Goal: Information Seeking & Learning: Learn about a topic

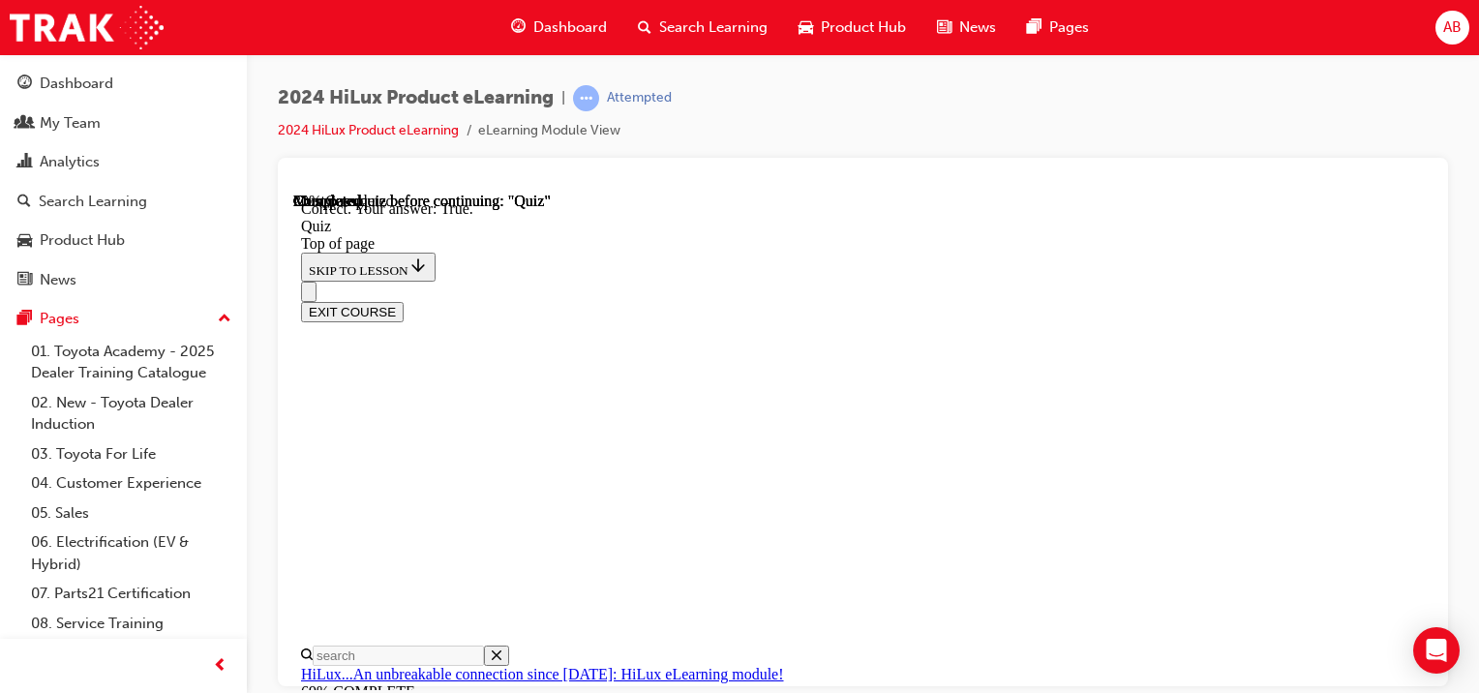
scroll to position [492, 0]
drag, startPoint x: 776, startPoint y: 230, endPoint x: 837, endPoint y: 281, distance: 79.1
click at [777, 281] on div "EXIT COURSE" at bounding box center [855, 301] width 1109 height 41
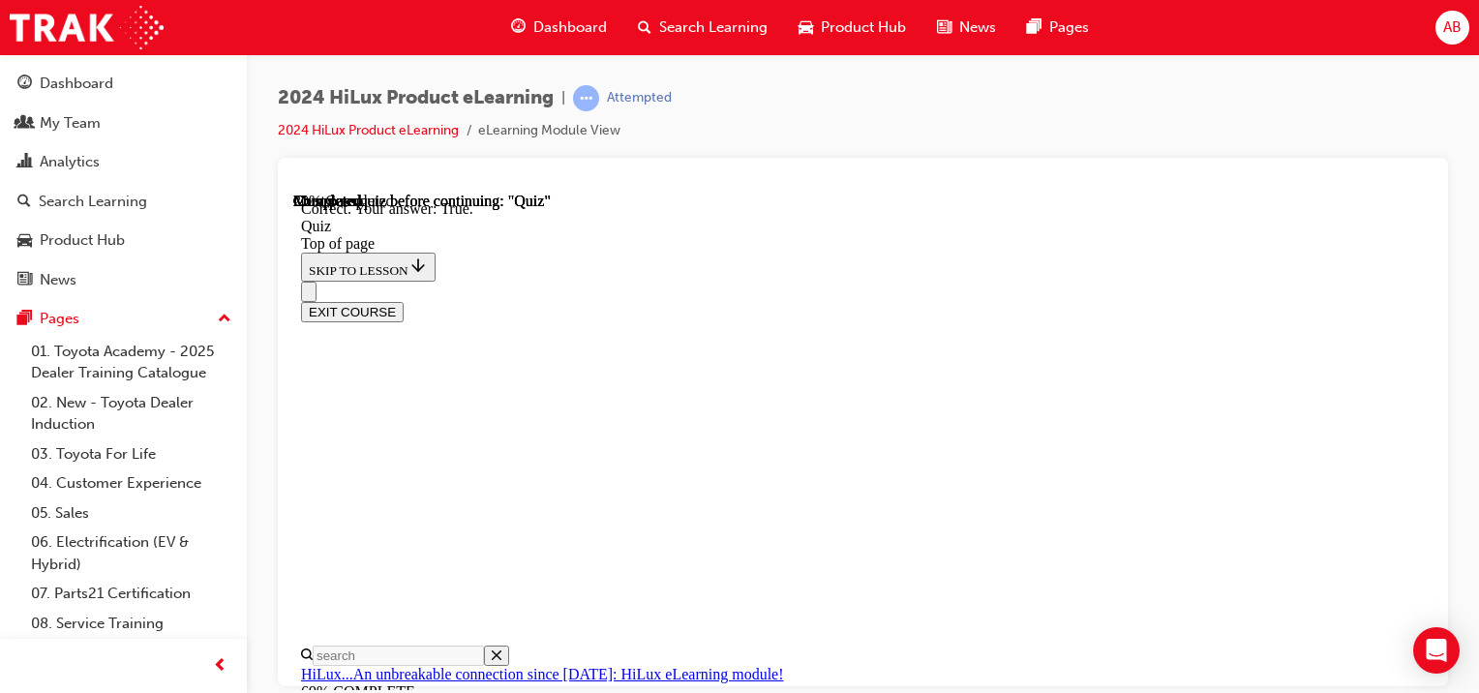
click at [783, 281] on div "EXIT COURSE" at bounding box center [855, 301] width 1109 height 41
click at [773, 281] on div "EXIT COURSE" at bounding box center [855, 301] width 1109 height 41
click at [780, 281] on div "EXIT COURSE" at bounding box center [855, 301] width 1109 height 41
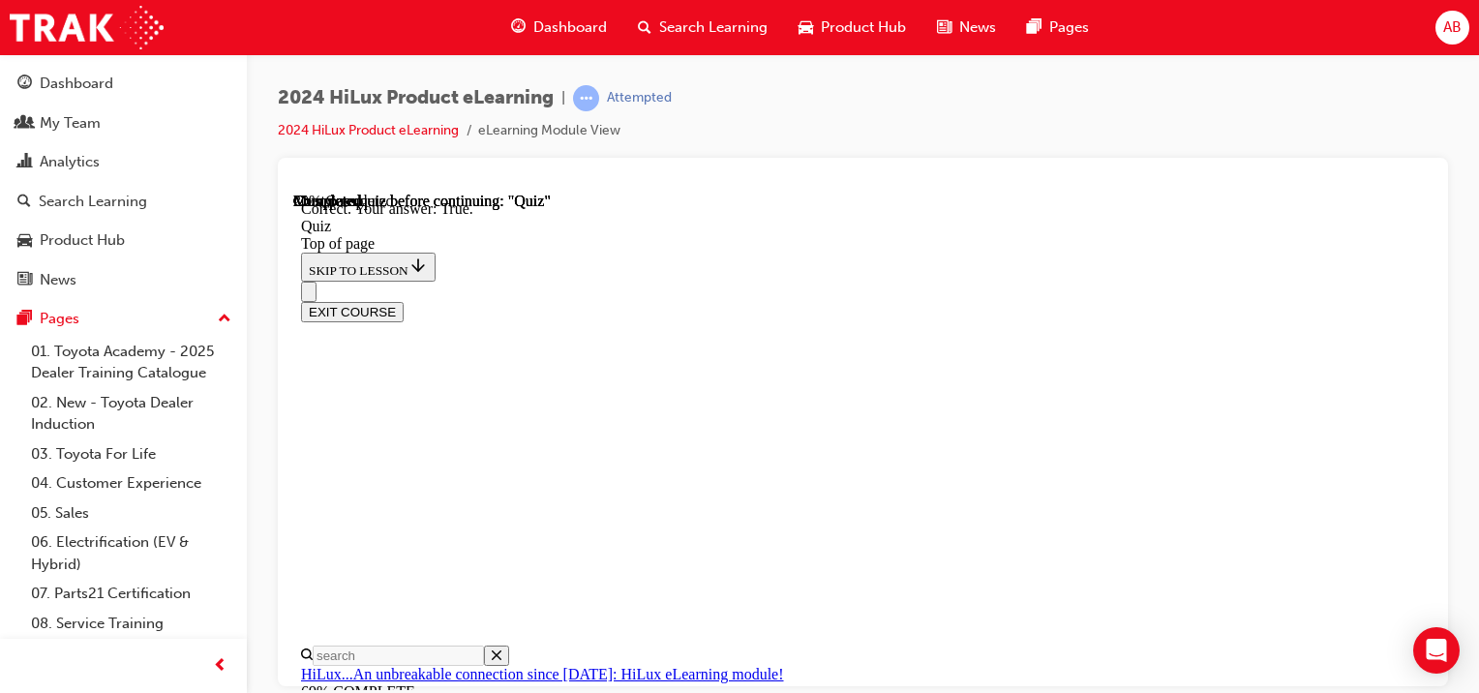
scroll to position [492, 0]
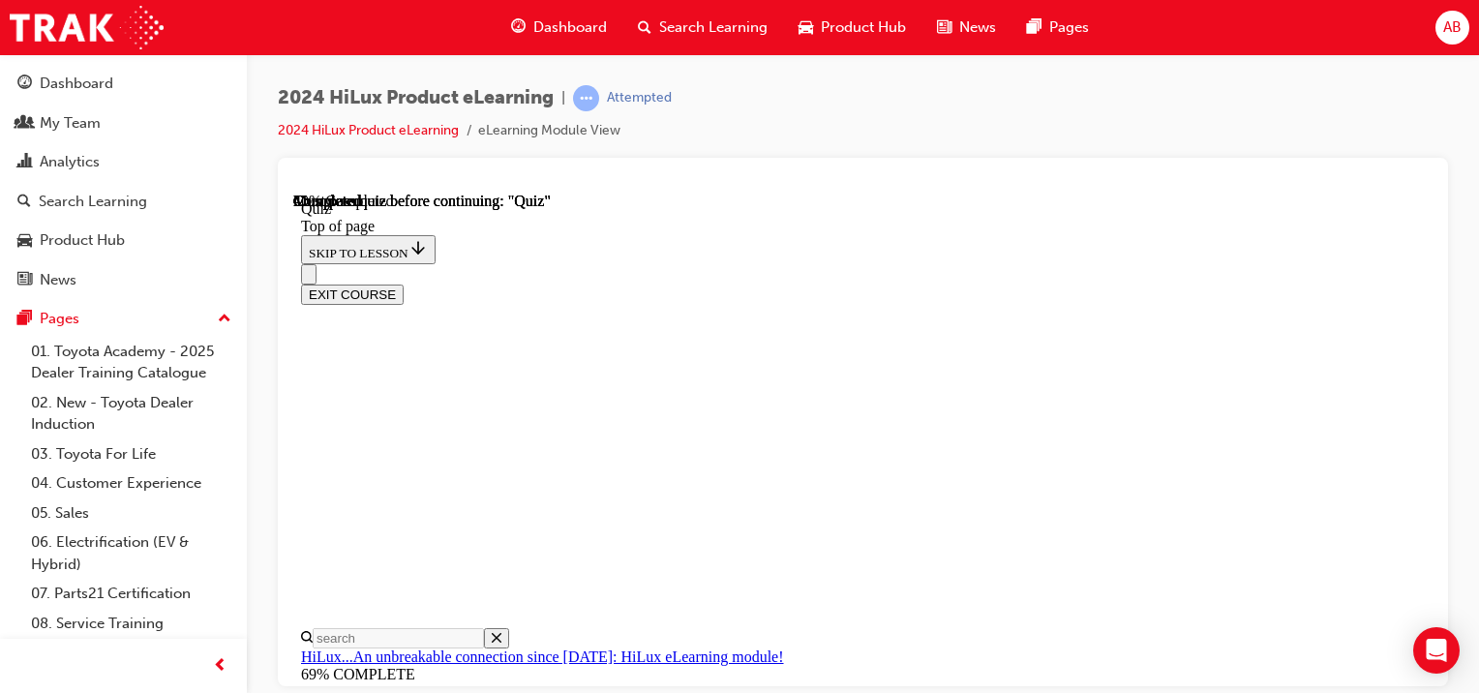
scroll to position [252, 0]
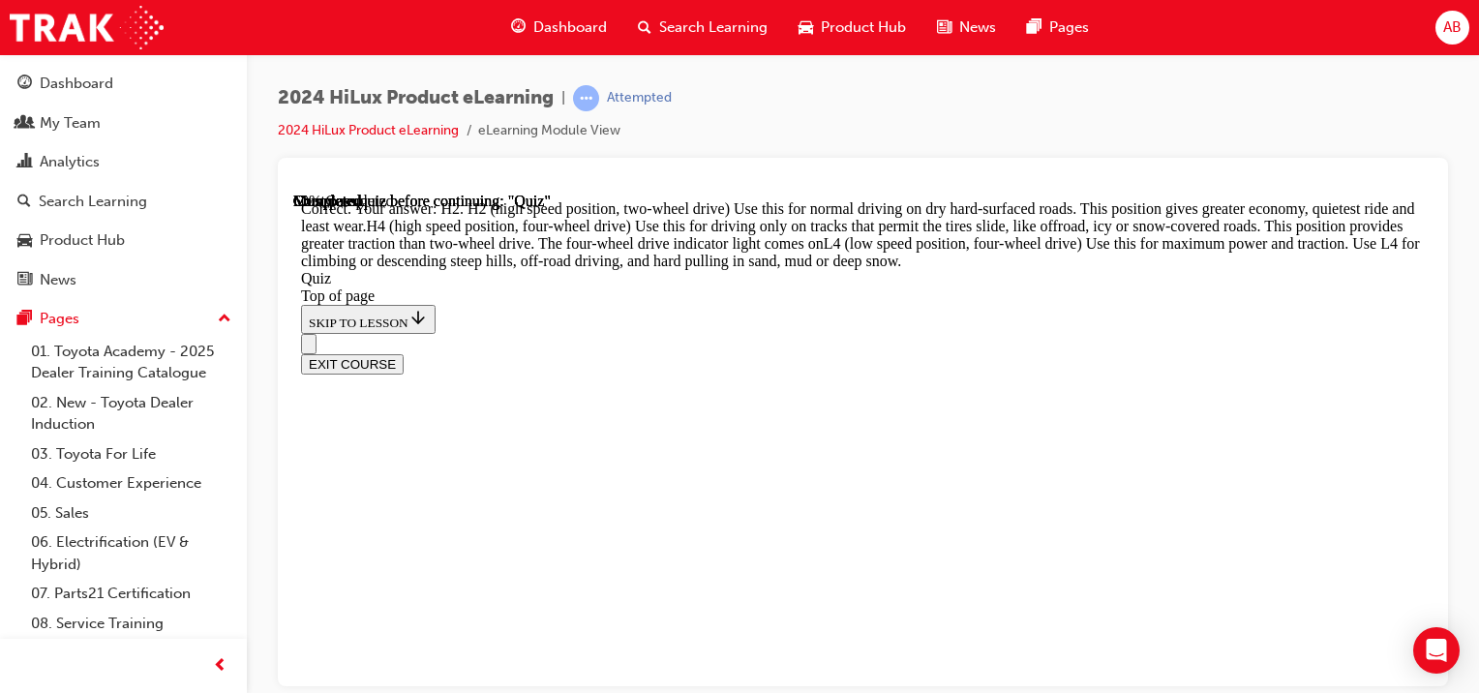
scroll to position [927, 0]
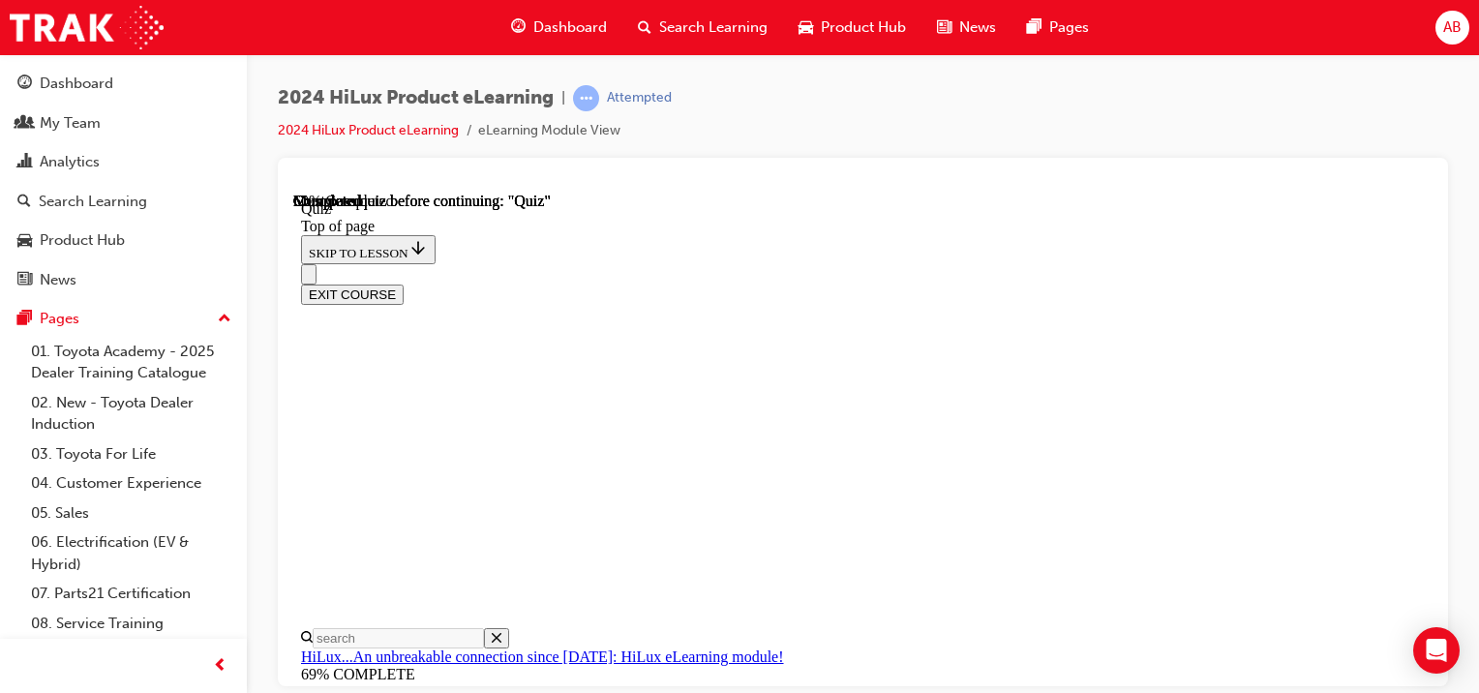
scroll to position [445, 0]
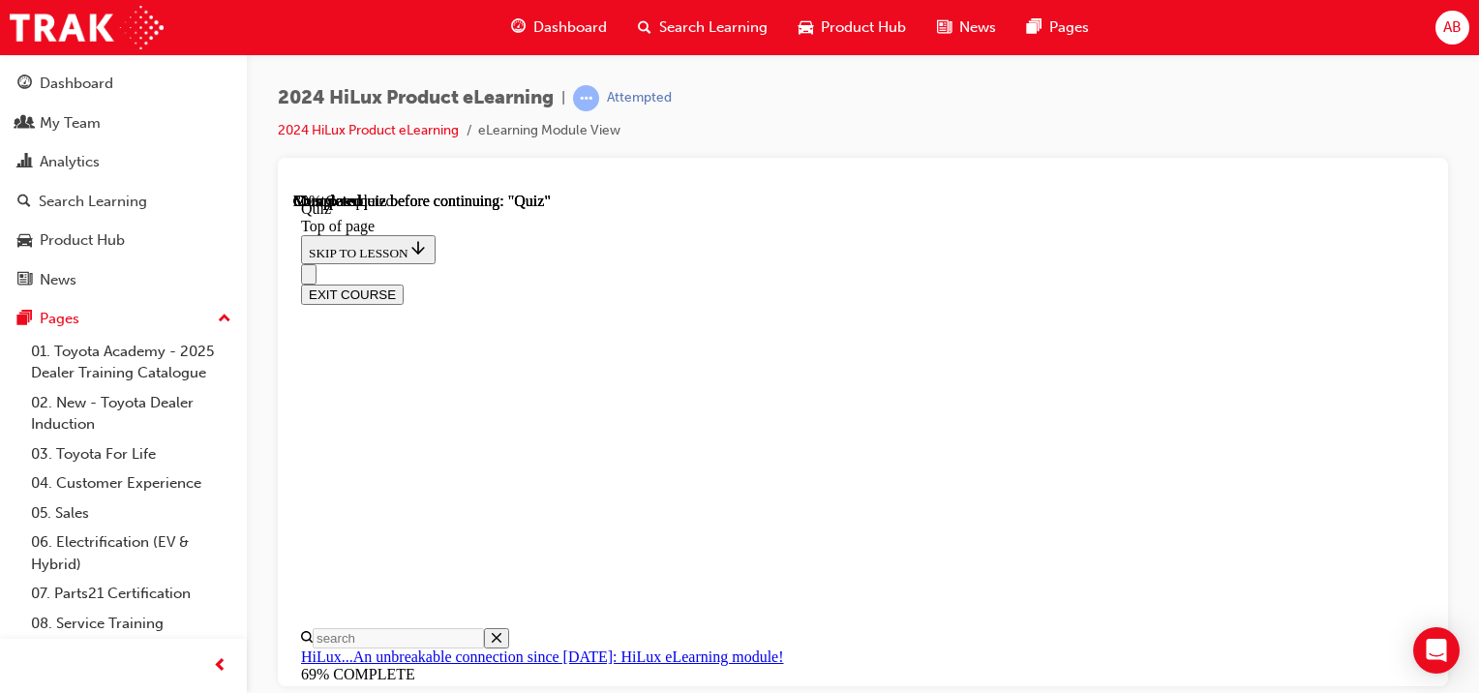
scroll to position [542, 0]
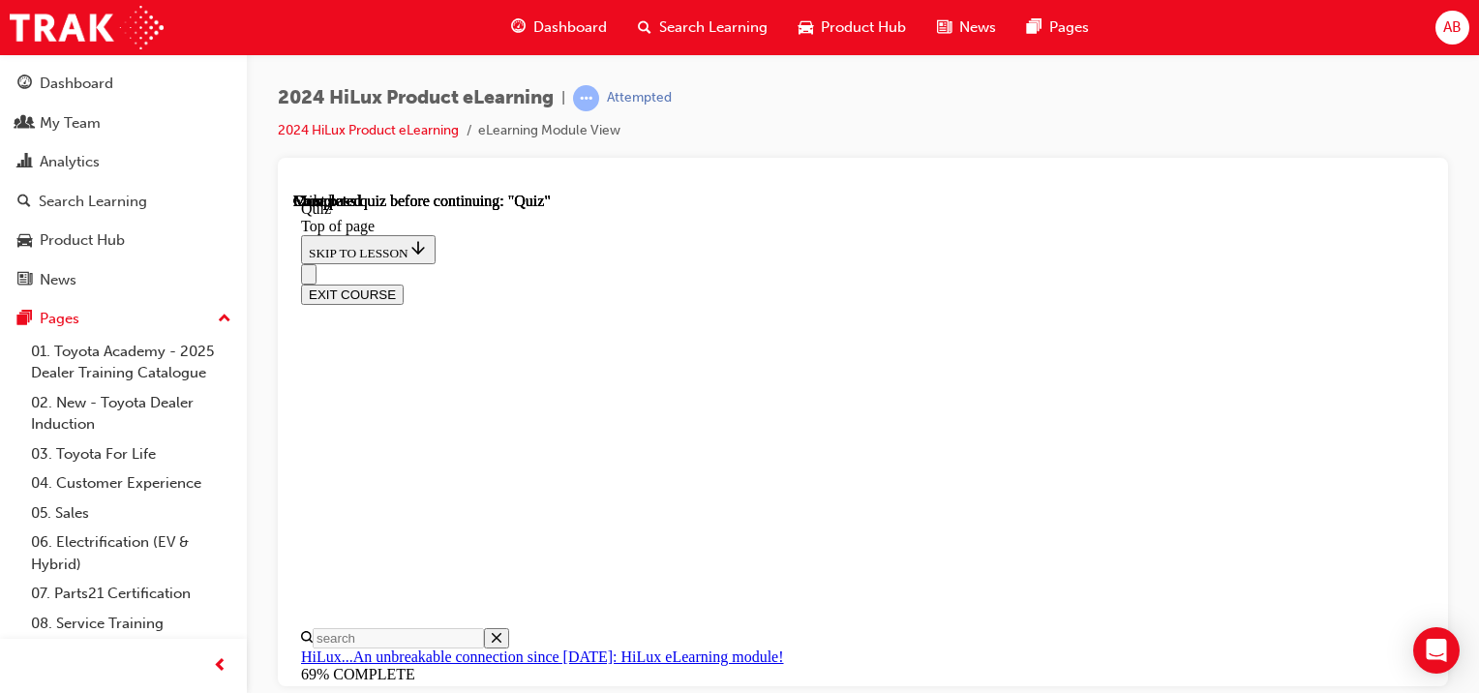
scroll to position [553, 0]
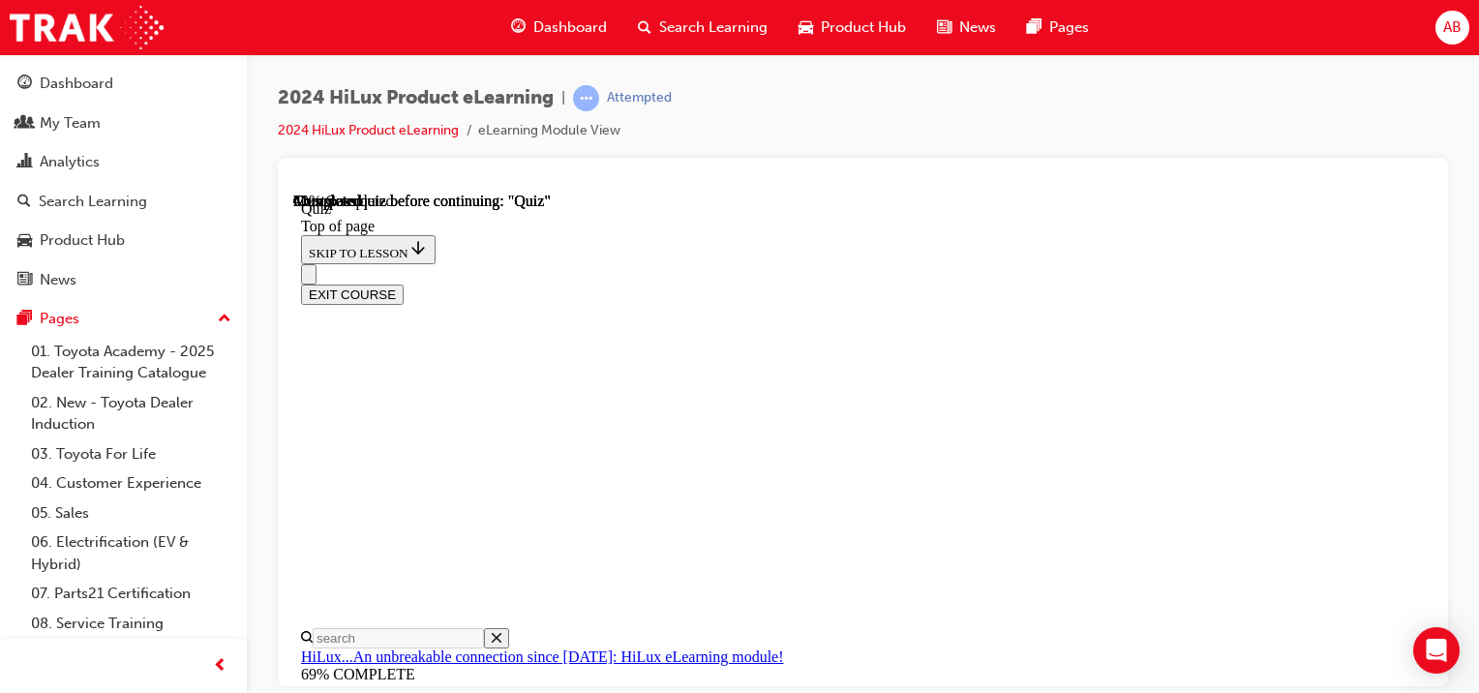
scroll to position [252, 0]
drag, startPoint x: 774, startPoint y: 559, endPoint x: 792, endPoint y: 559, distance: 17.4
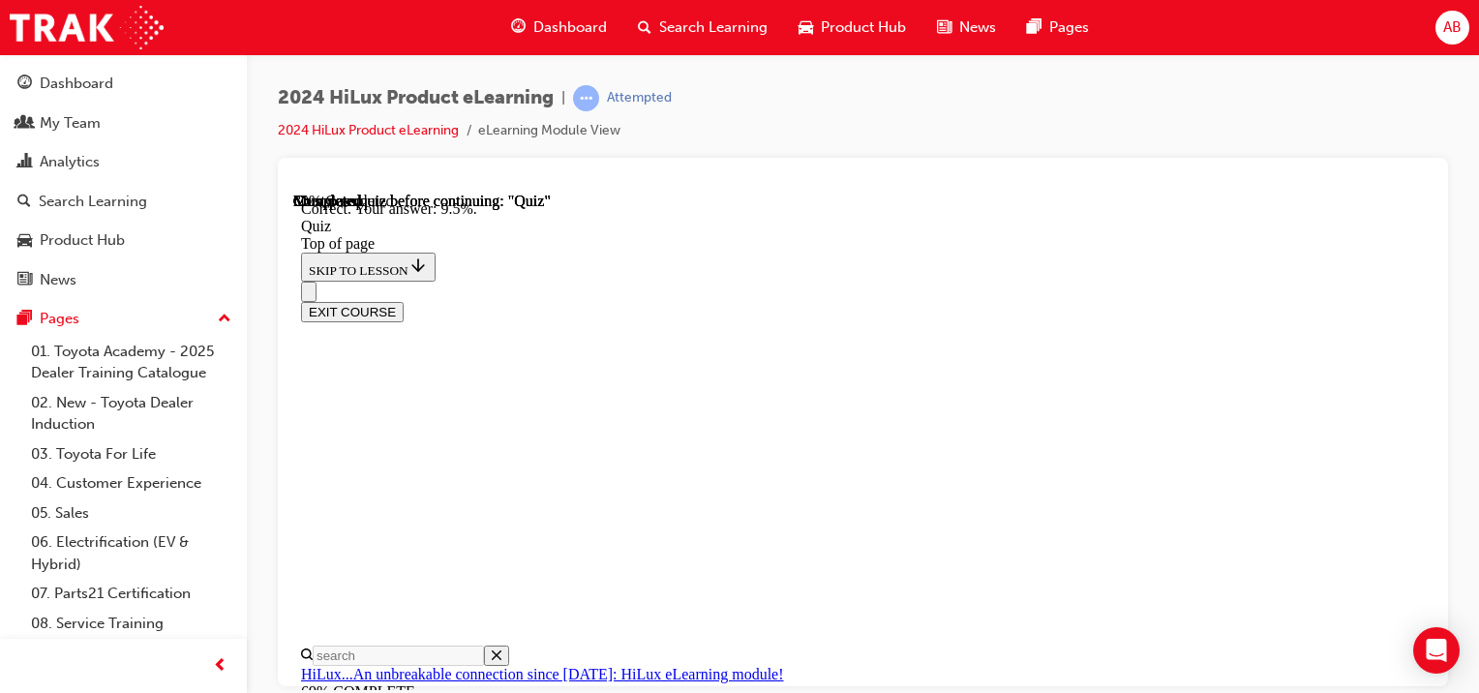
scroll to position [677, 0]
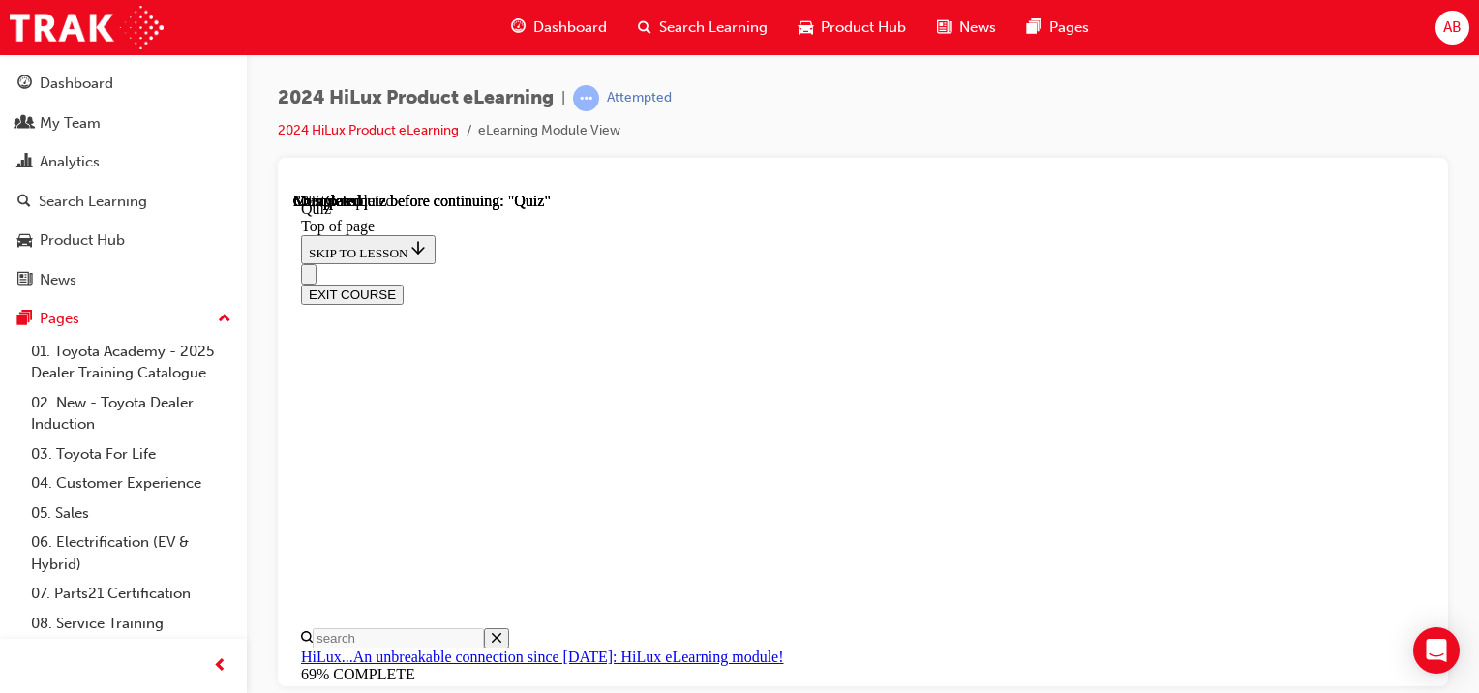
scroll to position [635, 0]
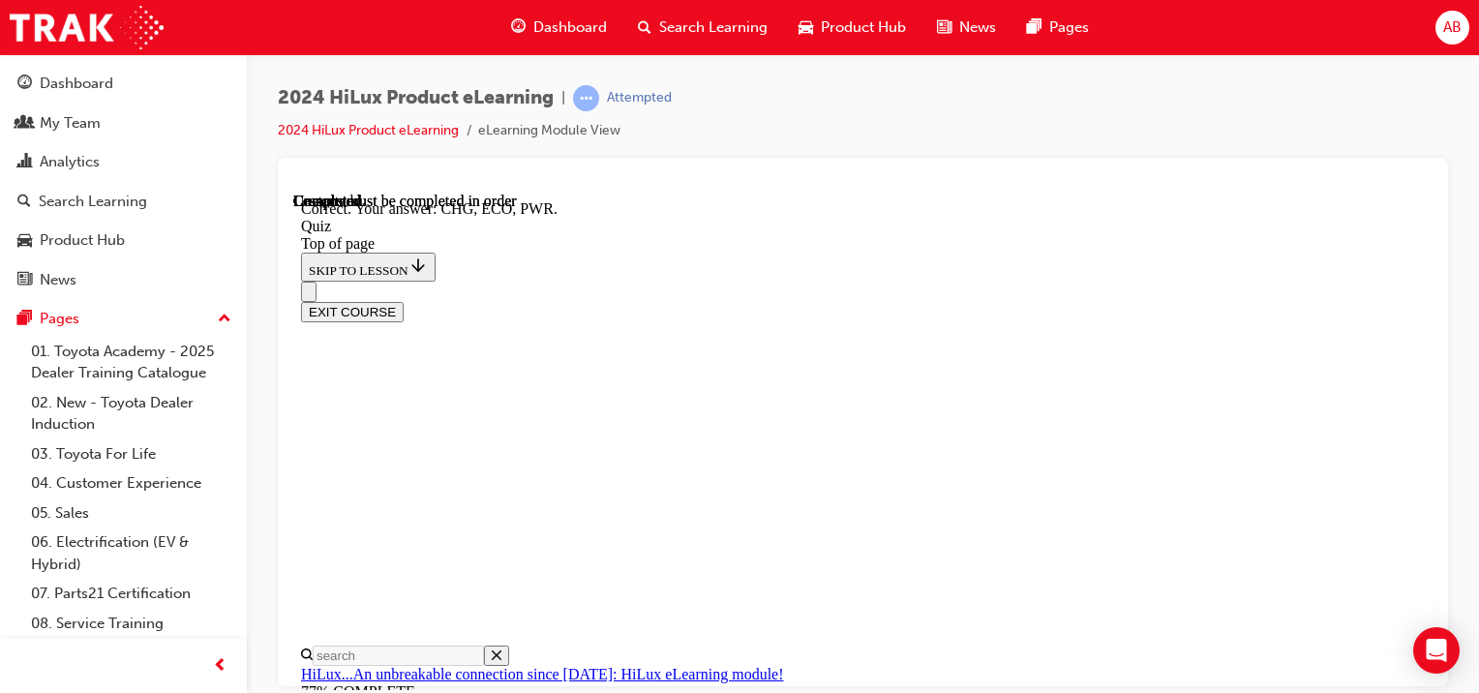
scroll to position [754, 0]
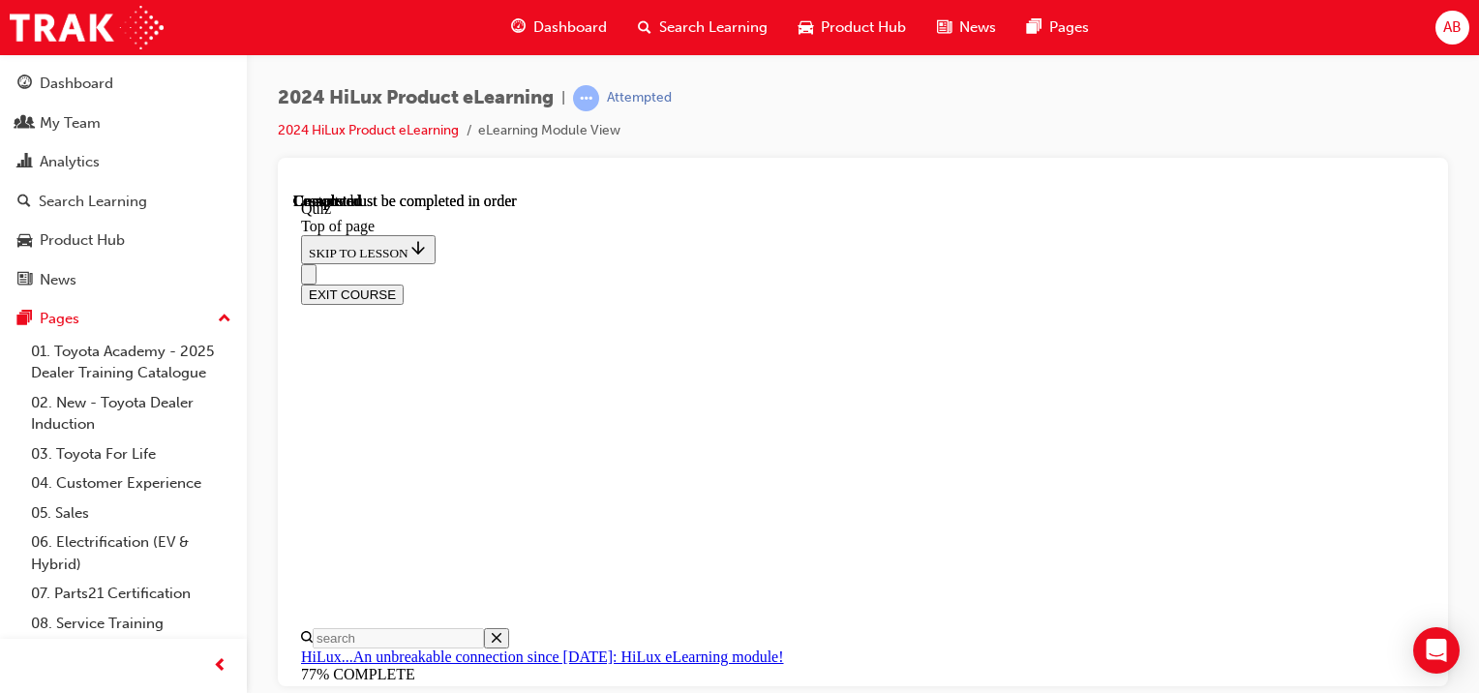
scroll to position [553, 0]
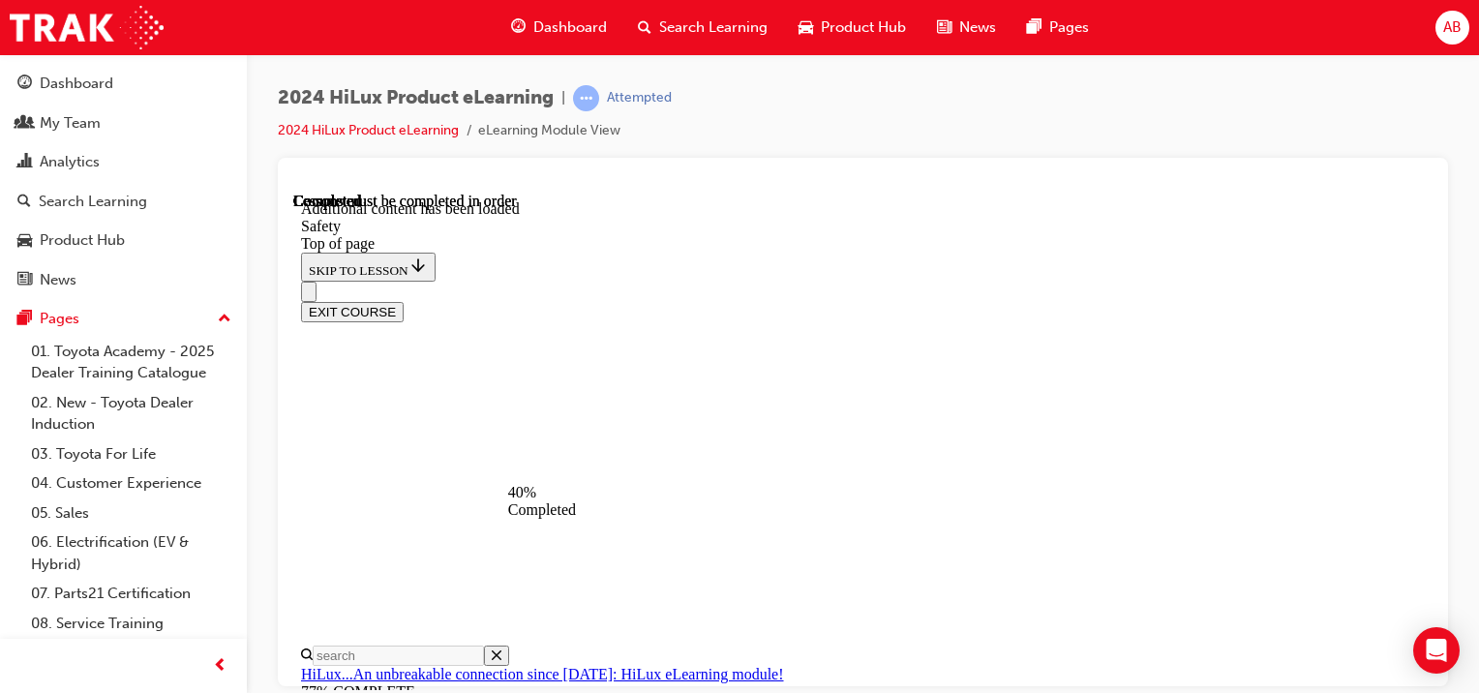
scroll to position [1284, 0]
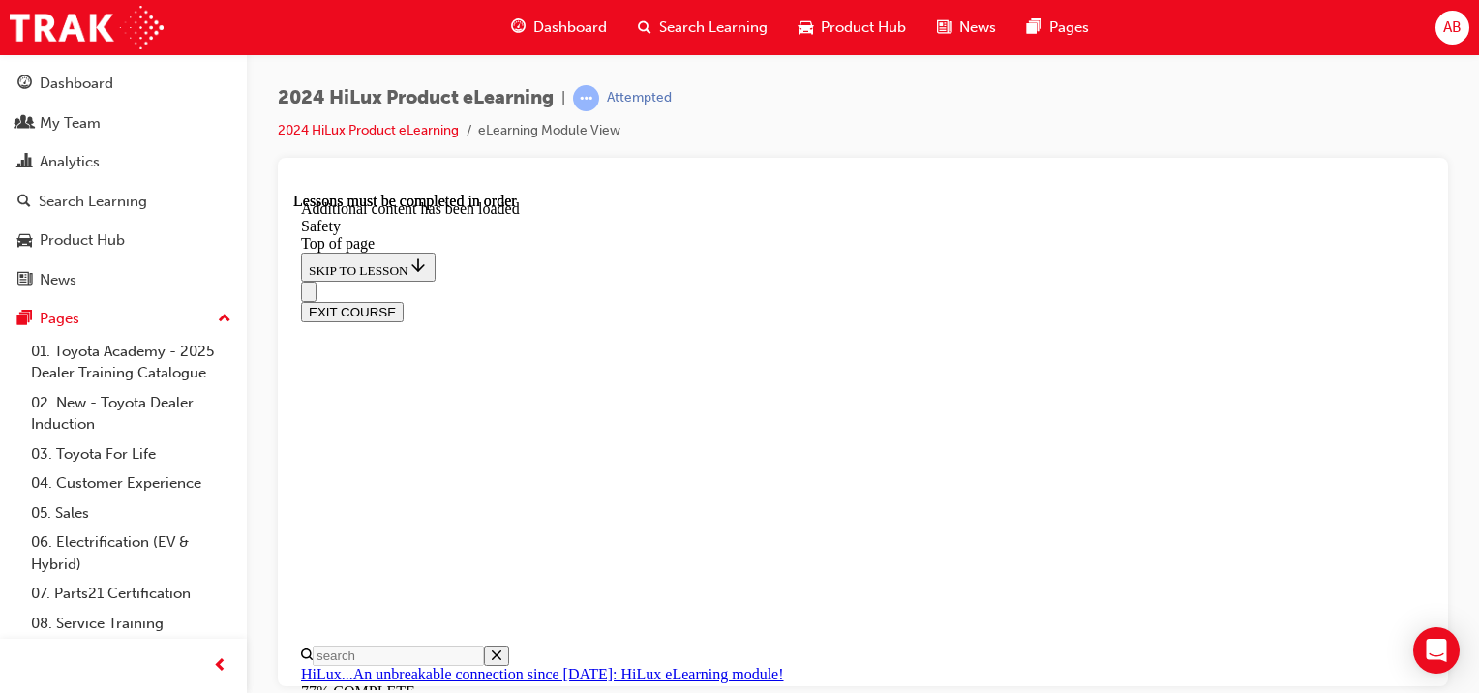
click at [1280, 281] on div "EXIT COURSE" at bounding box center [855, 301] width 1109 height 41
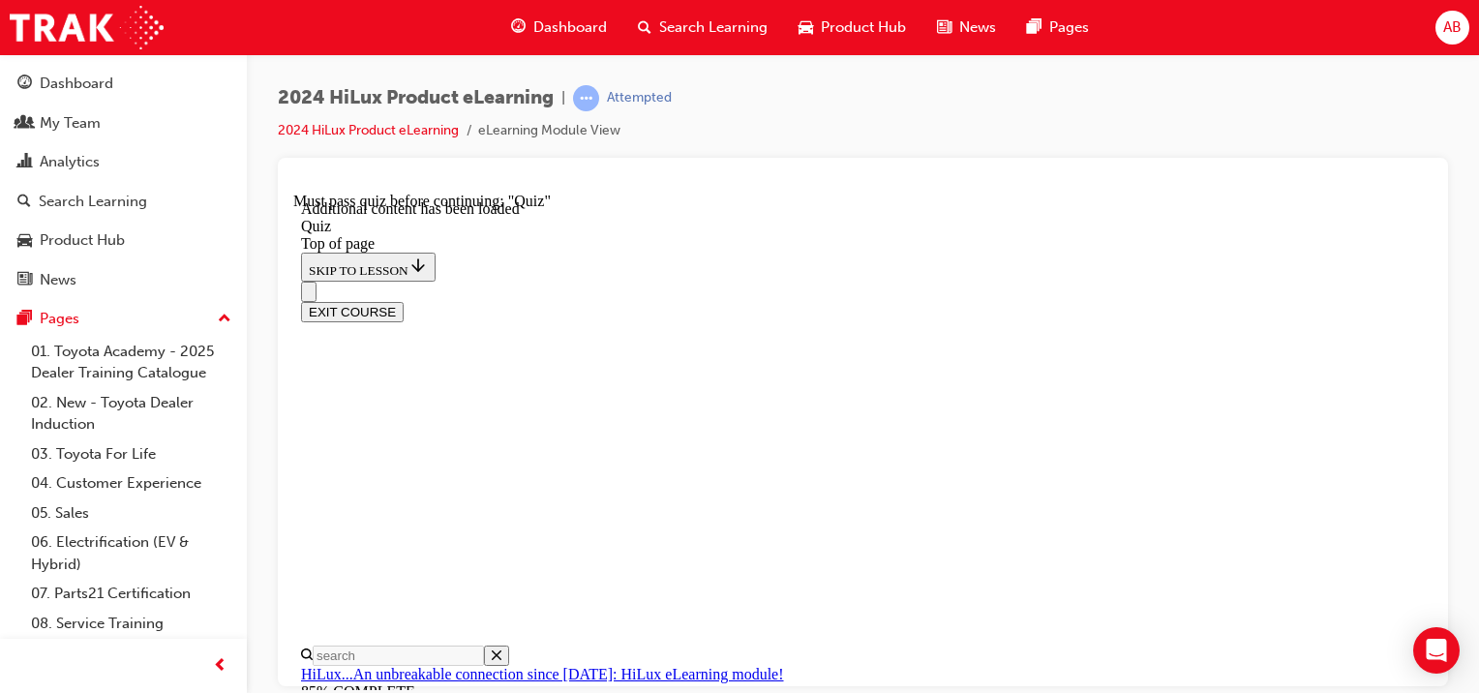
scroll to position [187, 0]
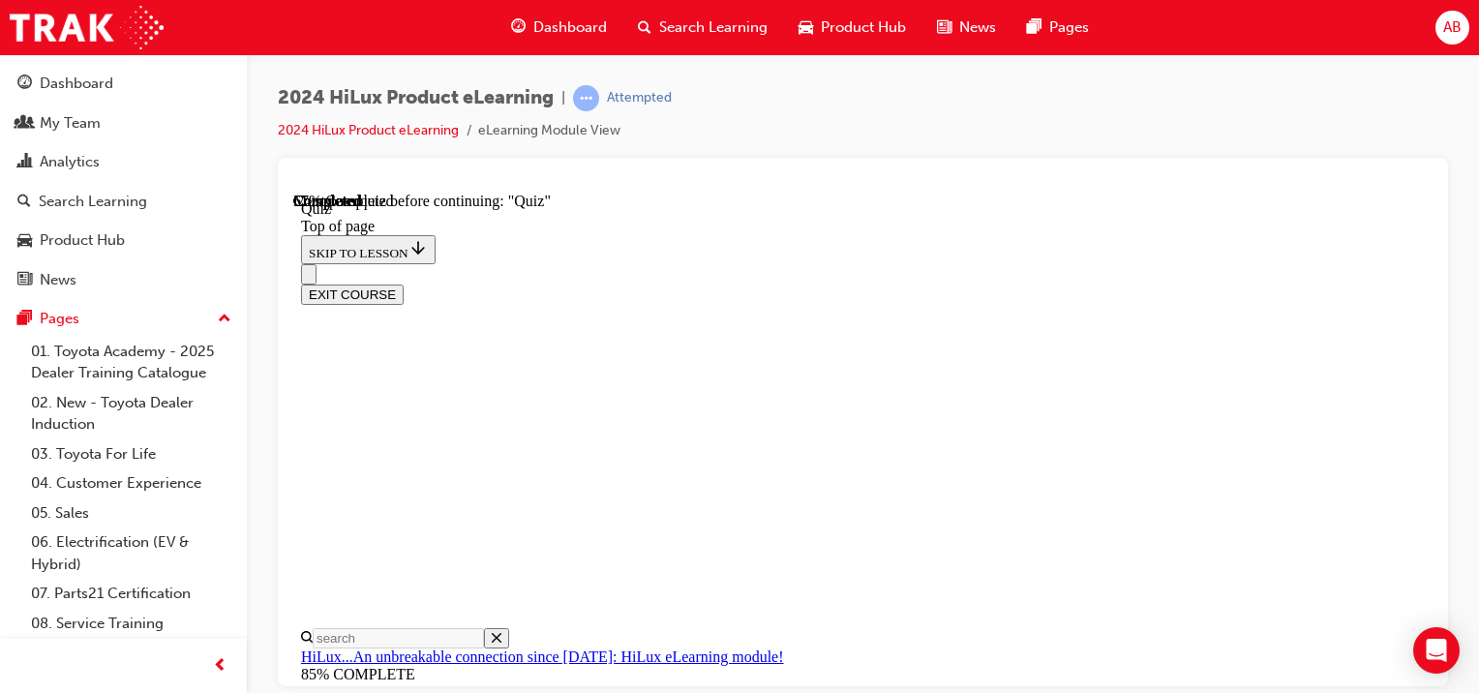
scroll to position [58, 0]
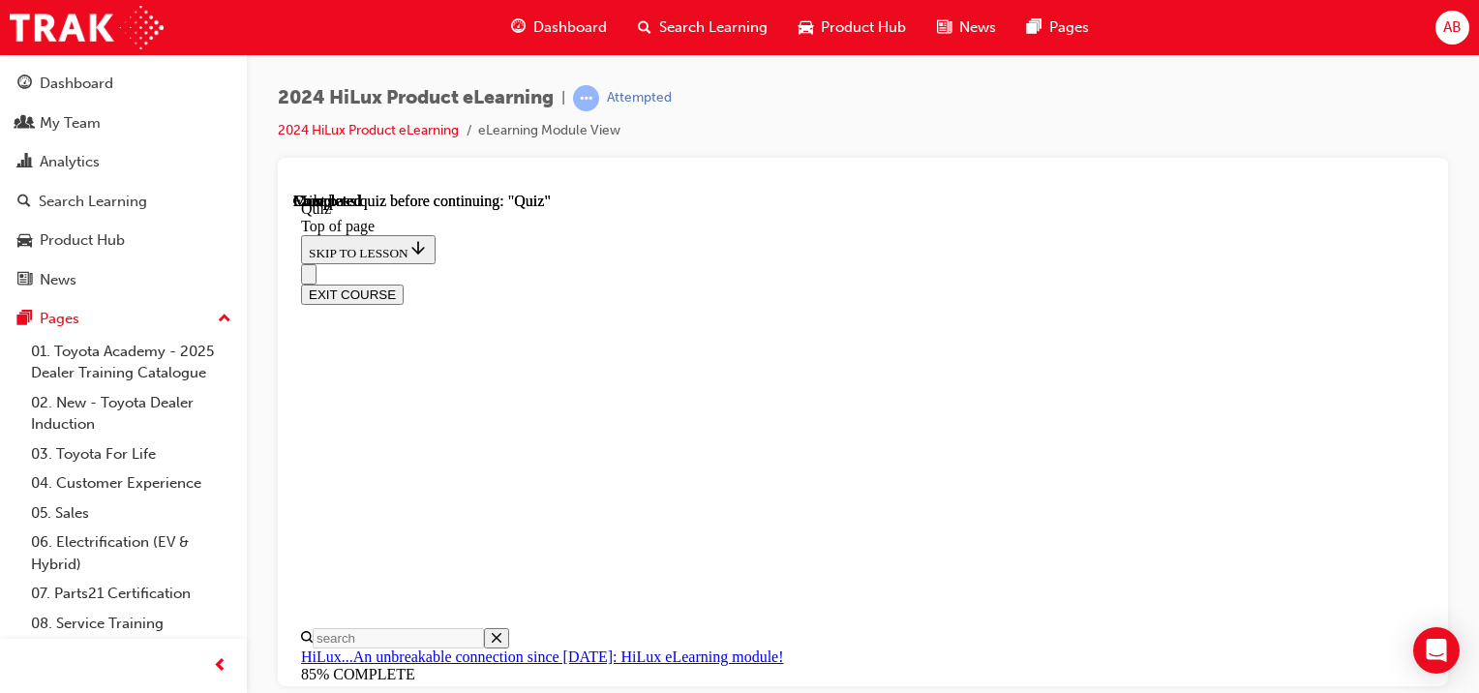
scroll to position [553, 0]
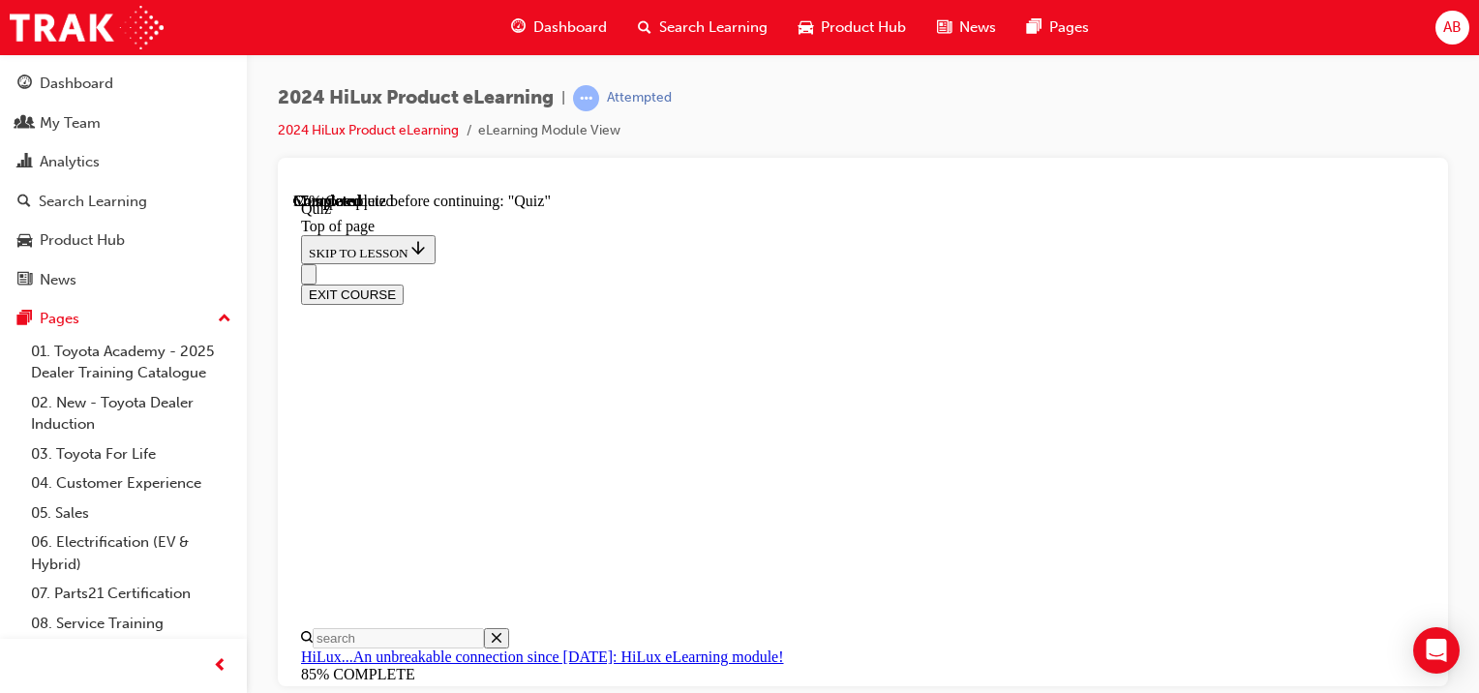
scroll to position [252, 0]
drag, startPoint x: 1035, startPoint y: 641, endPoint x: 1026, endPoint y: 625, distance: 17.8
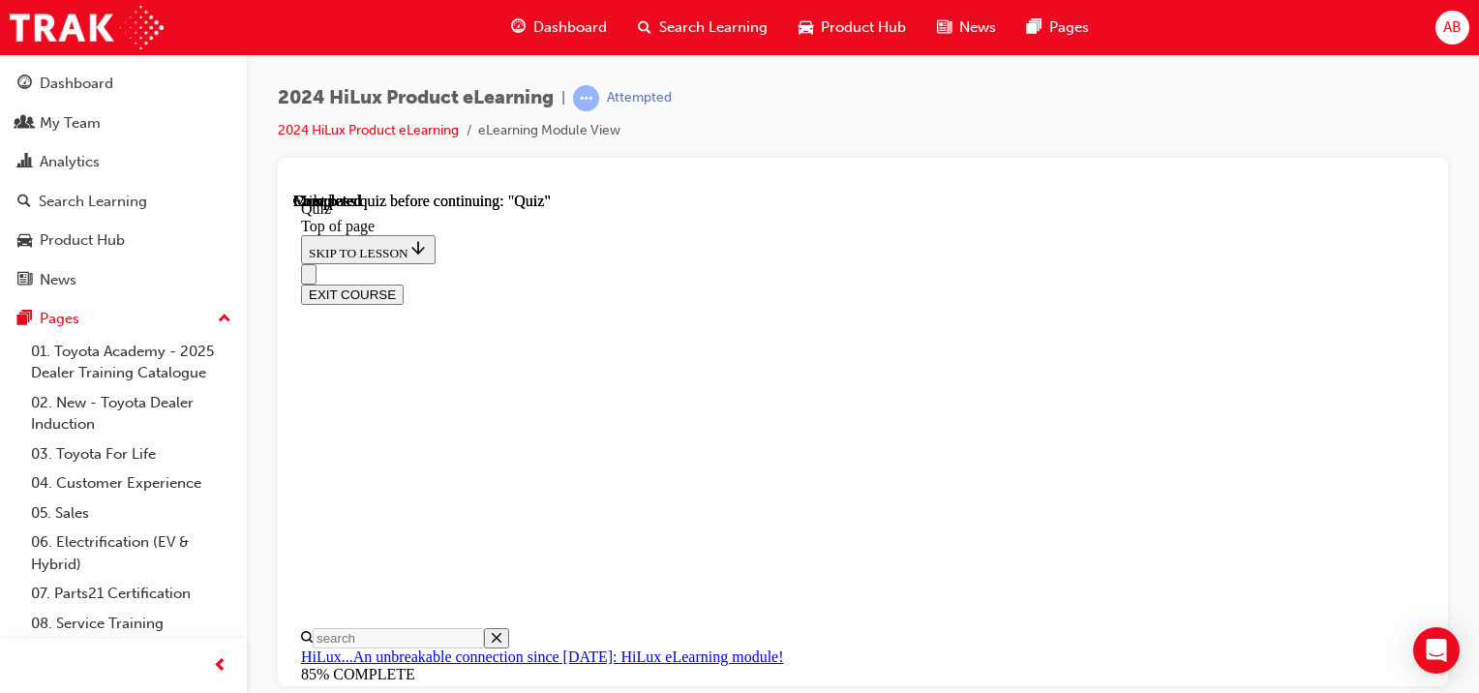
scroll to position [553, 0]
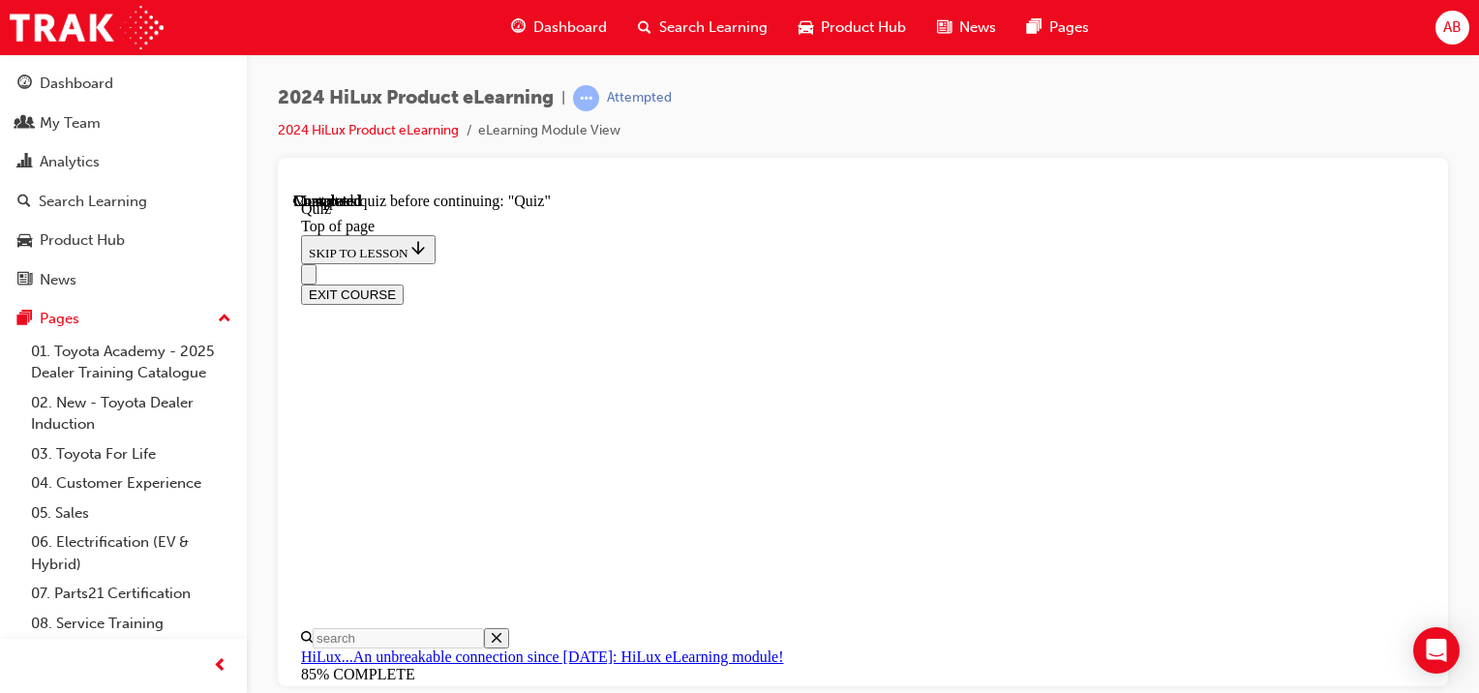
drag, startPoint x: 1003, startPoint y: 590, endPoint x: 995, endPoint y: 582, distance: 11.7
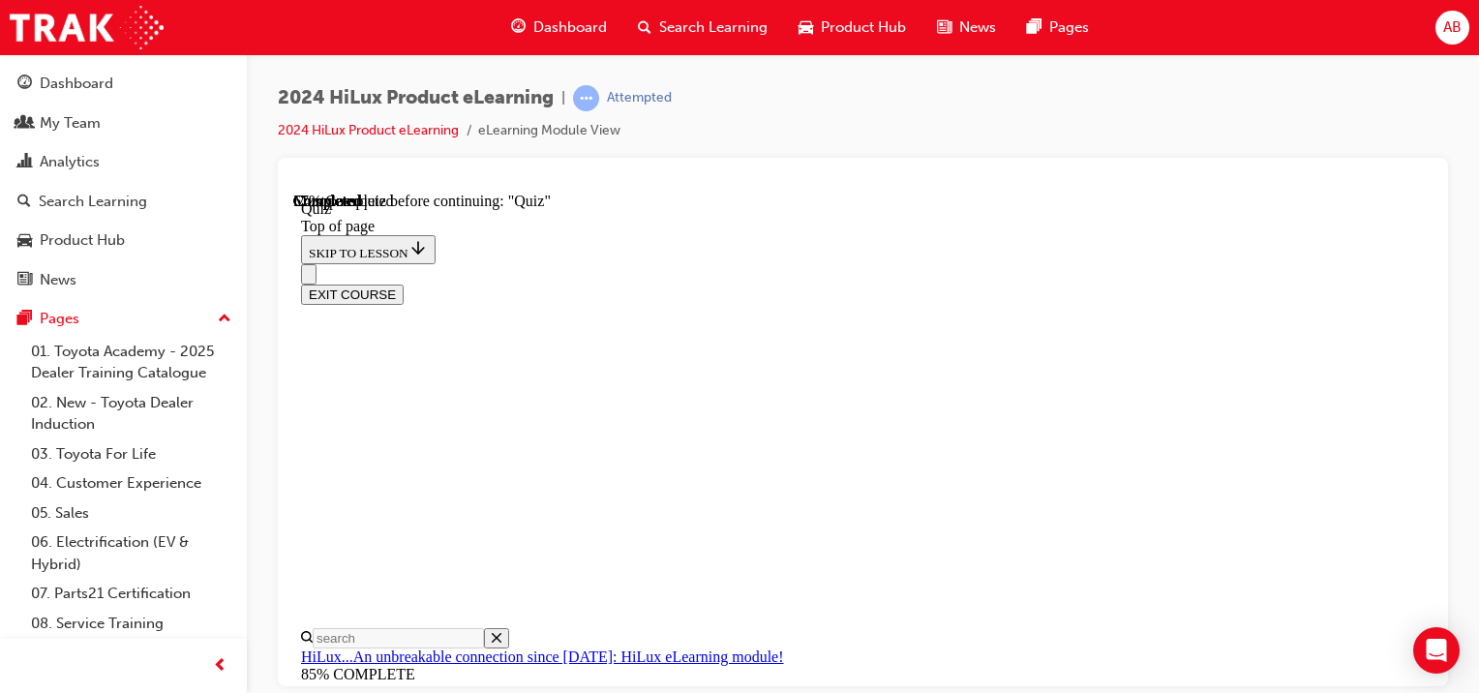
scroll to position [252, 0]
drag, startPoint x: 780, startPoint y: 398, endPoint x: 797, endPoint y: 405, distance: 17.8
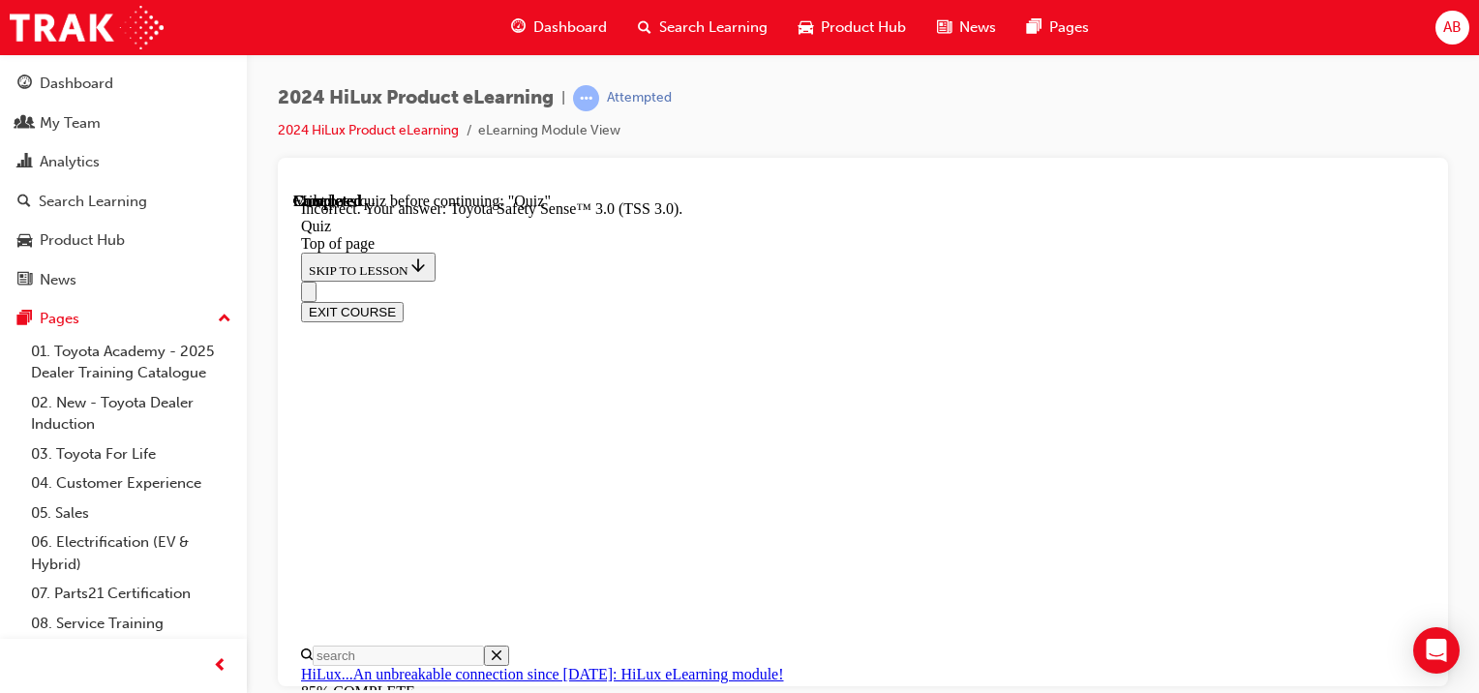
scroll to position [480, 0]
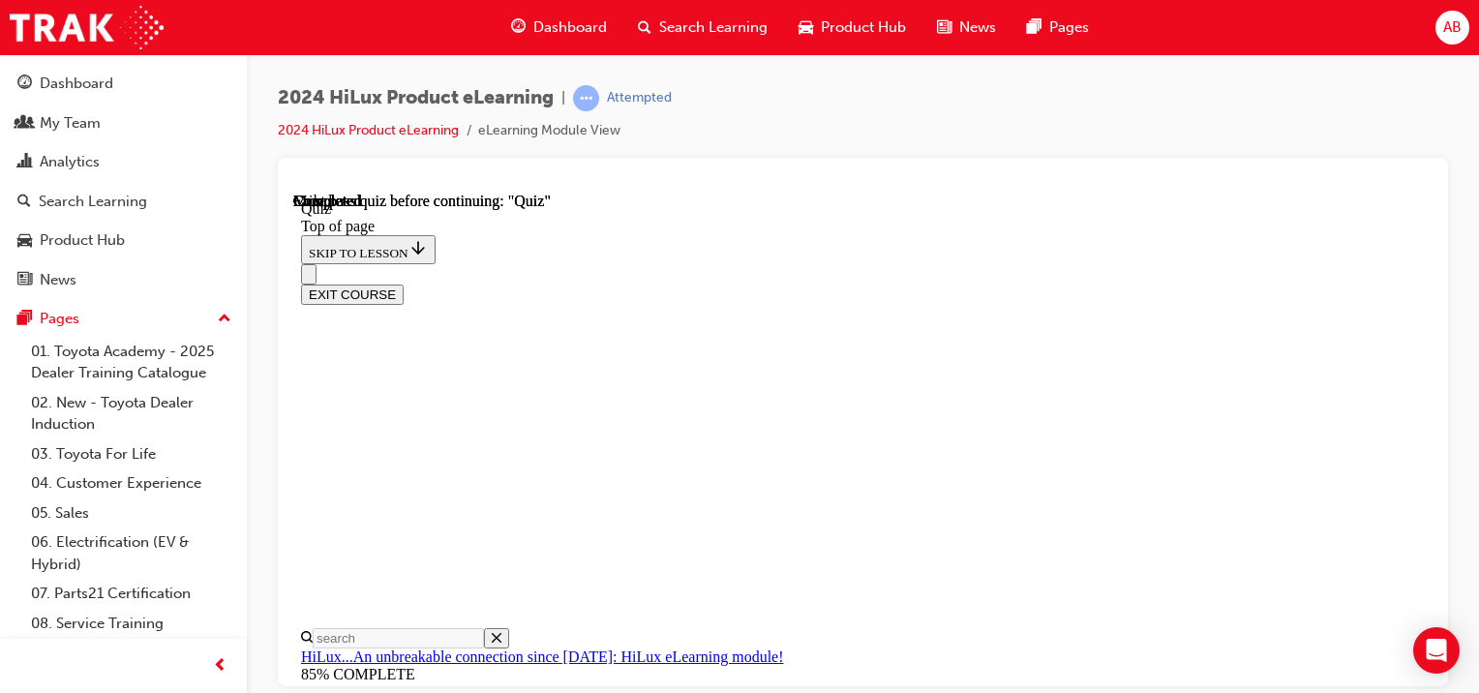
scroll to position [553, 0]
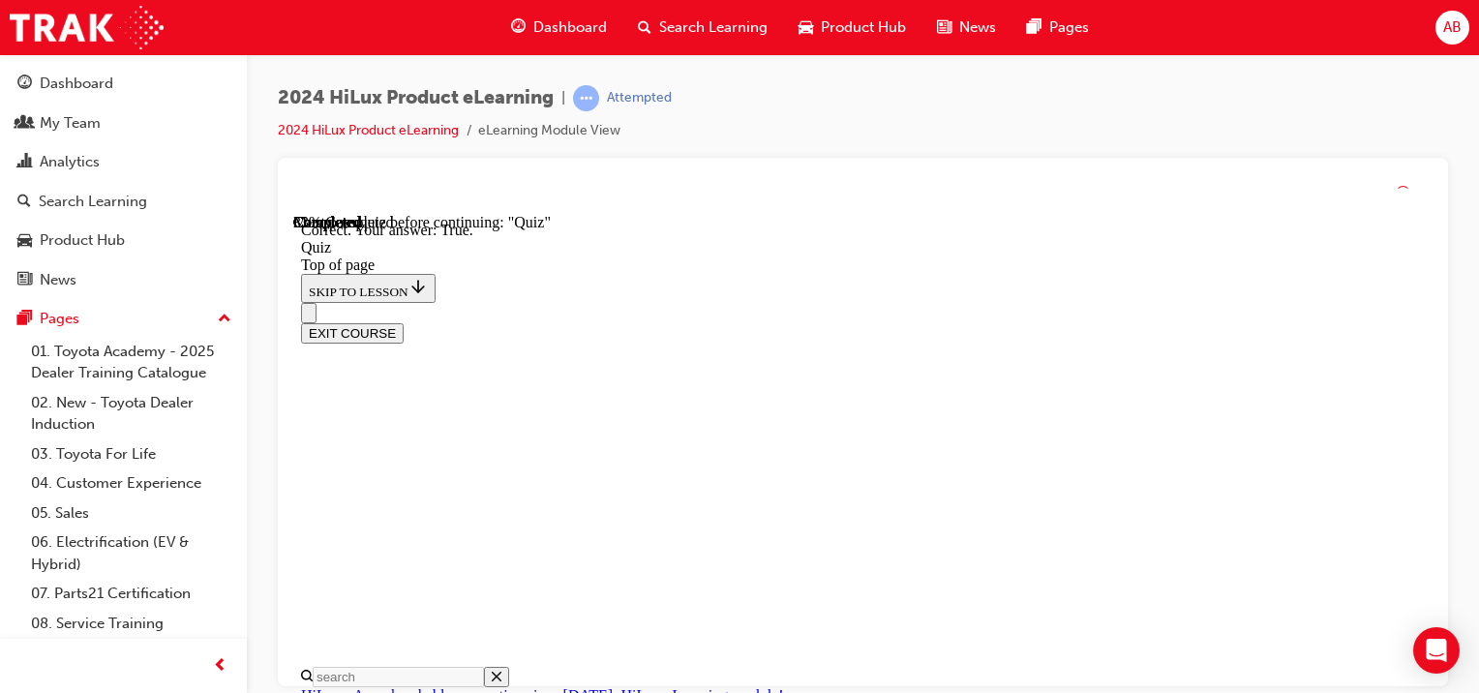
scroll to position [423, 0]
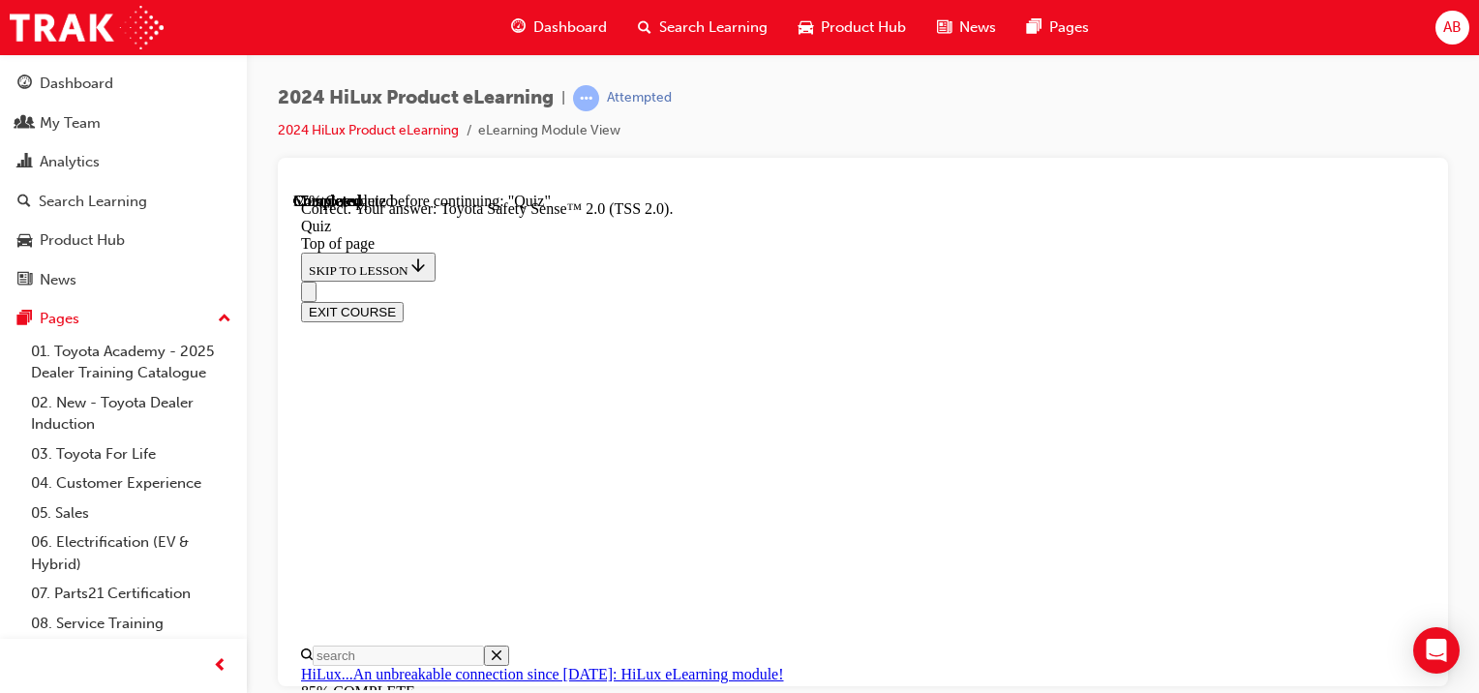
scroll to position [503, 0]
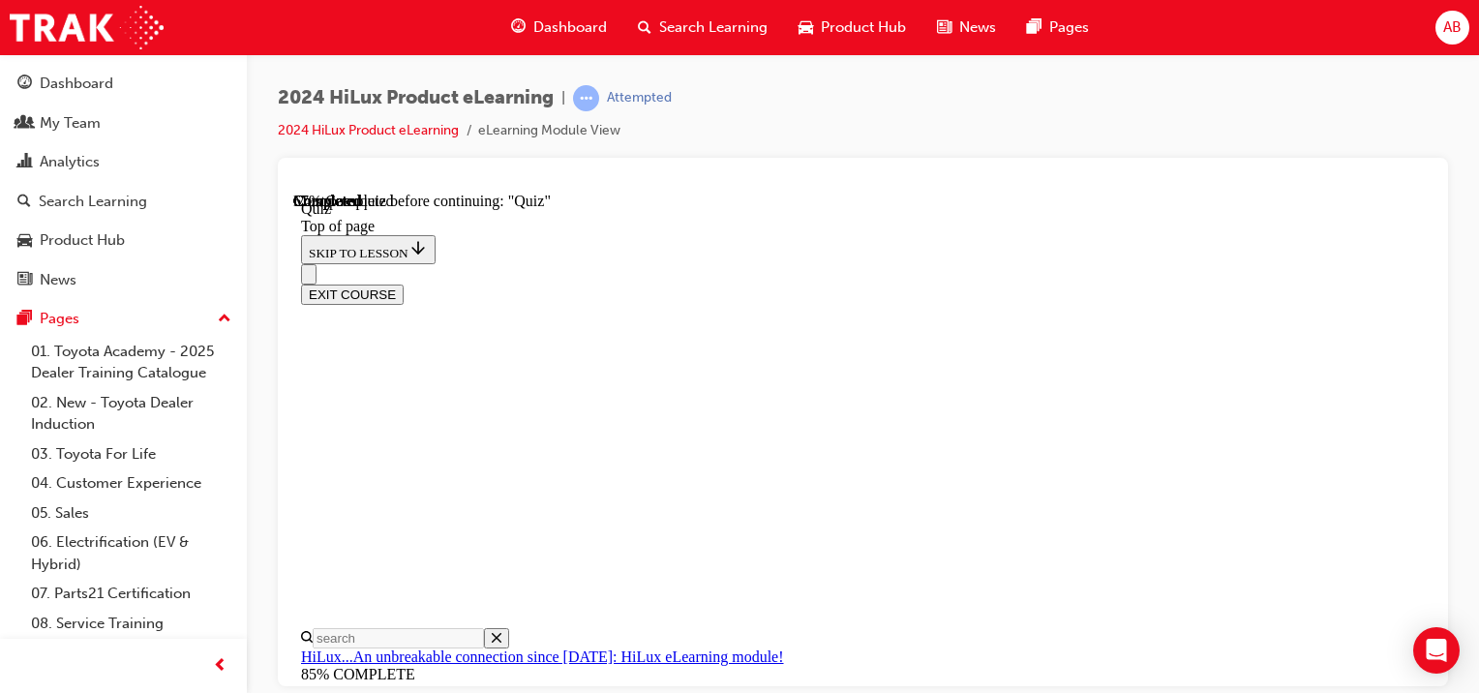
scroll to position [252, 0]
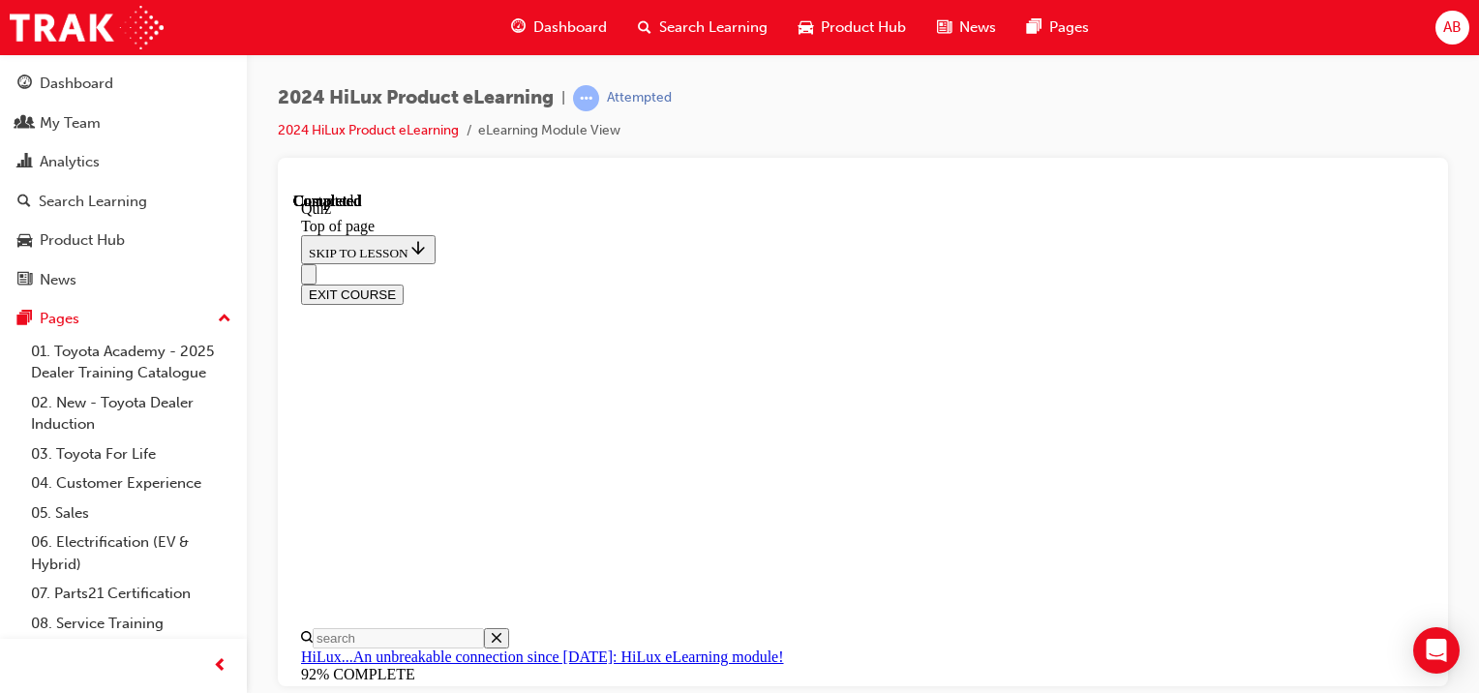
scroll to position [553, 0]
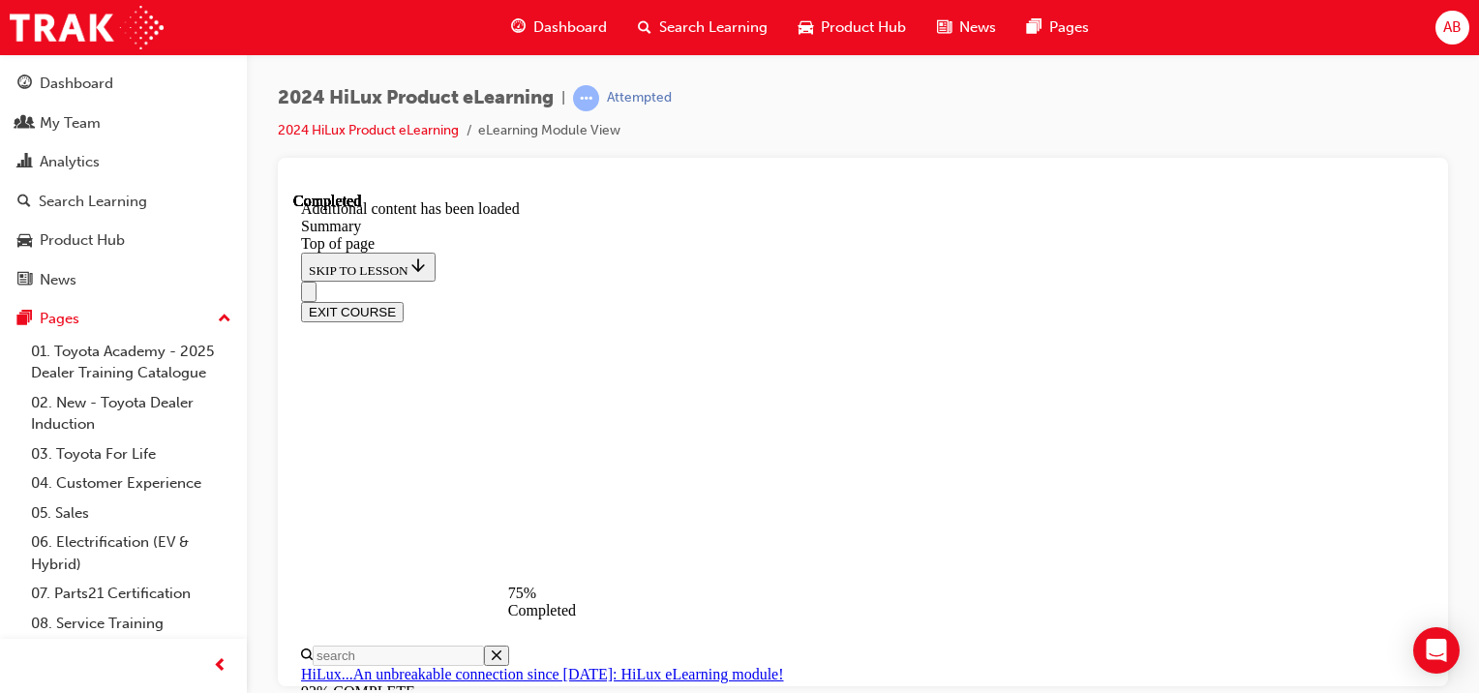
scroll to position [1733, 0]
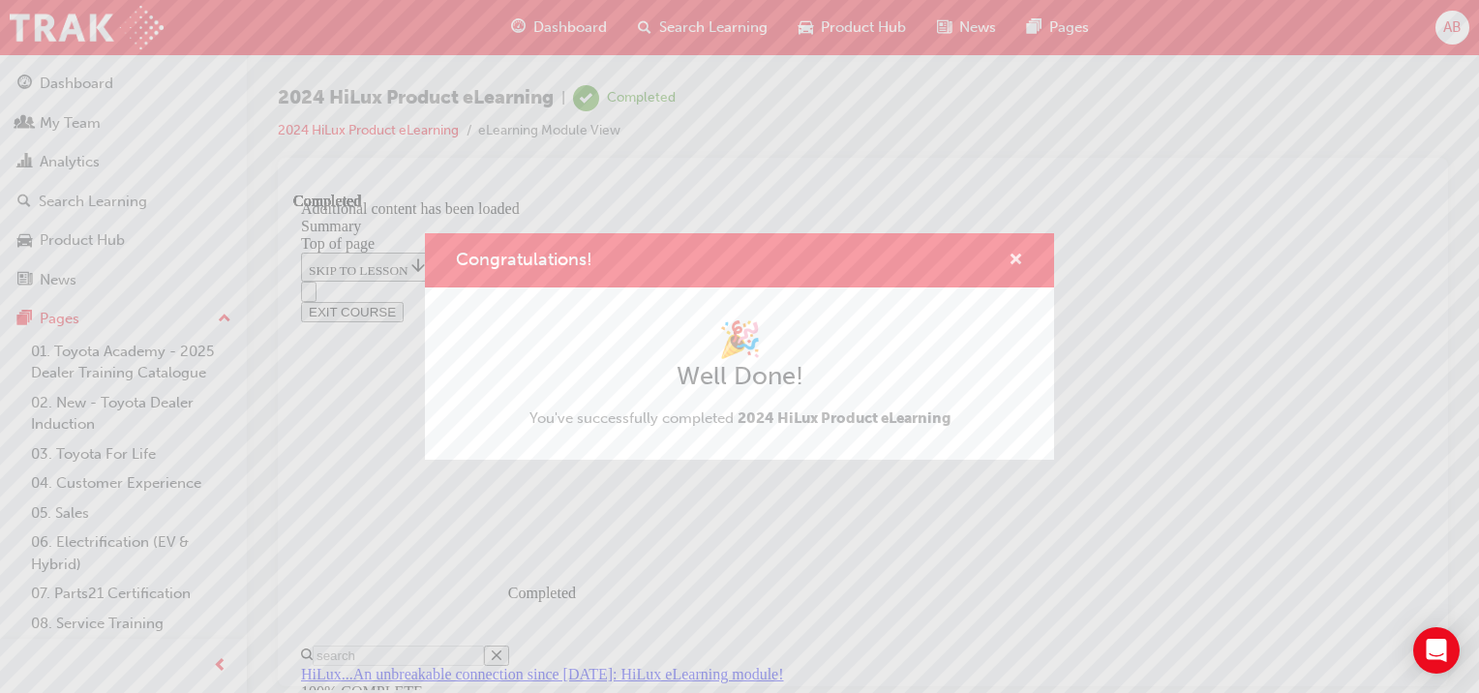
click at [1014, 259] on span "cross-icon" at bounding box center [1016, 261] width 15 height 17
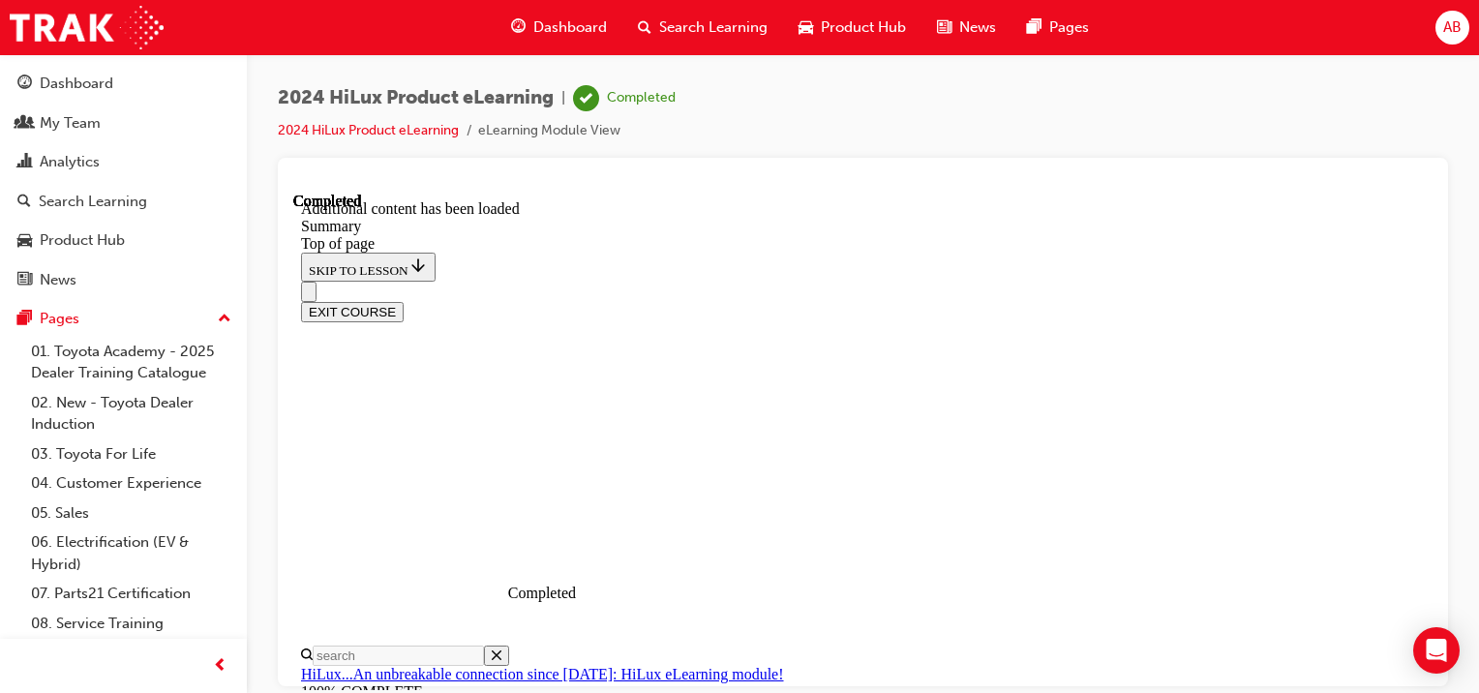
click at [404, 301] on button "EXIT COURSE" at bounding box center [352, 311] width 103 height 20
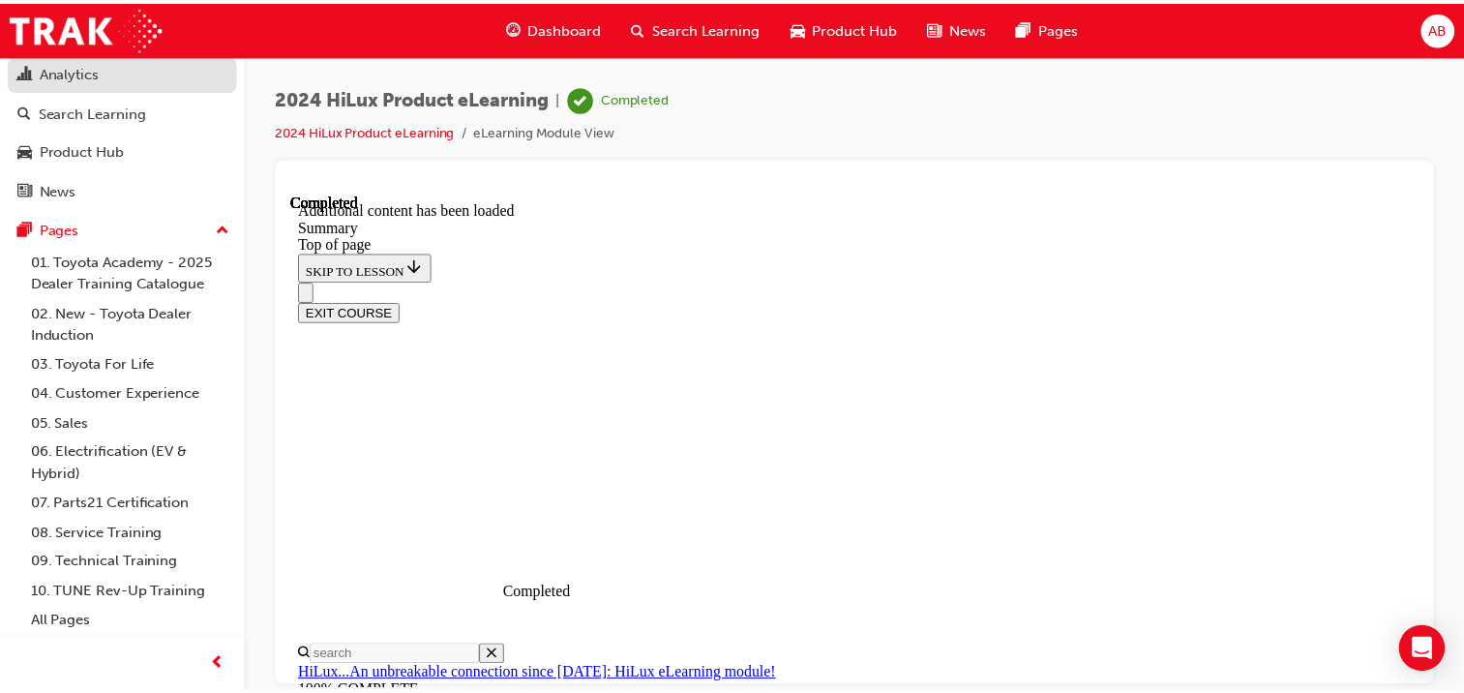
scroll to position [0, 0]
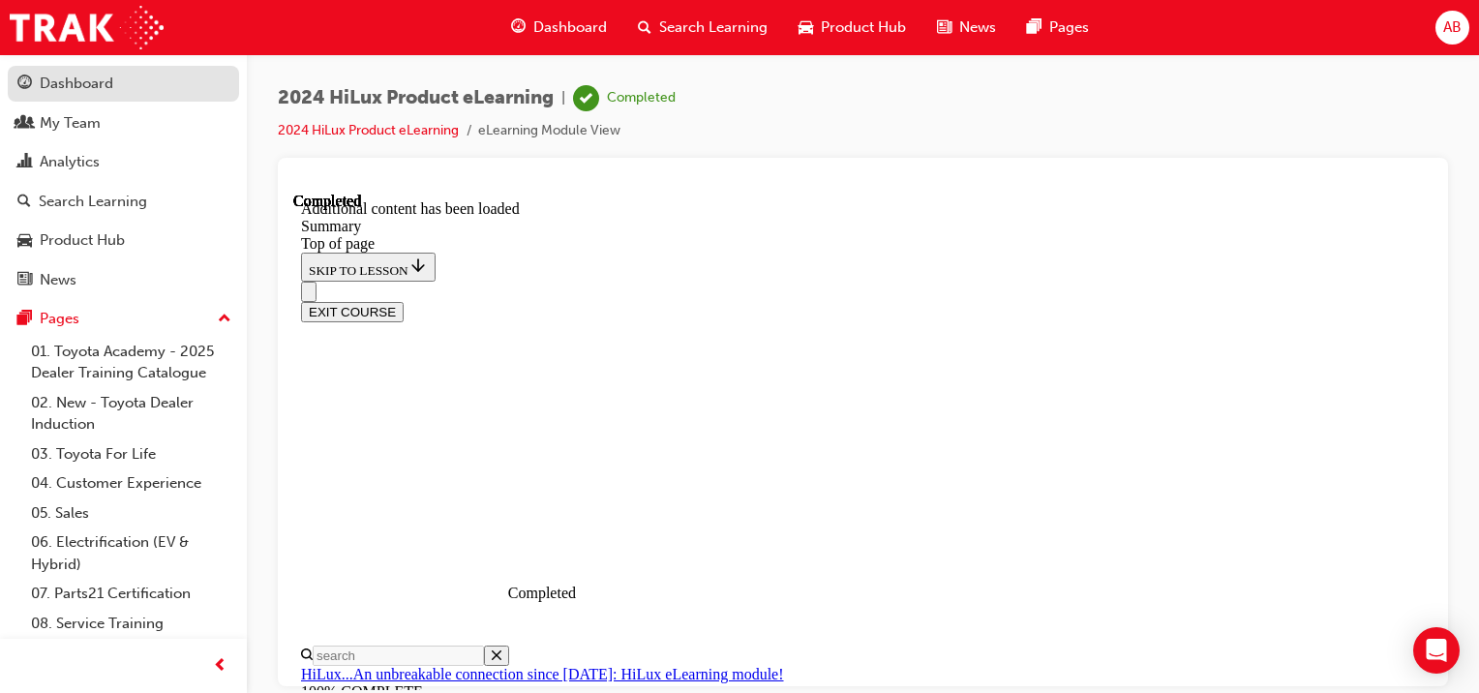
click at [42, 75] on div "Dashboard" at bounding box center [77, 84] width 74 height 22
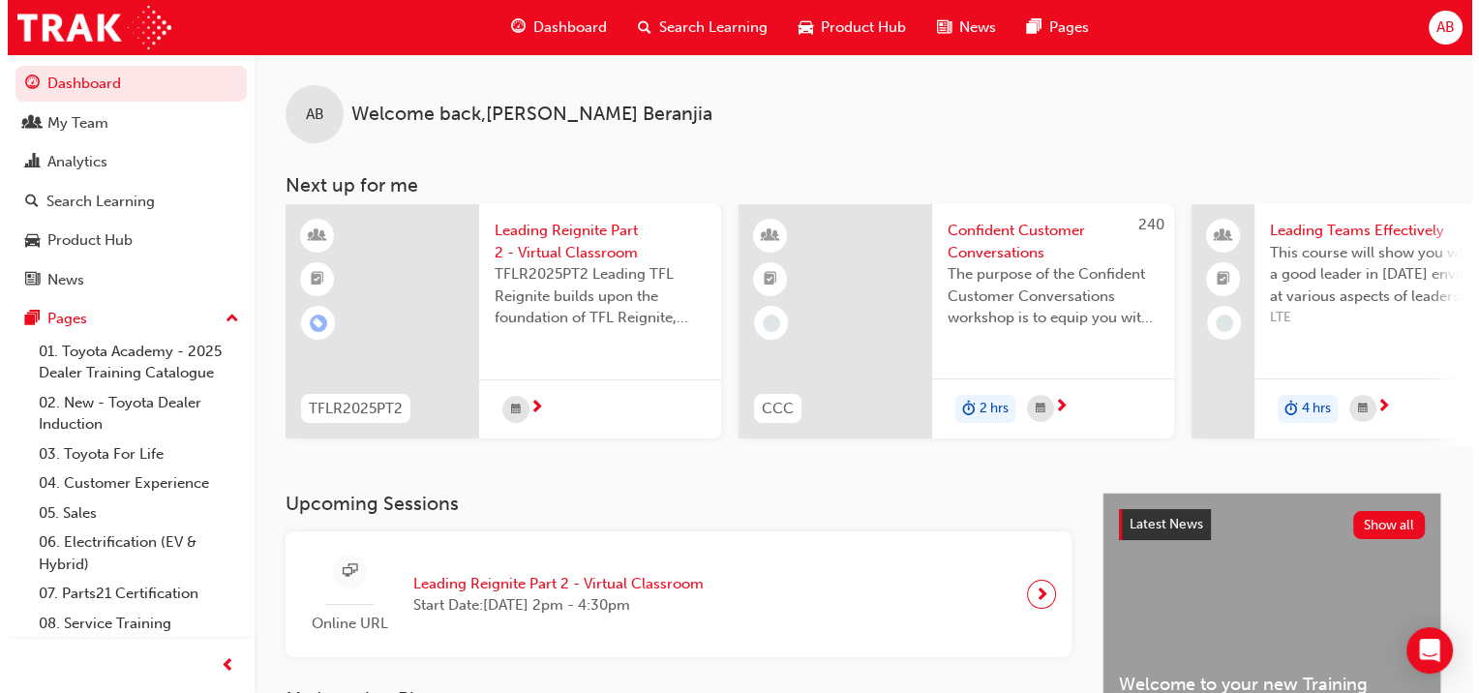
scroll to position [0, 1528]
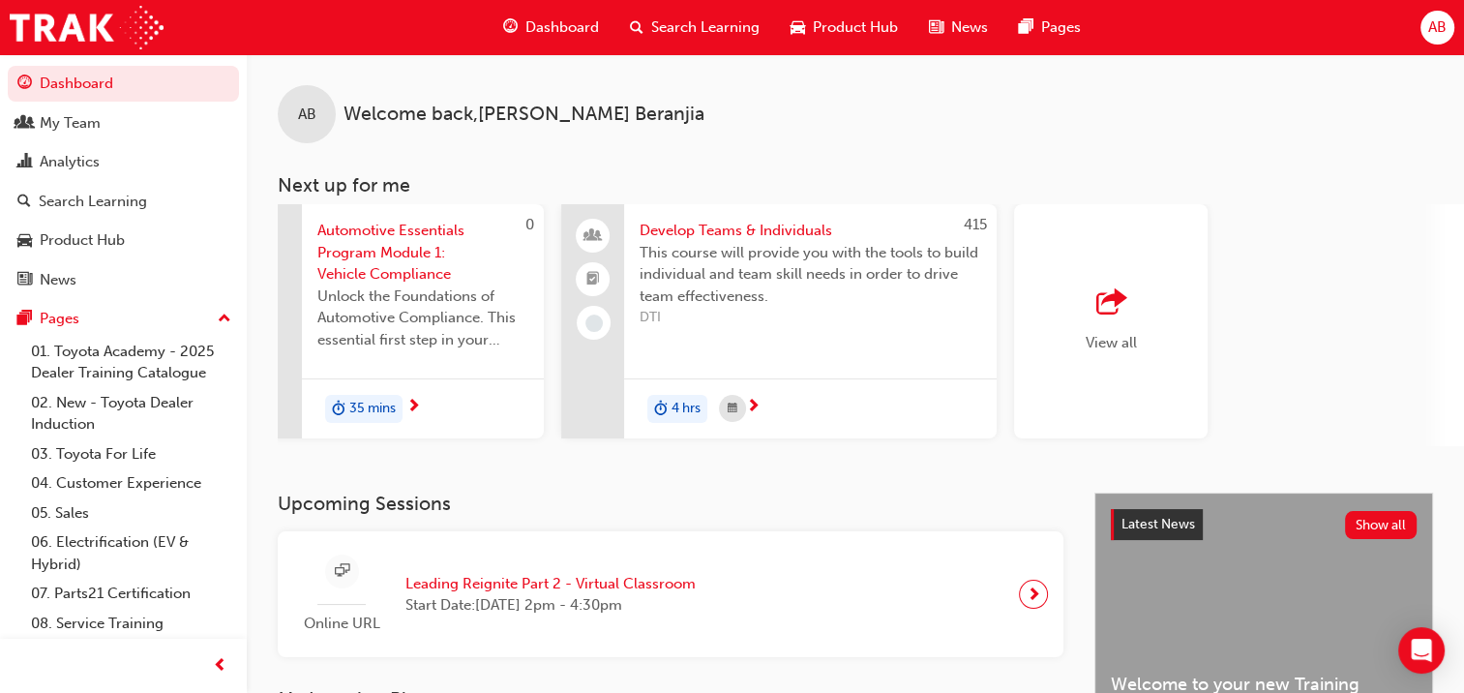
click at [376, 267] on span "Automotive Essentials Program Module 1: Vehicle Compliance" at bounding box center [422, 253] width 211 height 66
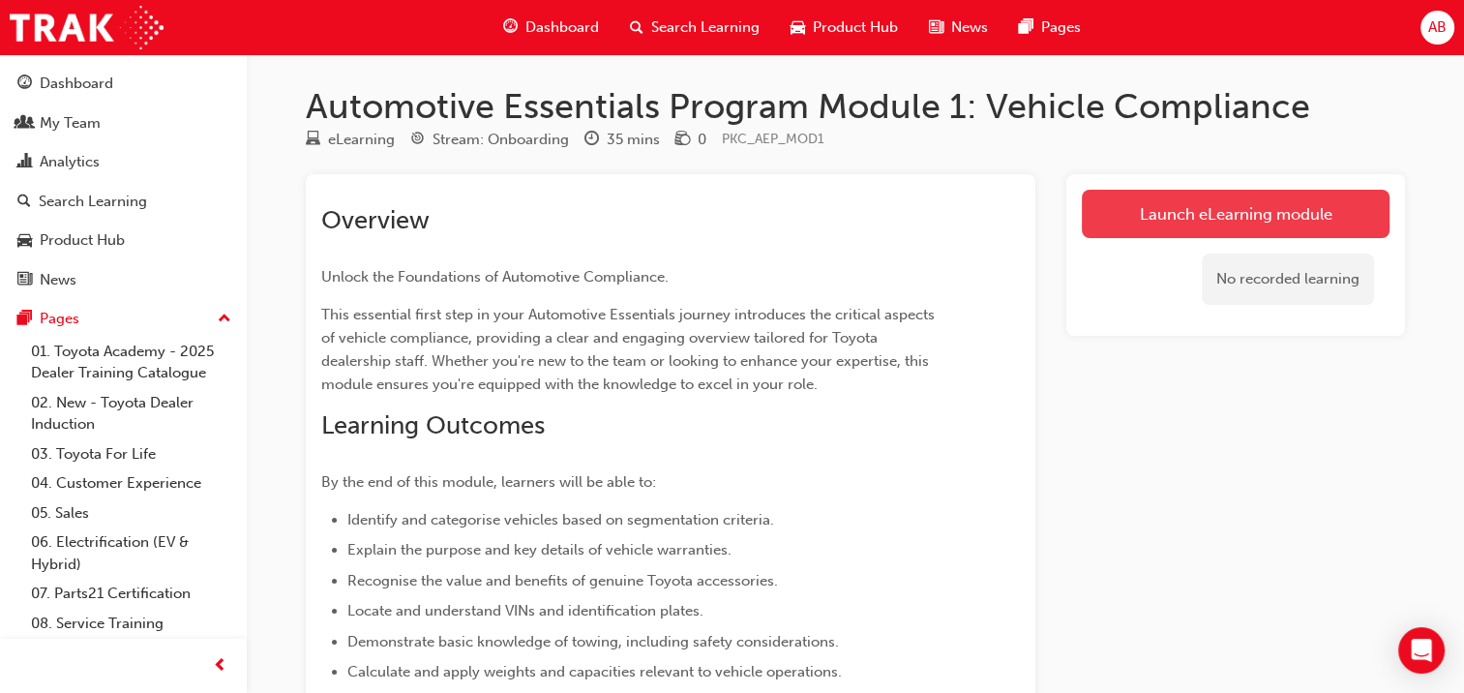
click at [1204, 209] on link "Launch eLearning module" at bounding box center [1236, 214] width 308 height 48
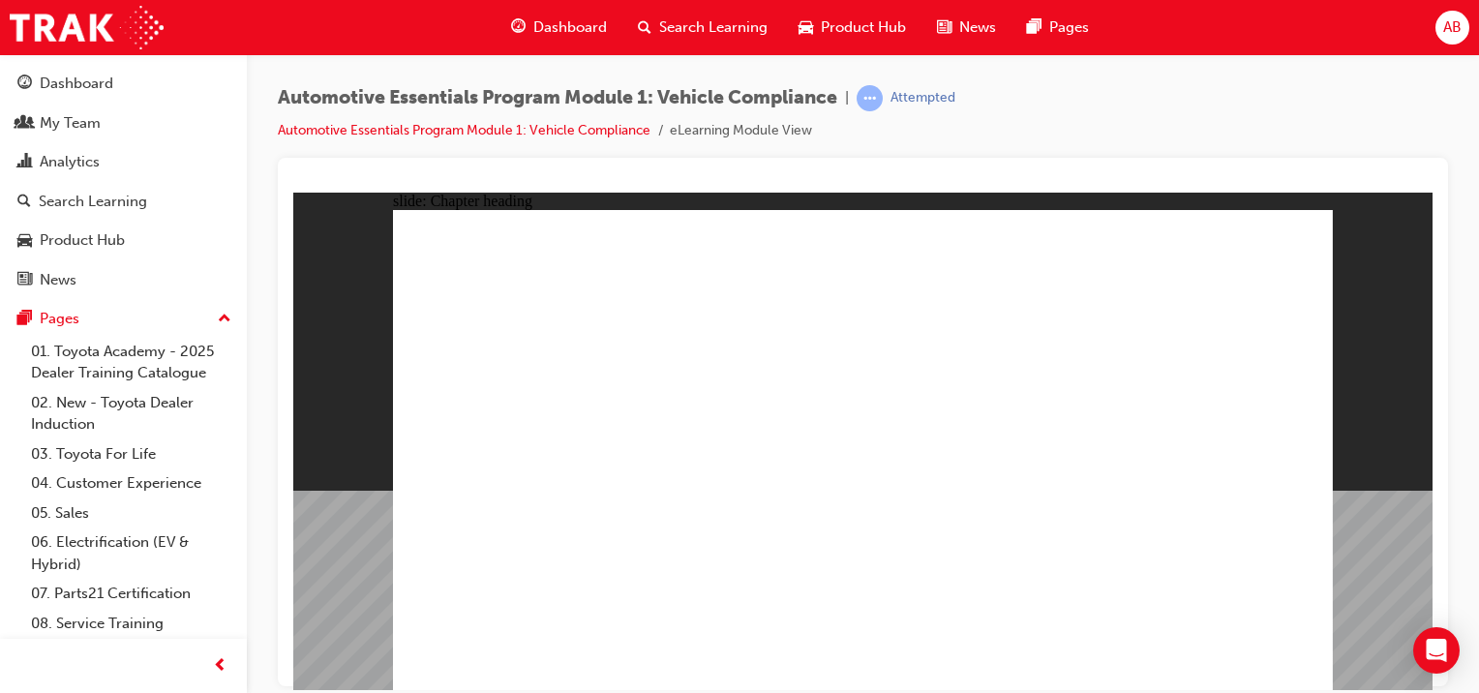
drag, startPoint x: 422, startPoint y: 470, endPoint x: 435, endPoint y: 484, distance: 18.5
drag, startPoint x: 533, startPoint y: 537, endPoint x: 591, endPoint y: 509, distance: 64.5
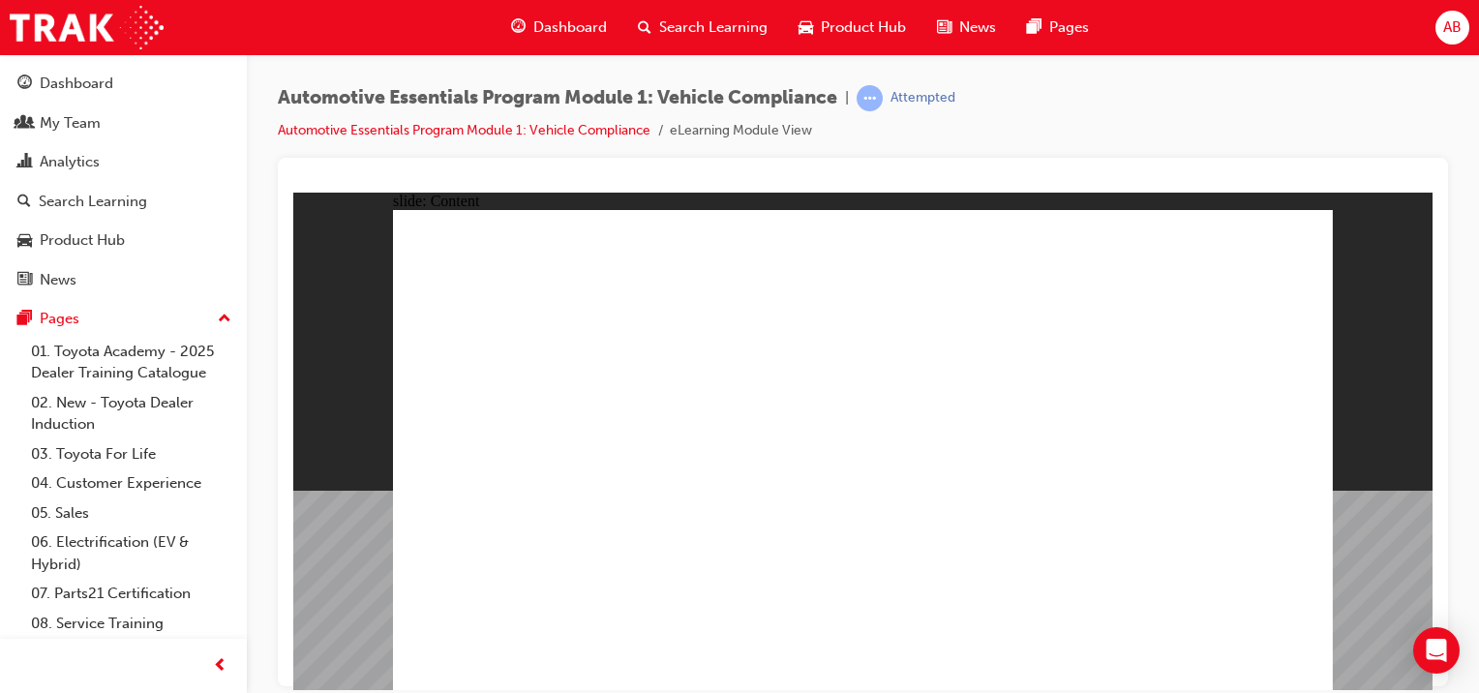
drag, startPoint x: 625, startPoint y: 334, endPoint x: 634, endPoint y: 339, distance: 10.0
drag, startPoint x: 1074, startPoint y: 526, endPoint x: 685, endPoint y: 524, distance: 389.1
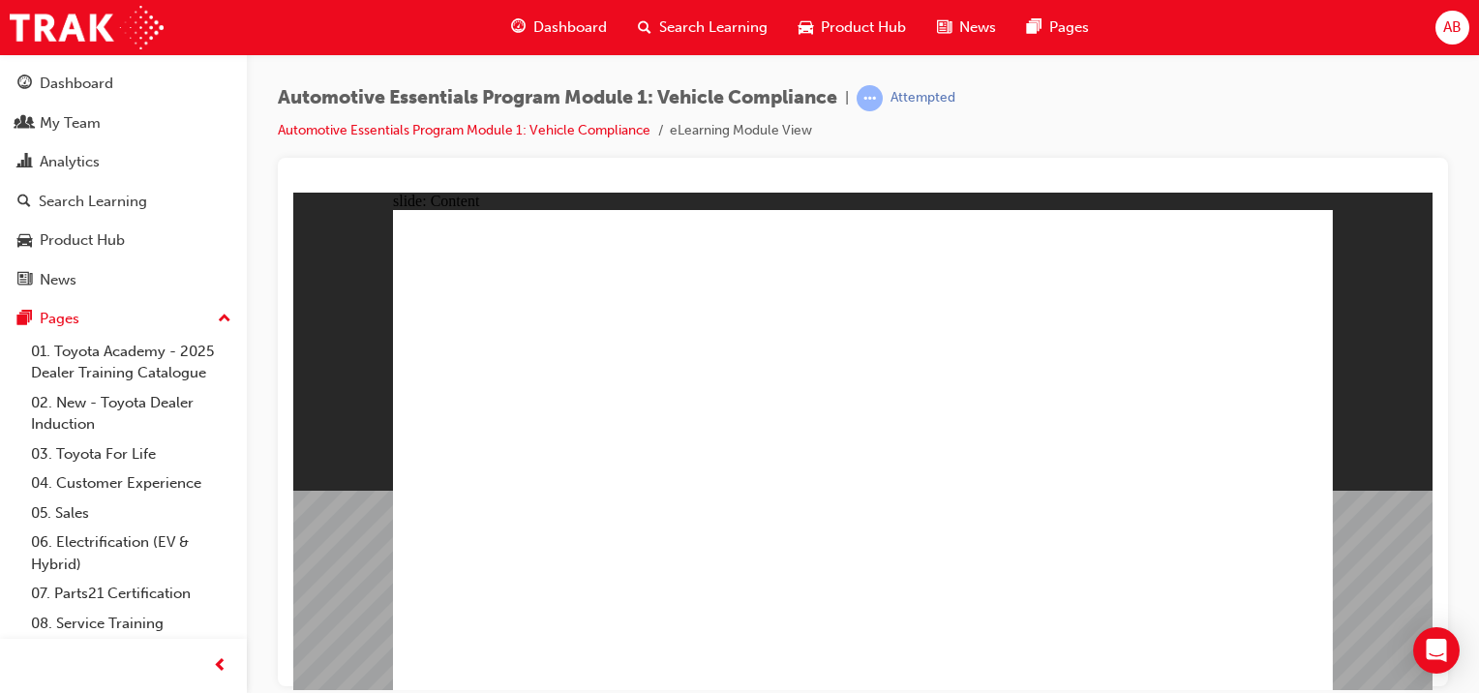
drag, startPoint x: 1127, startPoint y: 488, endPoint x: 1089, endPoint y: 495, distance: 38.4
drag, startPoint x: 861, startPoint y: 517, endPoint x: 968, endPoint y: 466, distance: 118.2
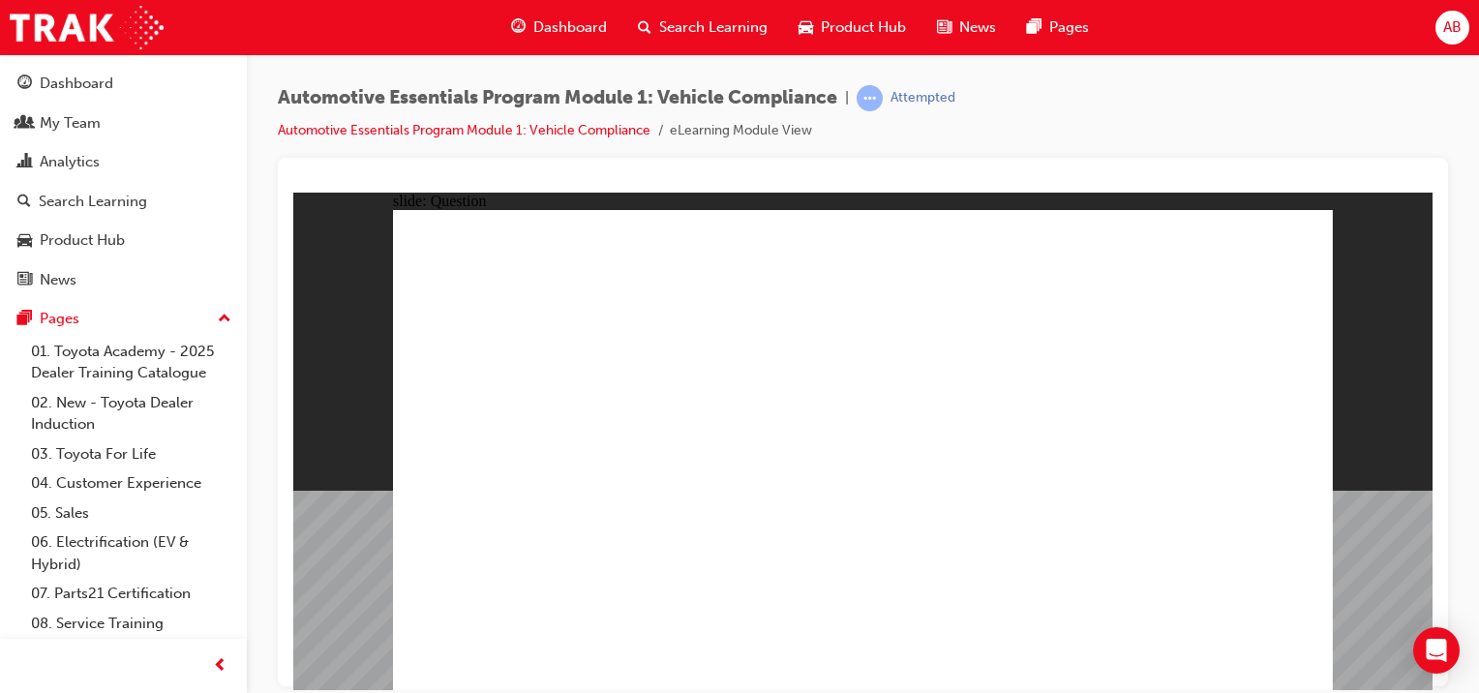
radio input "false"
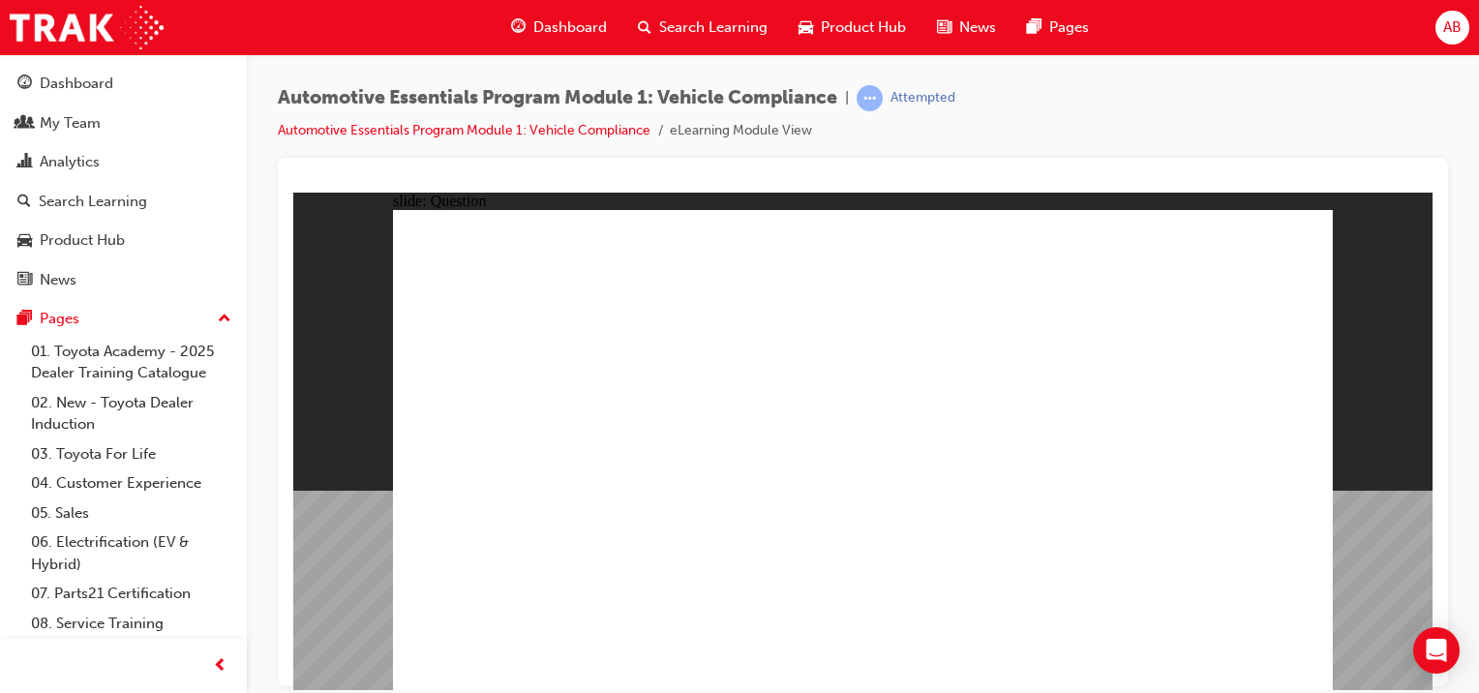
radio input "false"
radio input "true"
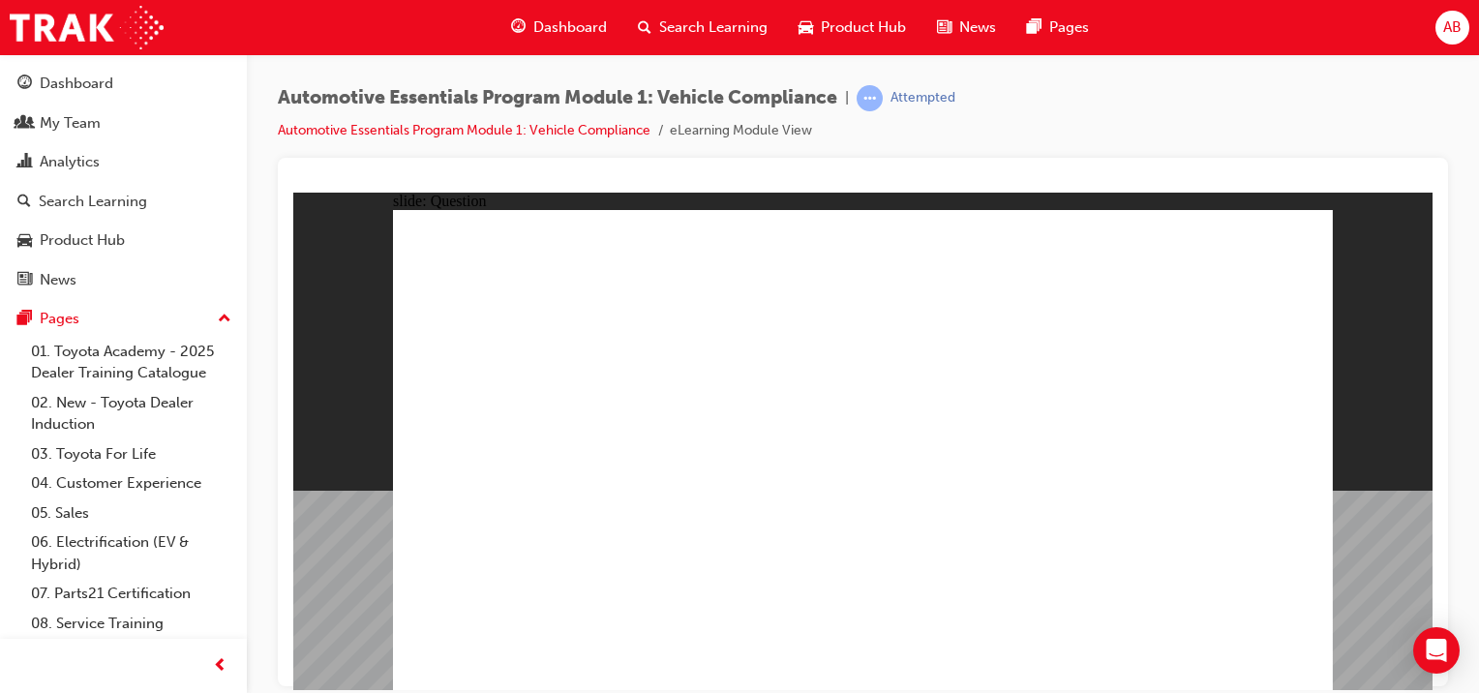
radio input "true"
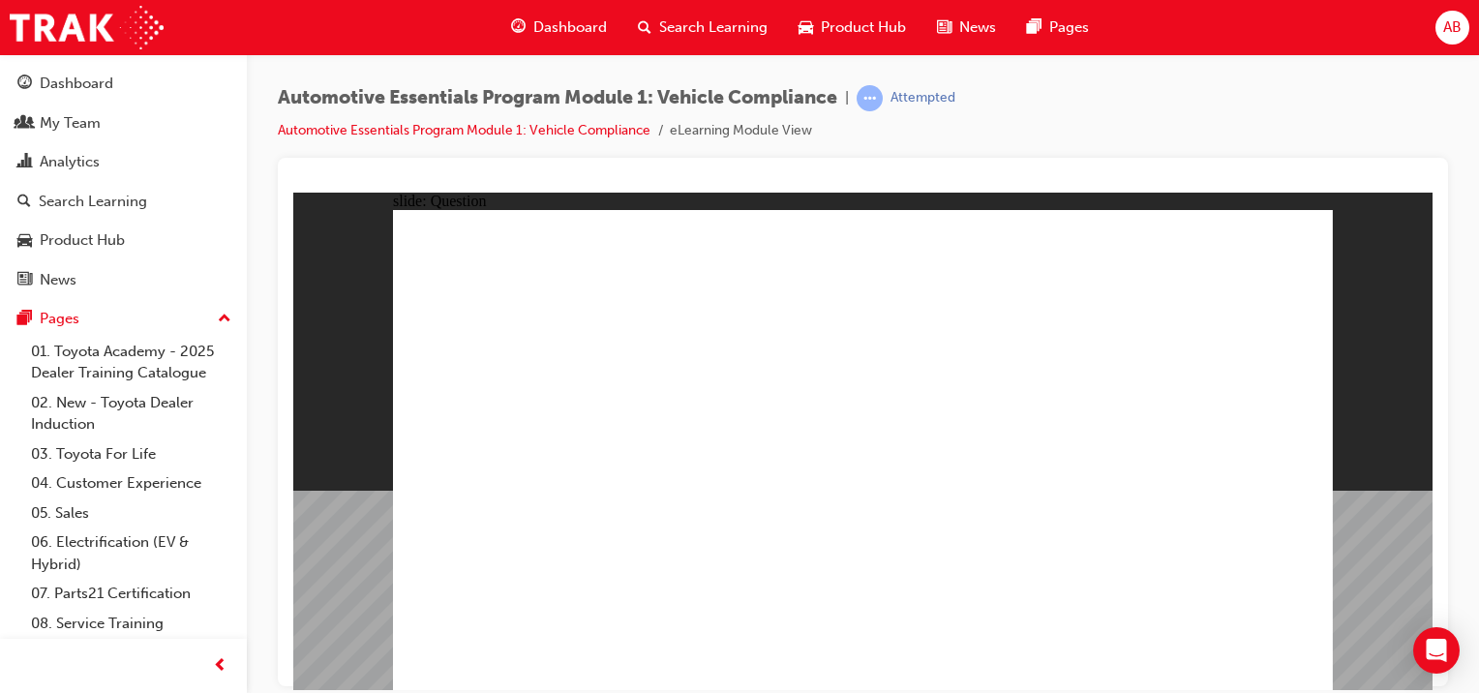
radio input "true"
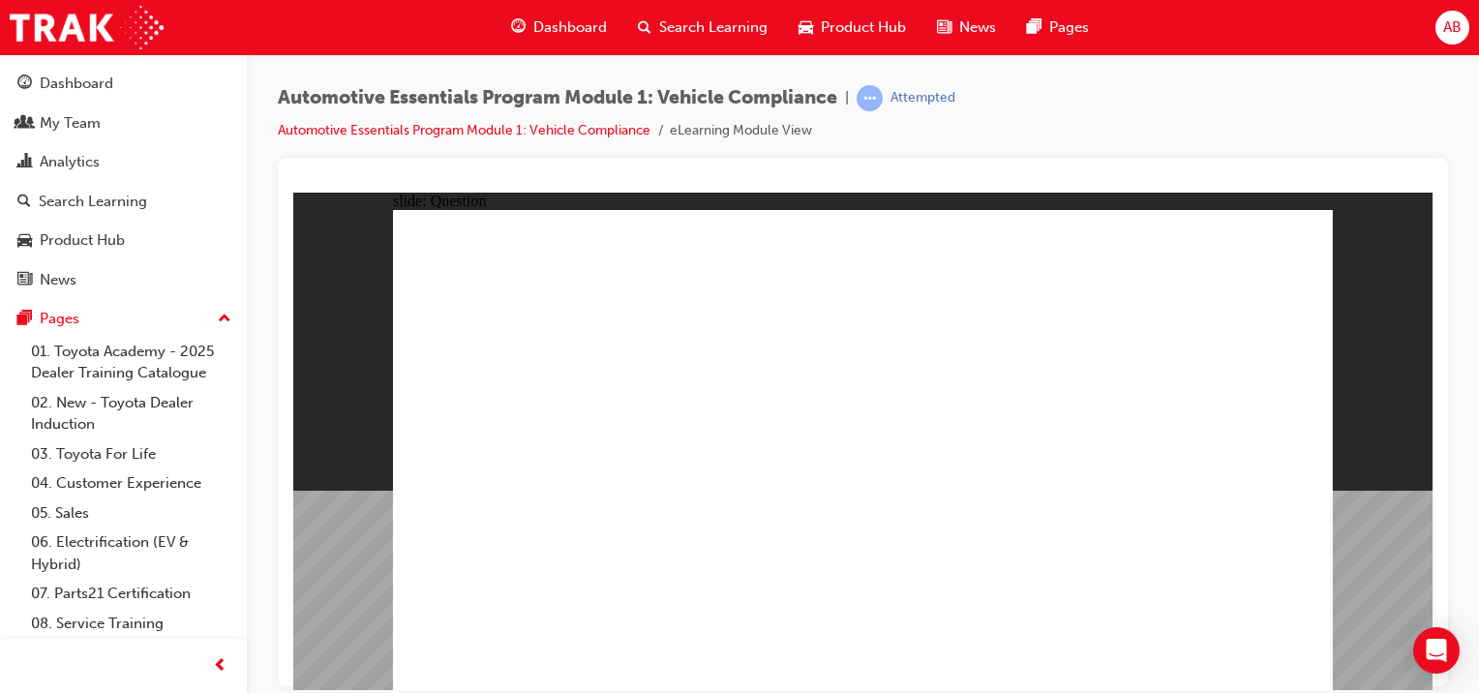
radio input "true"
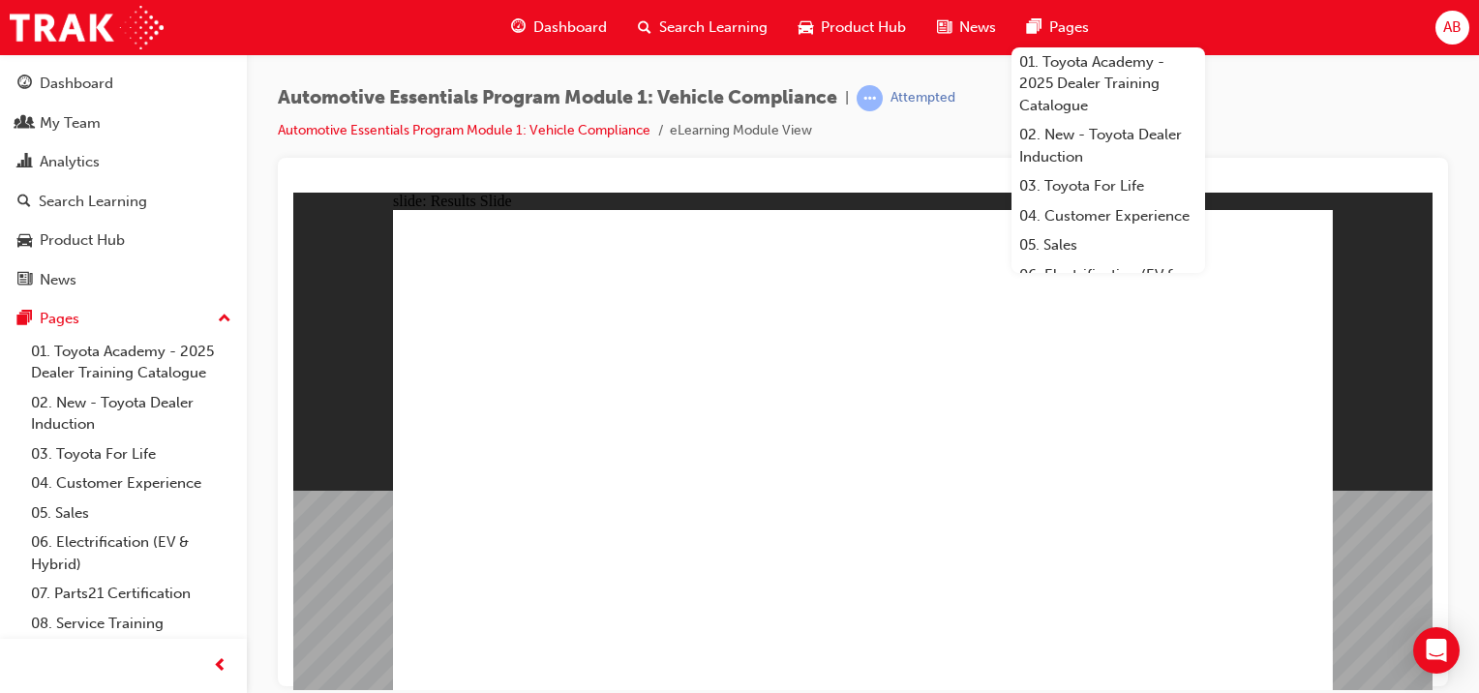
drag, startPoint x: 1478, startPoint y: 194, endPoint x: 1452, endPoint y: 206, distance: 29.0
click at [1478, 194] on div "Automotive Essentials Program Module 1: Vehicle Compliance | Attempted Automoti…" at bounding box center [863, 349] width 1232 height 590
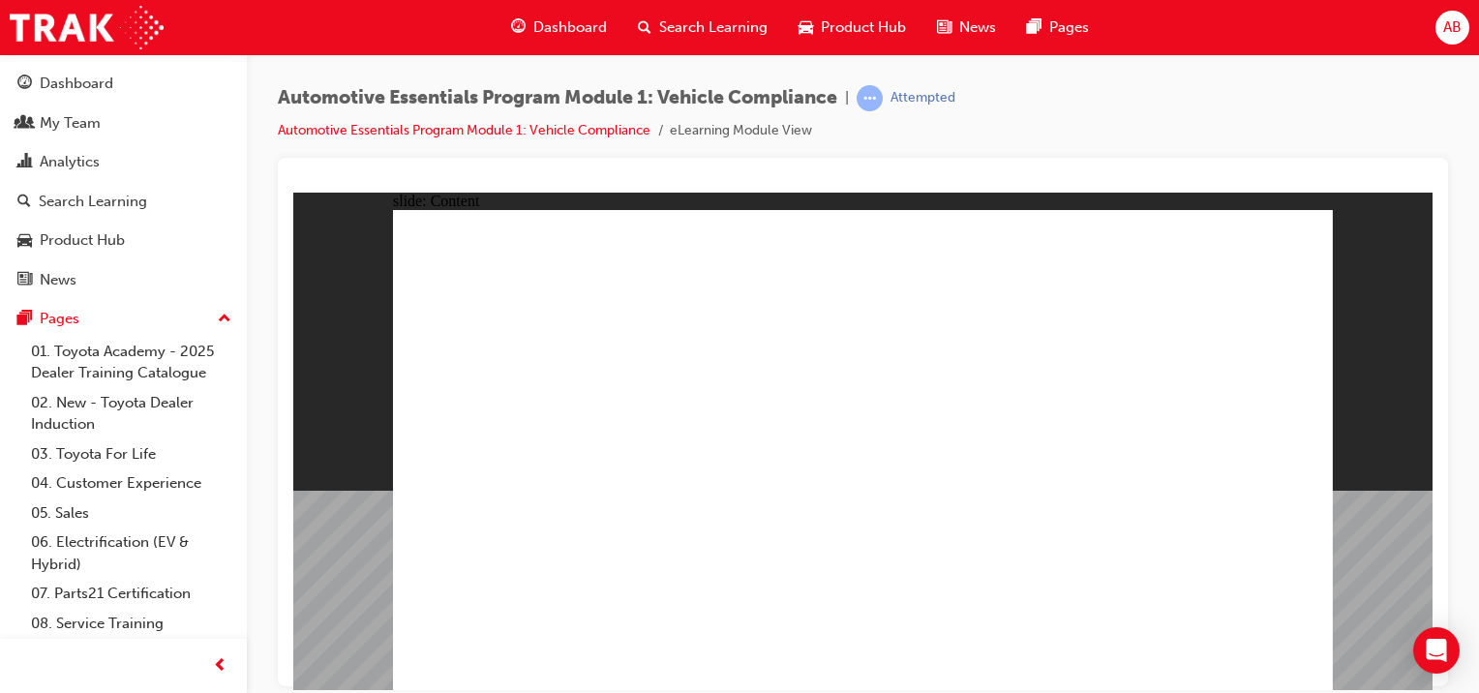
drag, startPoint x: 1115, startPoint y: 460, endPoint x: 1146, endPoint y: 455, distance: 31.3
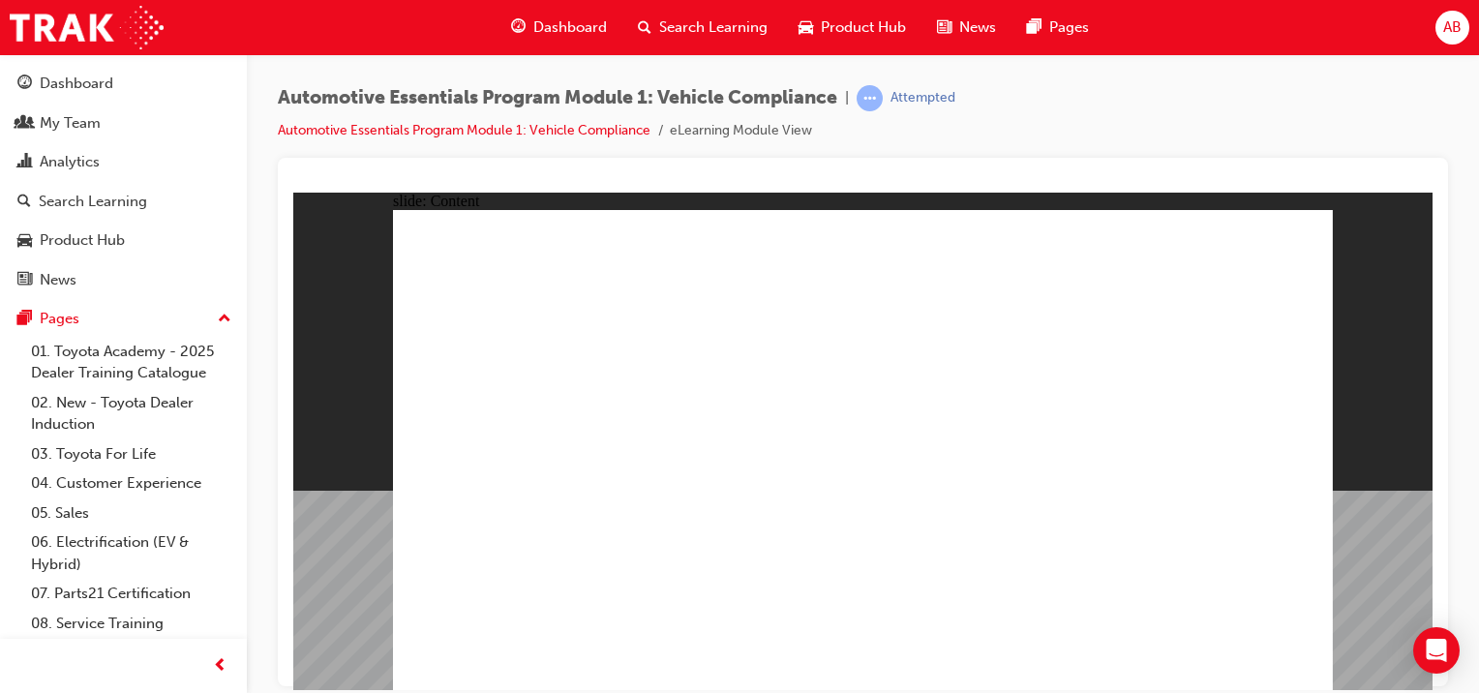
drag, startPoint x: 954, startPoint y: 403, endPoint x: 959, endPoint y: 434, distance: 31.3
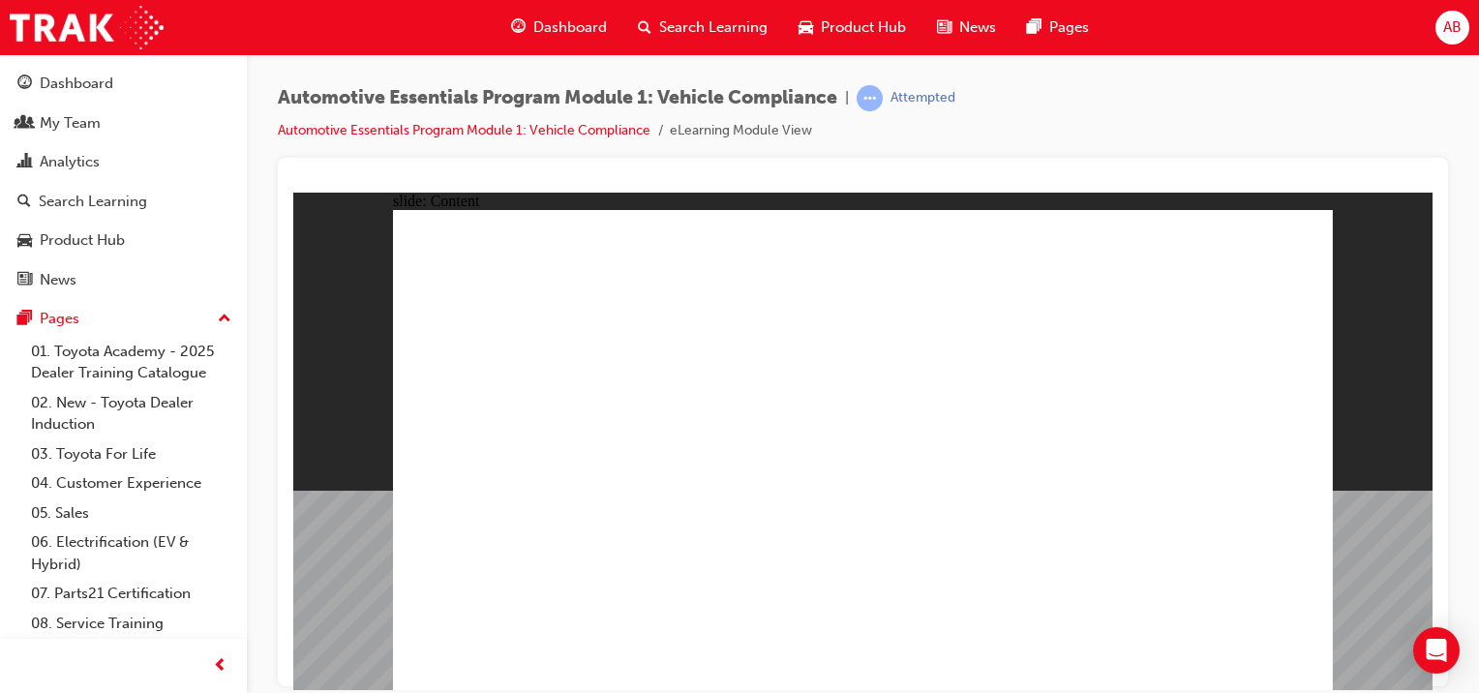
drag, startPoint x: 1049, startPoint y: 454, endPoint x: 1057, endPoint y: 479, distance: 26.3
drag, startPoint x: 1045, startPoint y: 535, endPoint x: 1040, endPoint y: 525, distance: 11.7
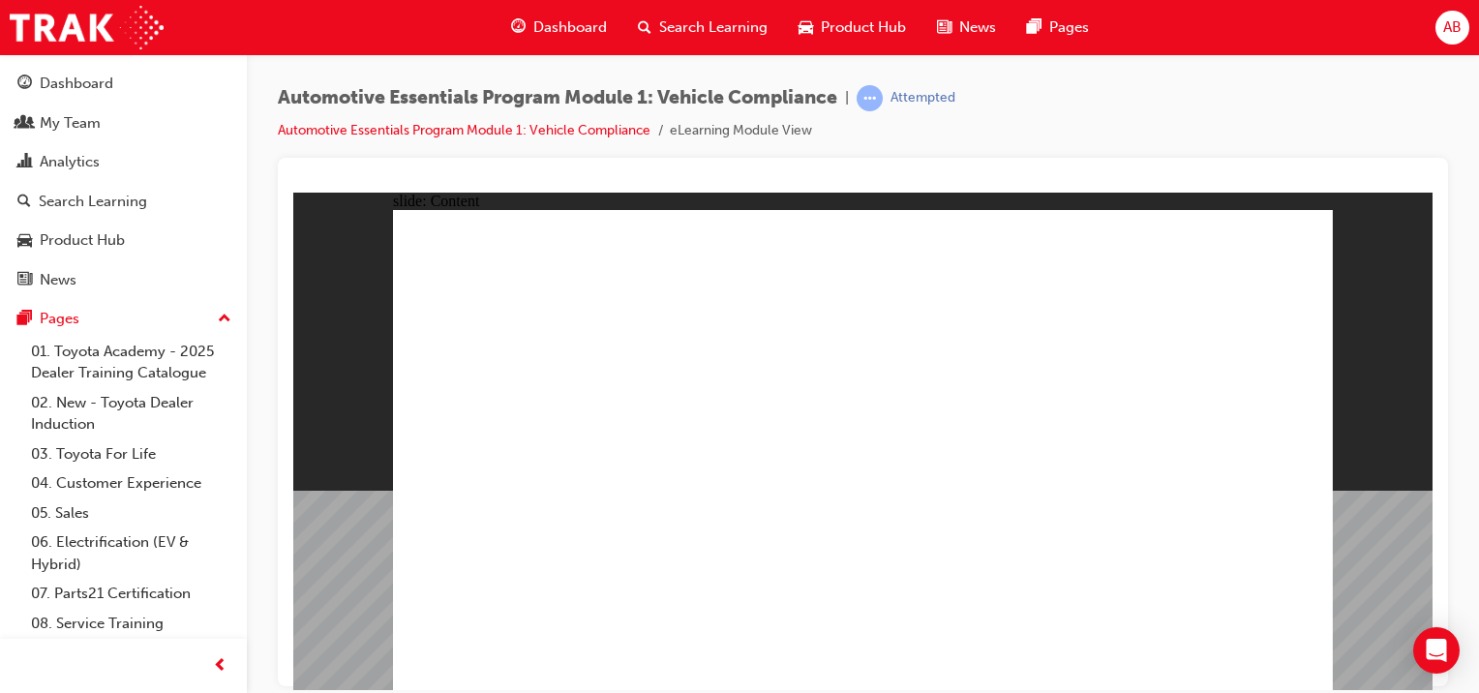
drag, startPoint x: 1253, startPoint y: 432, endPoint x: 1235, endPoint y: 525, distance: 94.7
drag, startPoint x: 1245, startPoint y: 670, endPoint x: 1256, endPoint y: 648, distance: 25.1
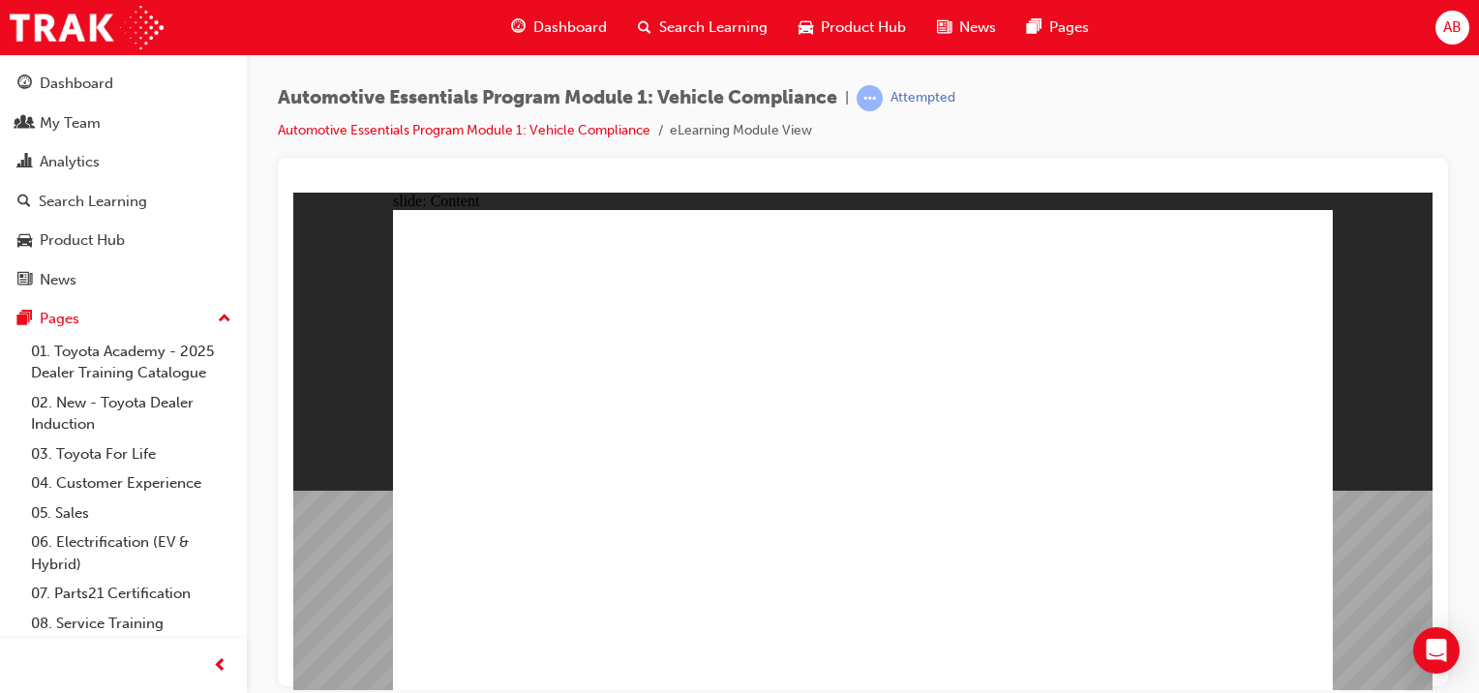
drag, startPoint x: 871, startPoint y: 626, endPoint x: 750, endPoint y: 633, distance: 121.2
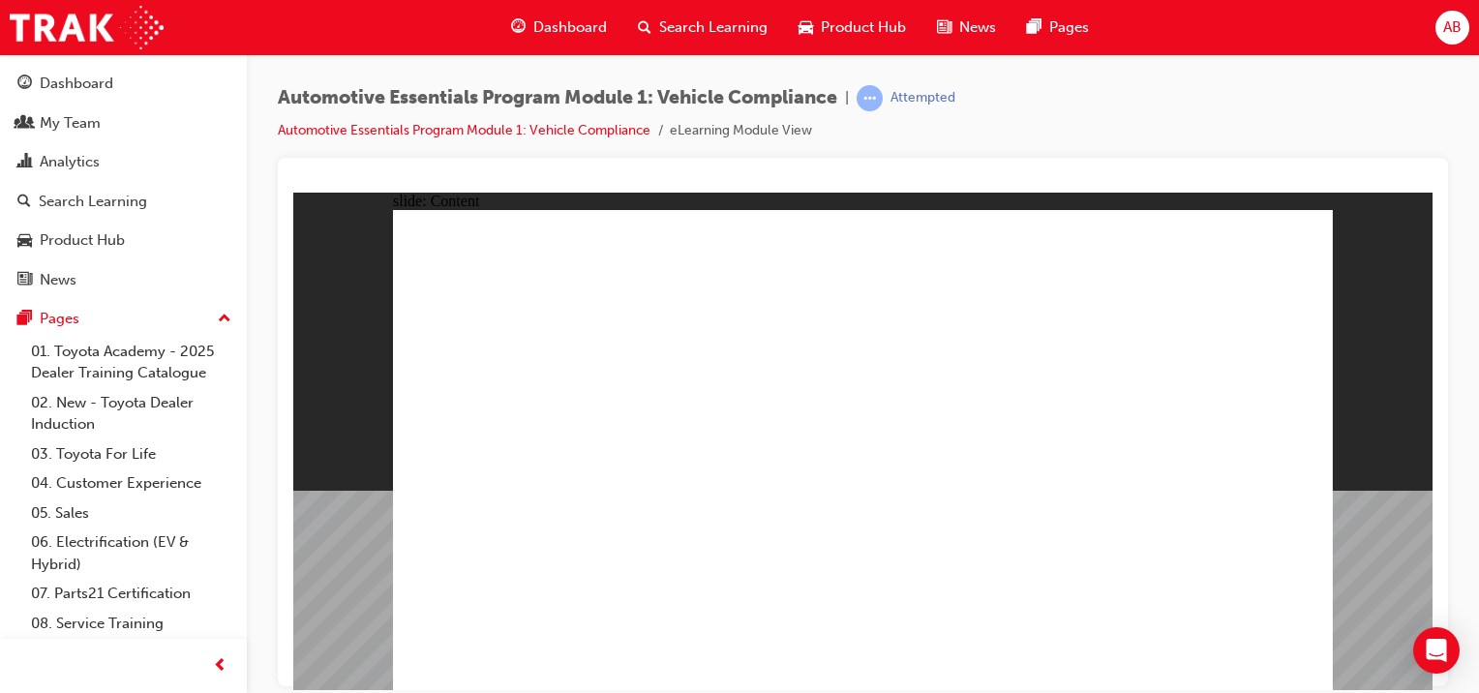
drag, startPoint x: 664, startPoint y: 637, endPoint x: 654, endPoint y: 635, distance: 9.9
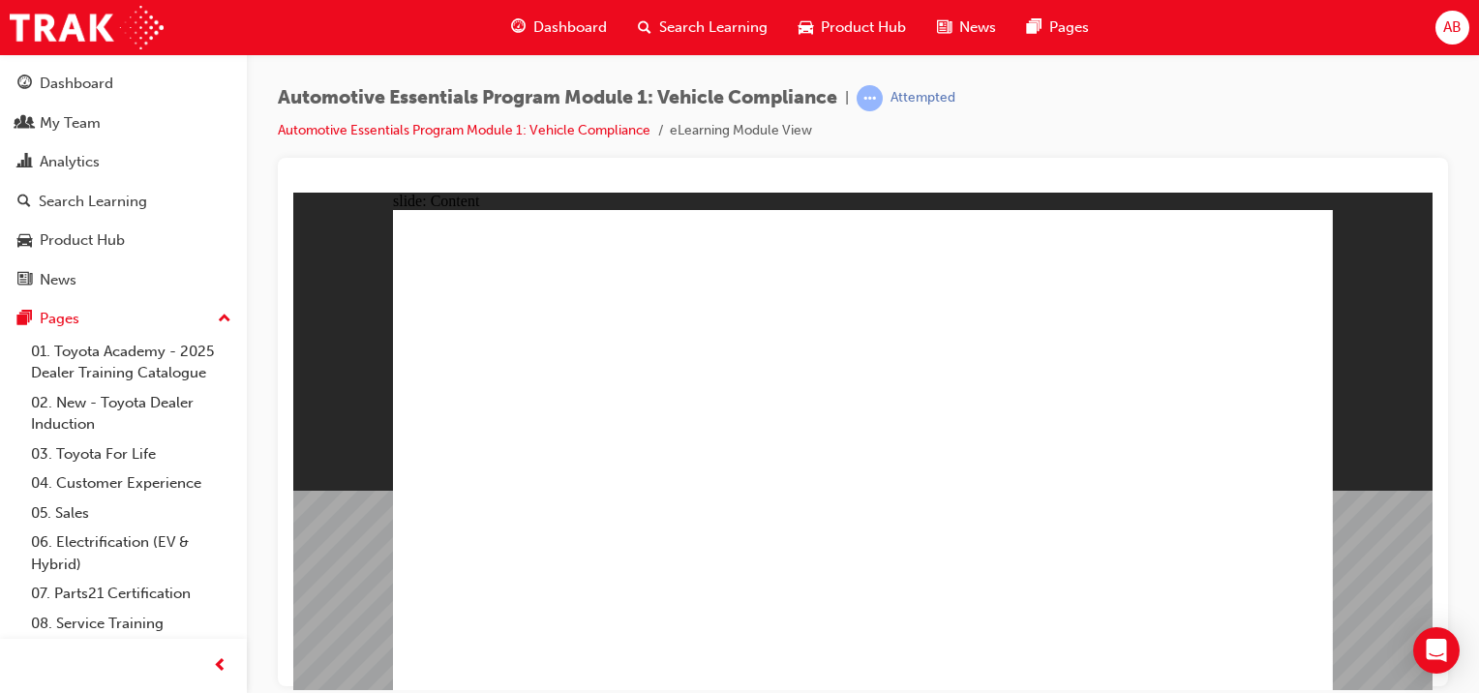
drag, startPoint x: 1291, startPoint y: 241, endPoint x: 1173, endPoint y: 420, distance: 214.5
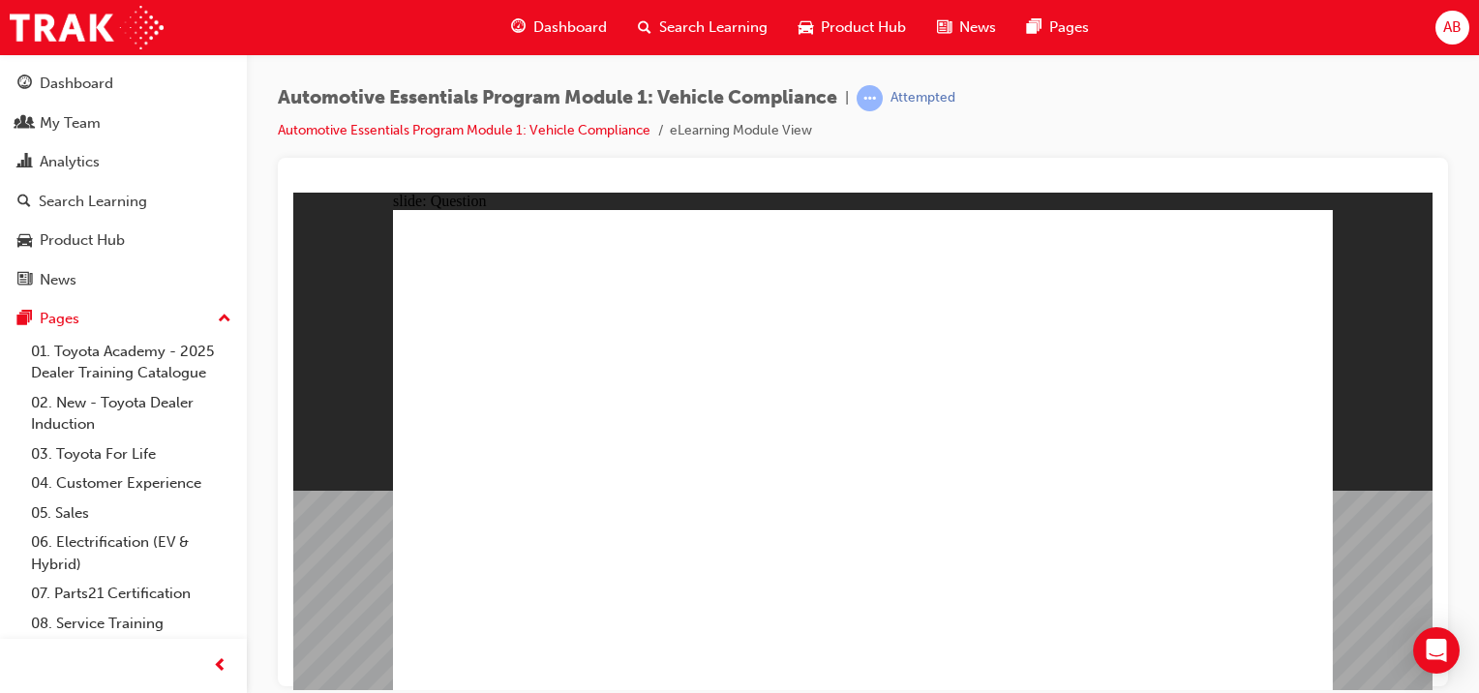
radio input "true"
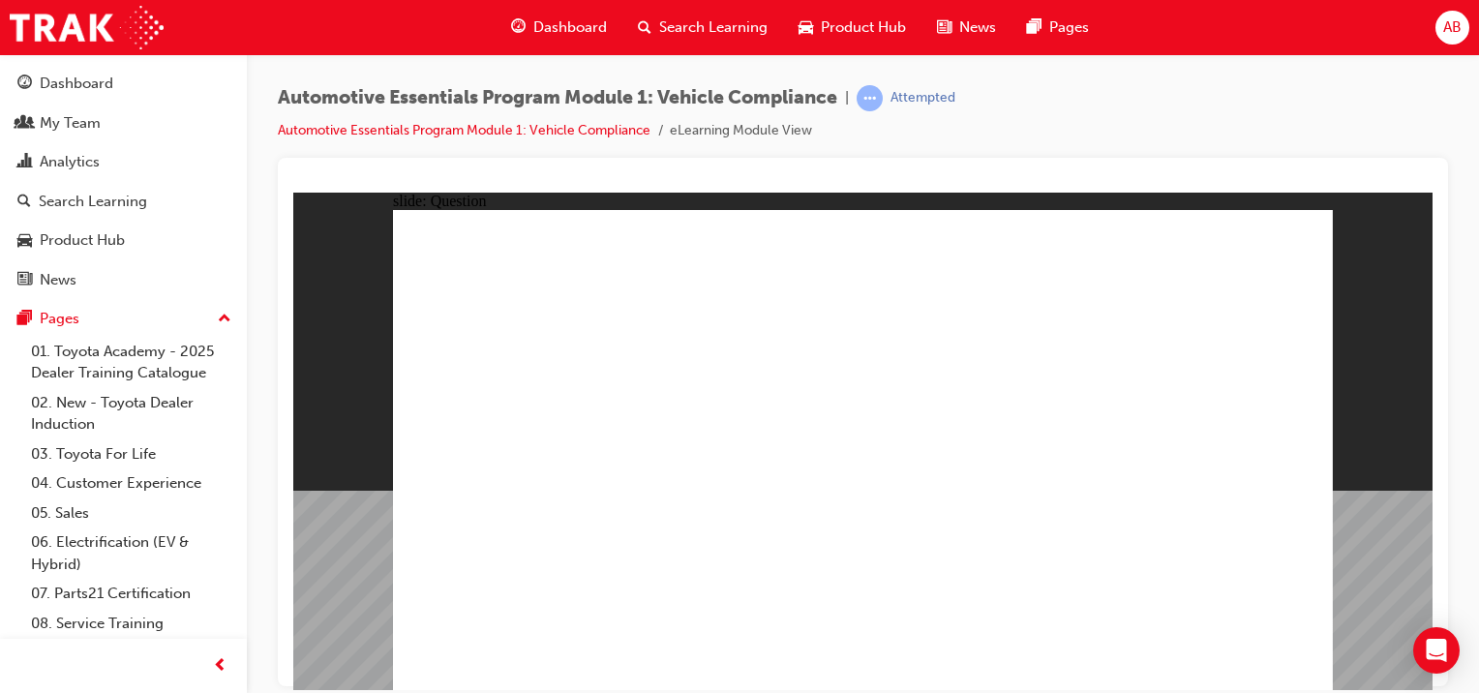
radio input "true"
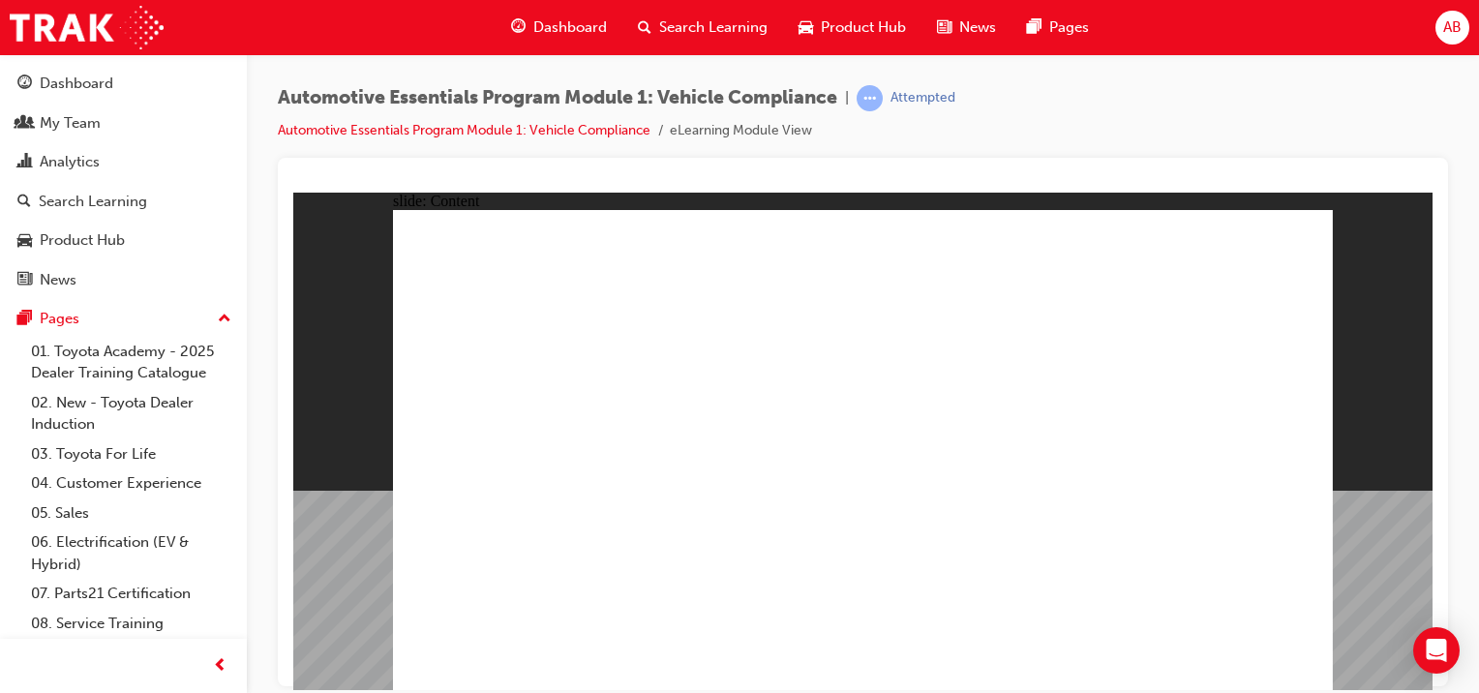
drag, startPoint x: 1238, startPoint y: 671, endPoint x: 1227, endPoint y: 679, distance: 13.8
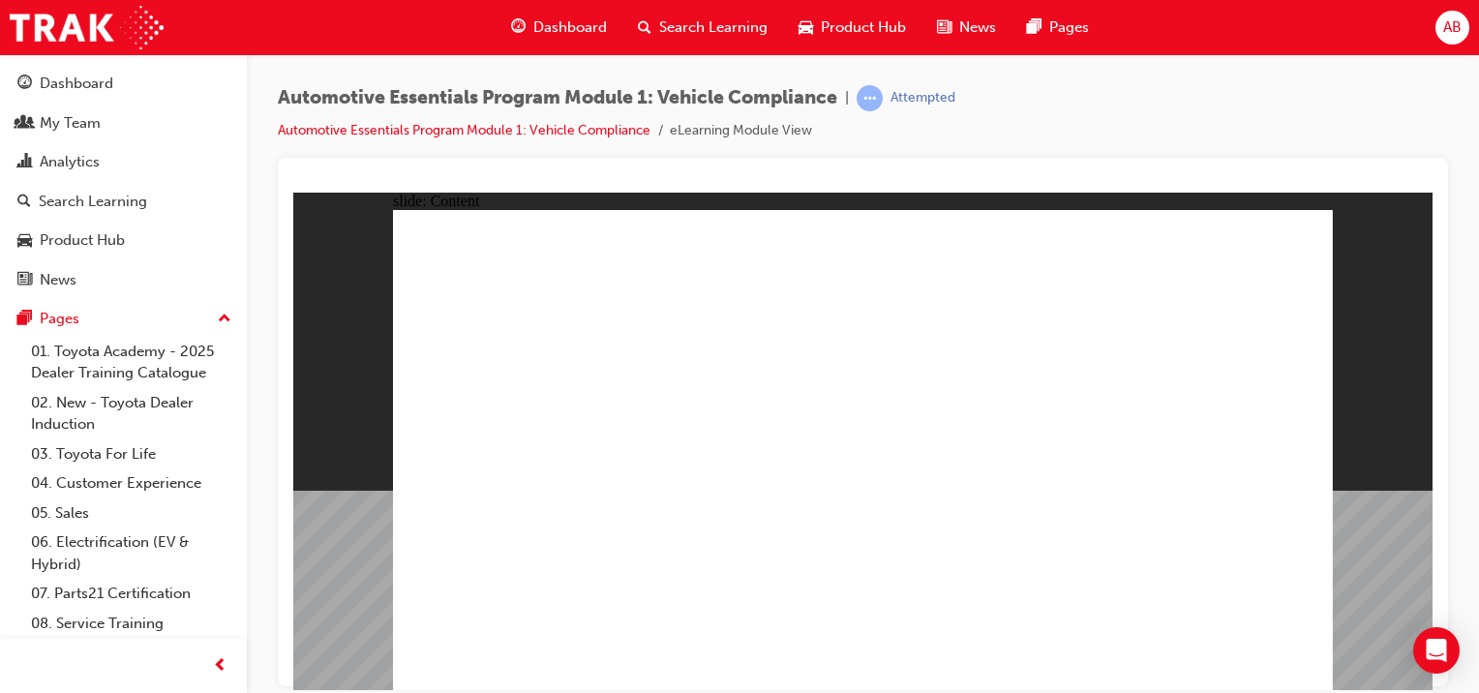
drag, startPoint x: 967, startPoint y: 555, endPoint x: 949, endPoint y: 548, distance: 19.6
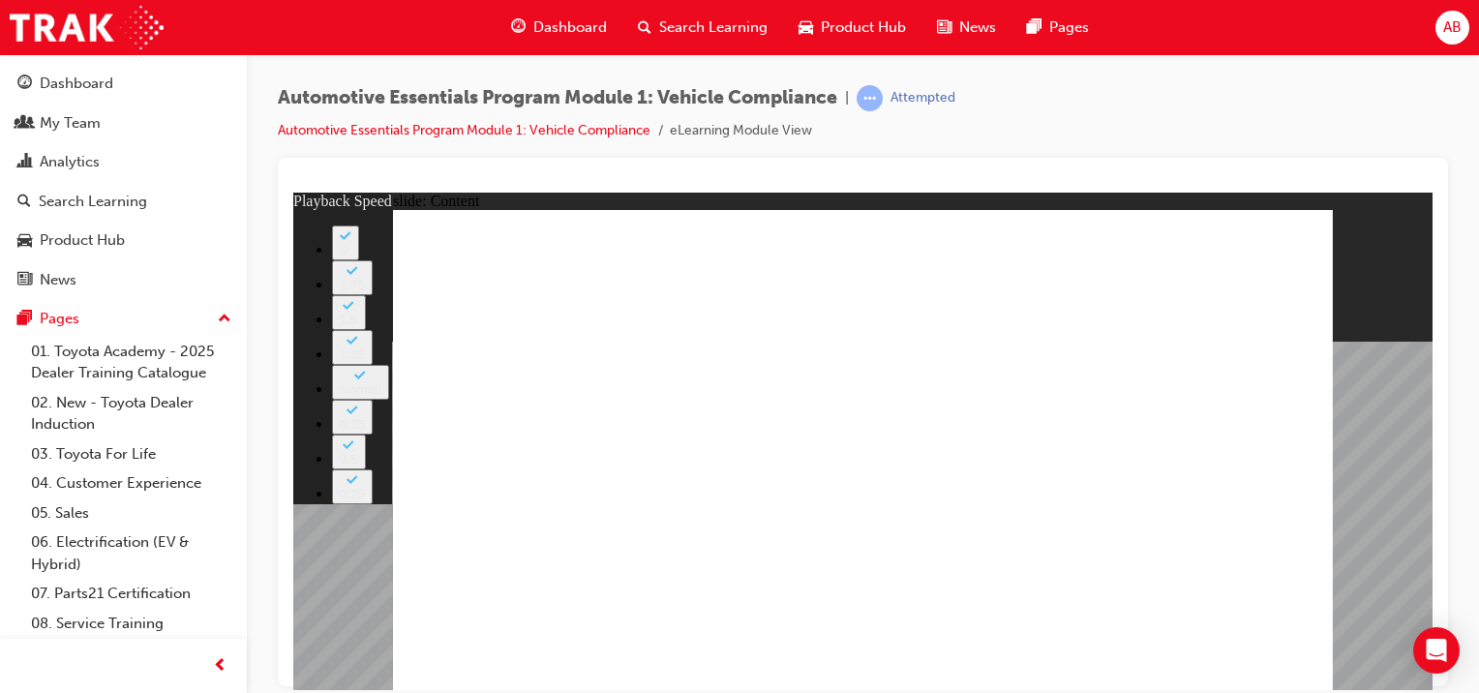
drag, startPoint x: 943, startPoint y: 505, endPoint x: 1099, endPoint y: 514, distance: 156.1
drag, startPoint x: 1212, startPoint y: 501, endPoint x: 1277, endPoint y: 503, distance: 64.9
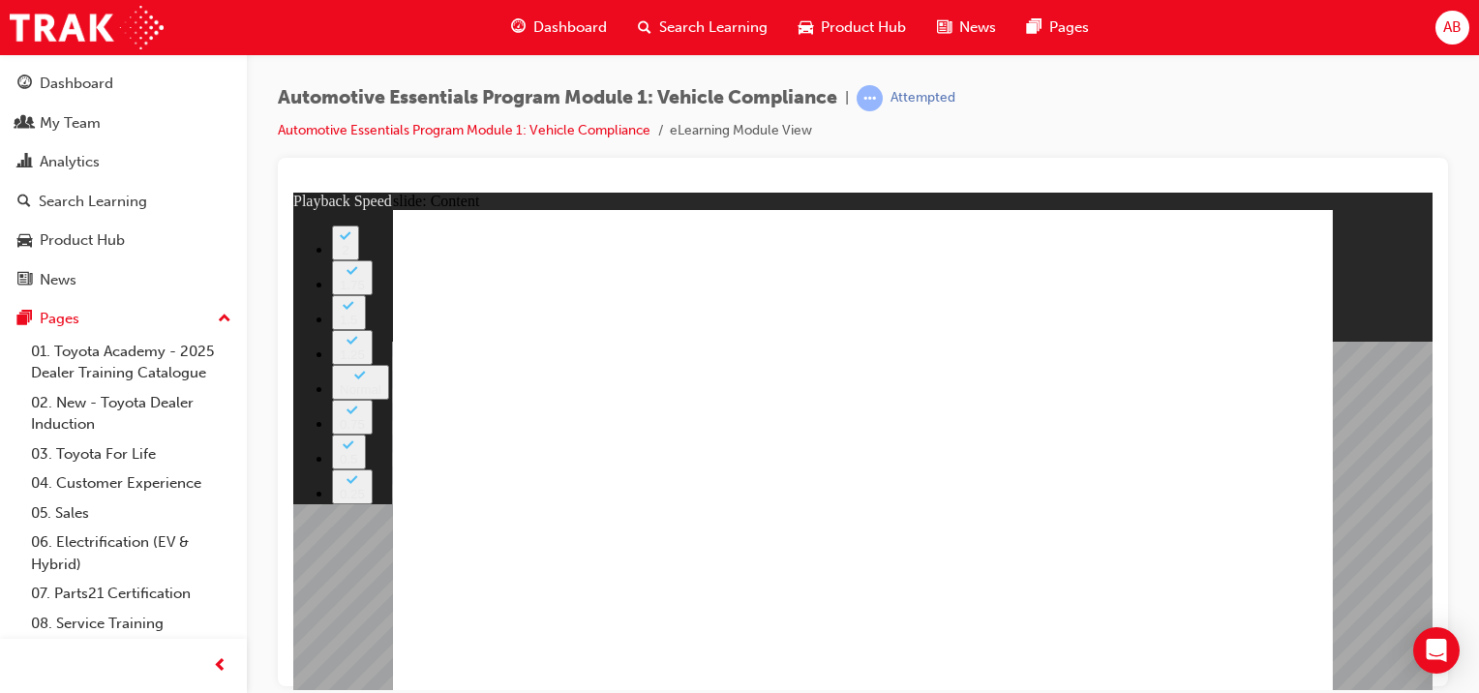
type input "43"
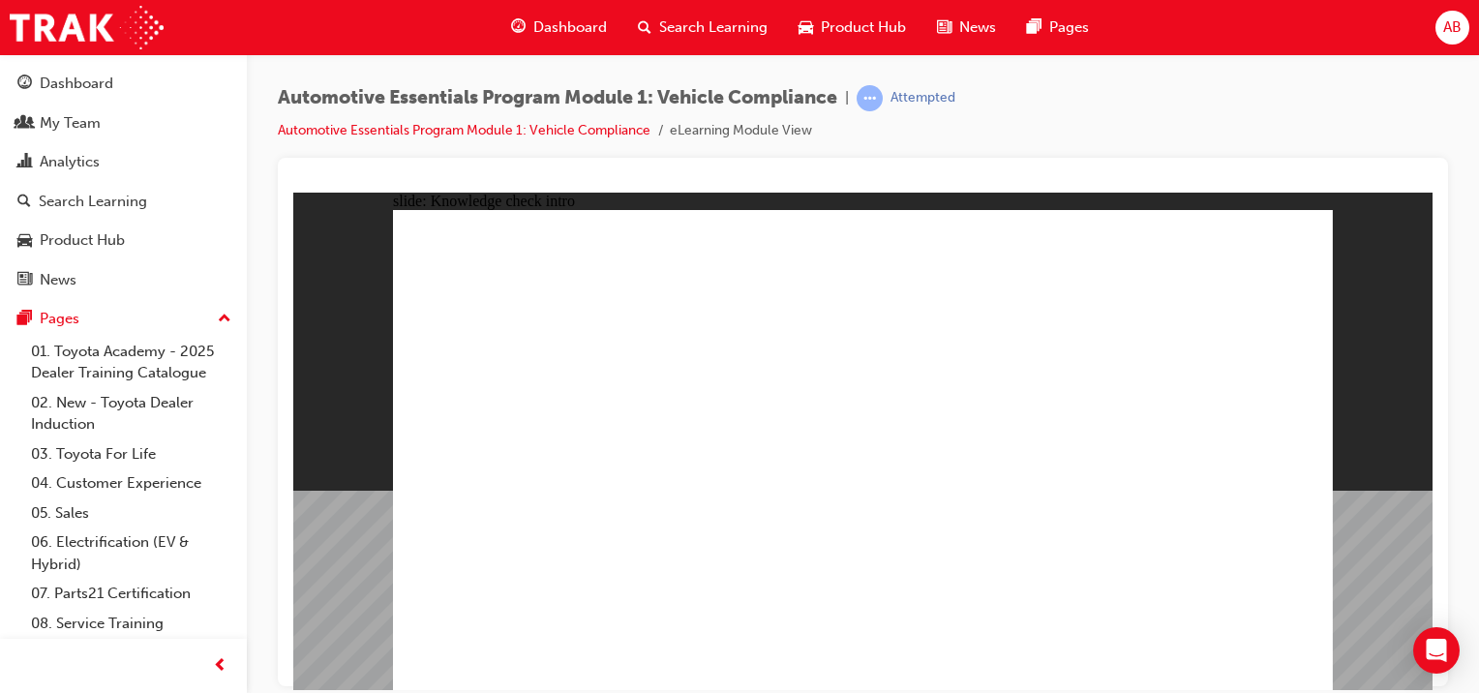
radio input "true"
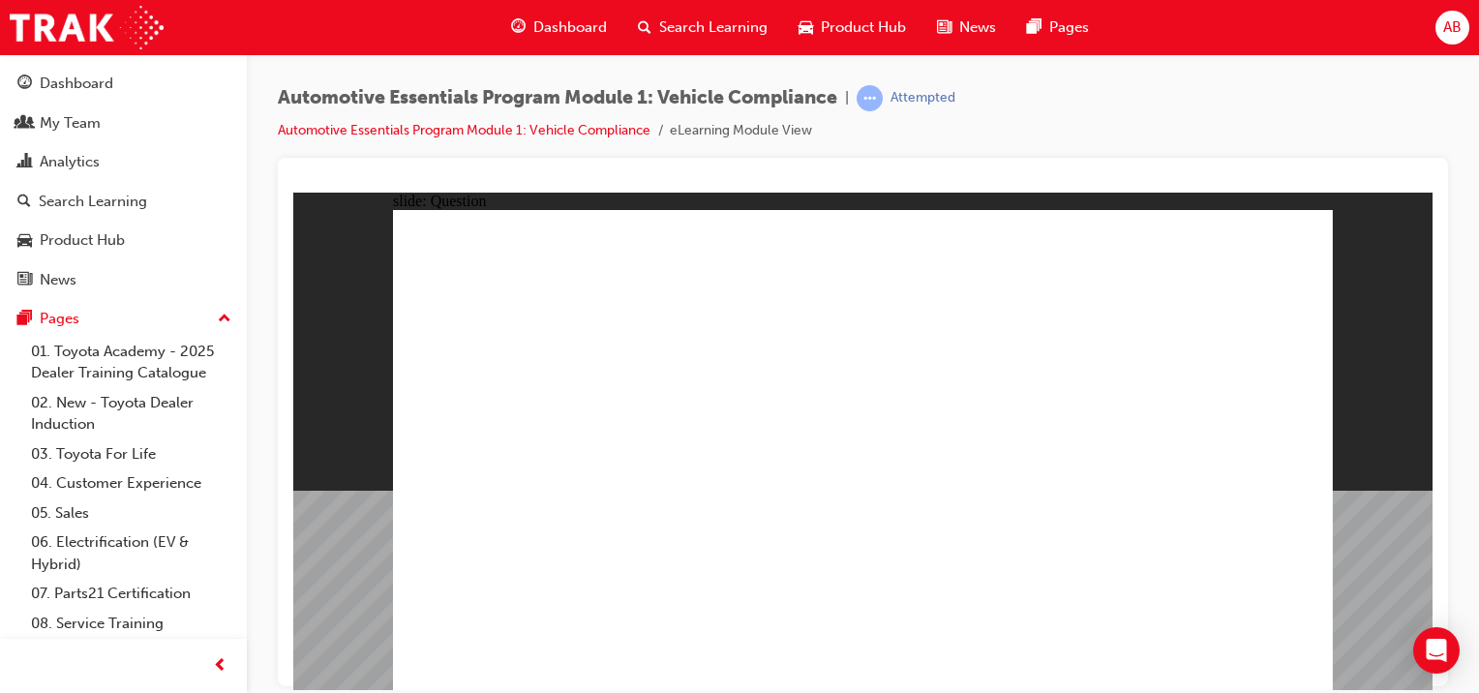
radio input "true"
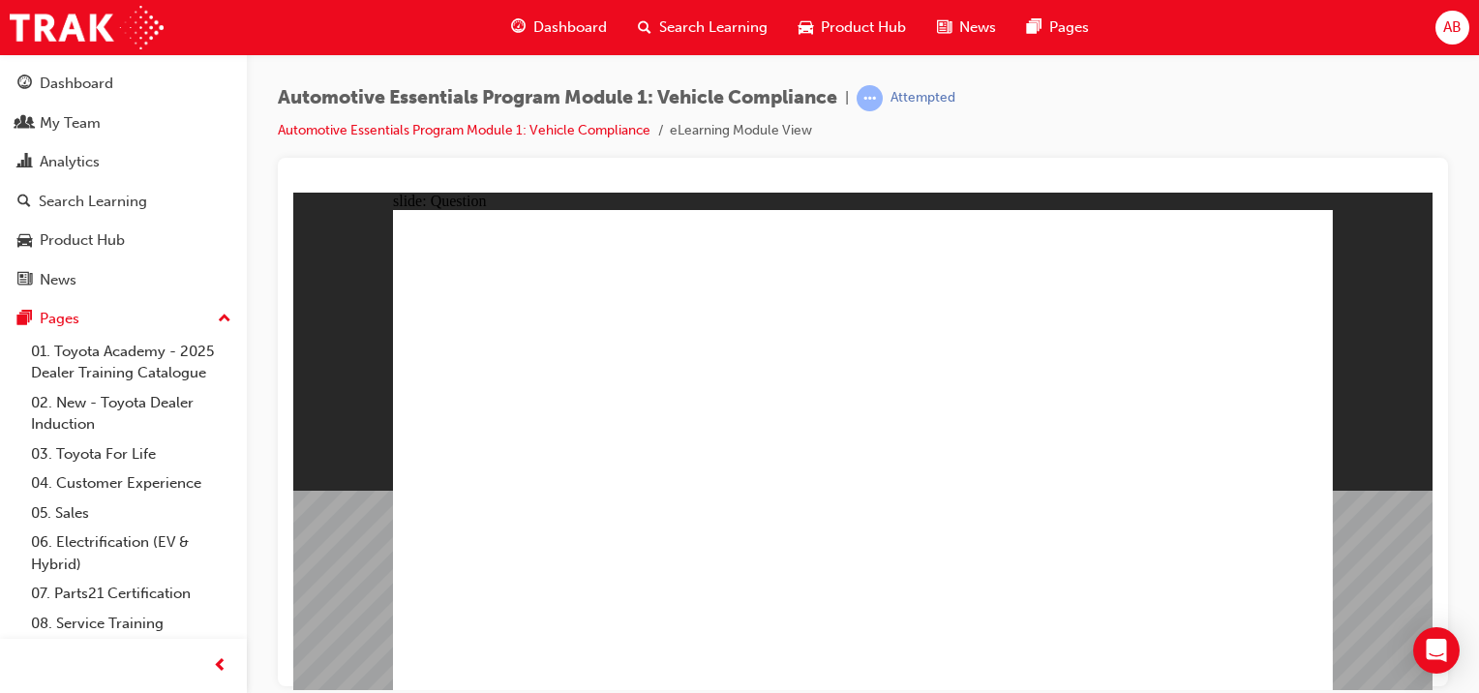
radio input "true"
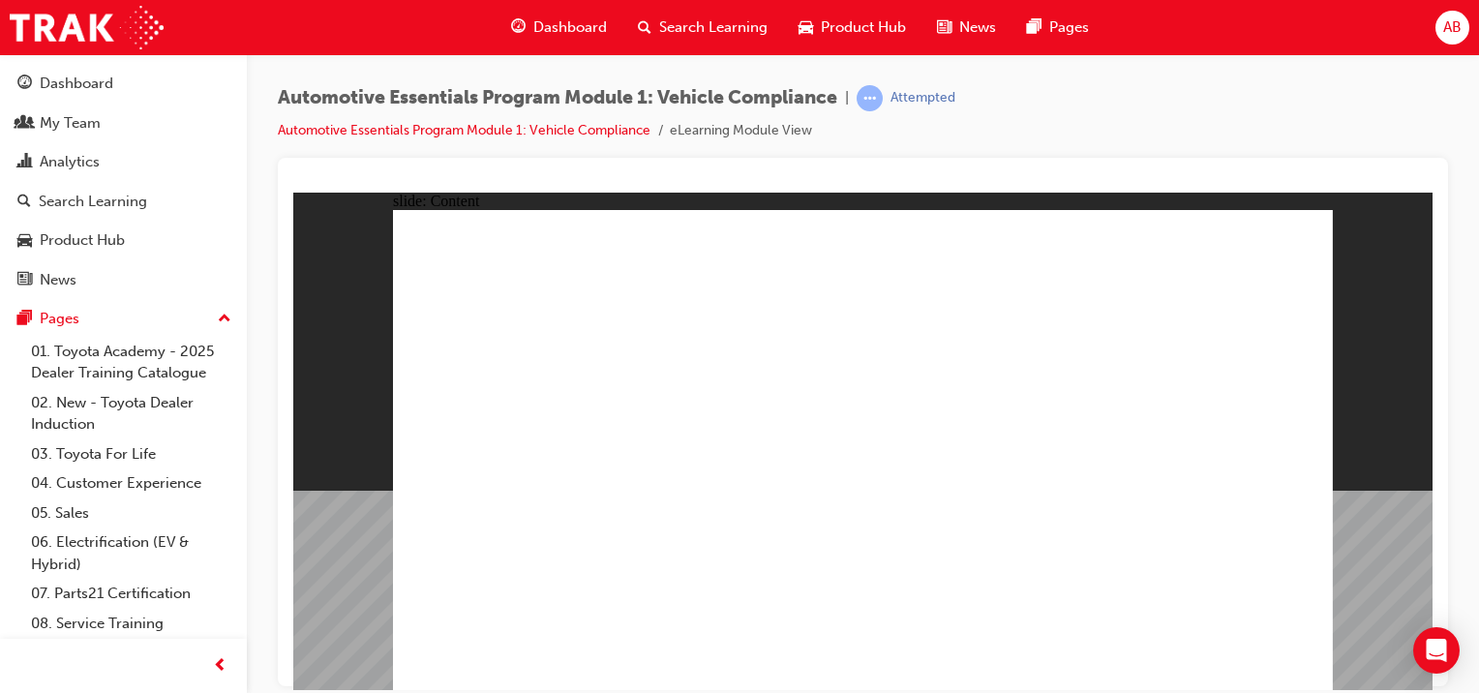
drag, startPoint x: 1296, startPoint y: 223, endPoint x: 744, endPoint y: 397, distance: 578.5
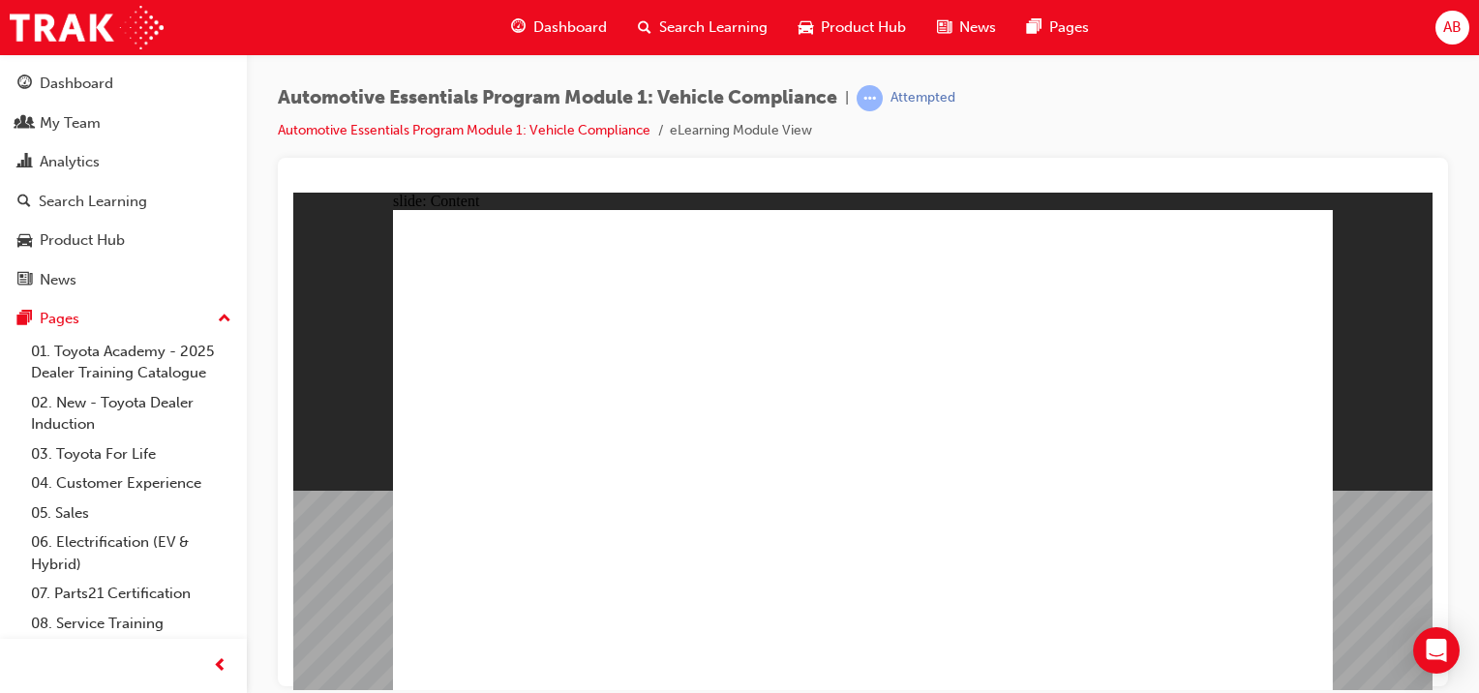
drag, startPoint x: 860, startPoint y: 476, endPoint x: 897, endPoint y: 468, distance: 37.6
drag, startPoint x: 924, startPoint y: 468, endPoint x: 941, endPoint y: 467, distance: 16.6
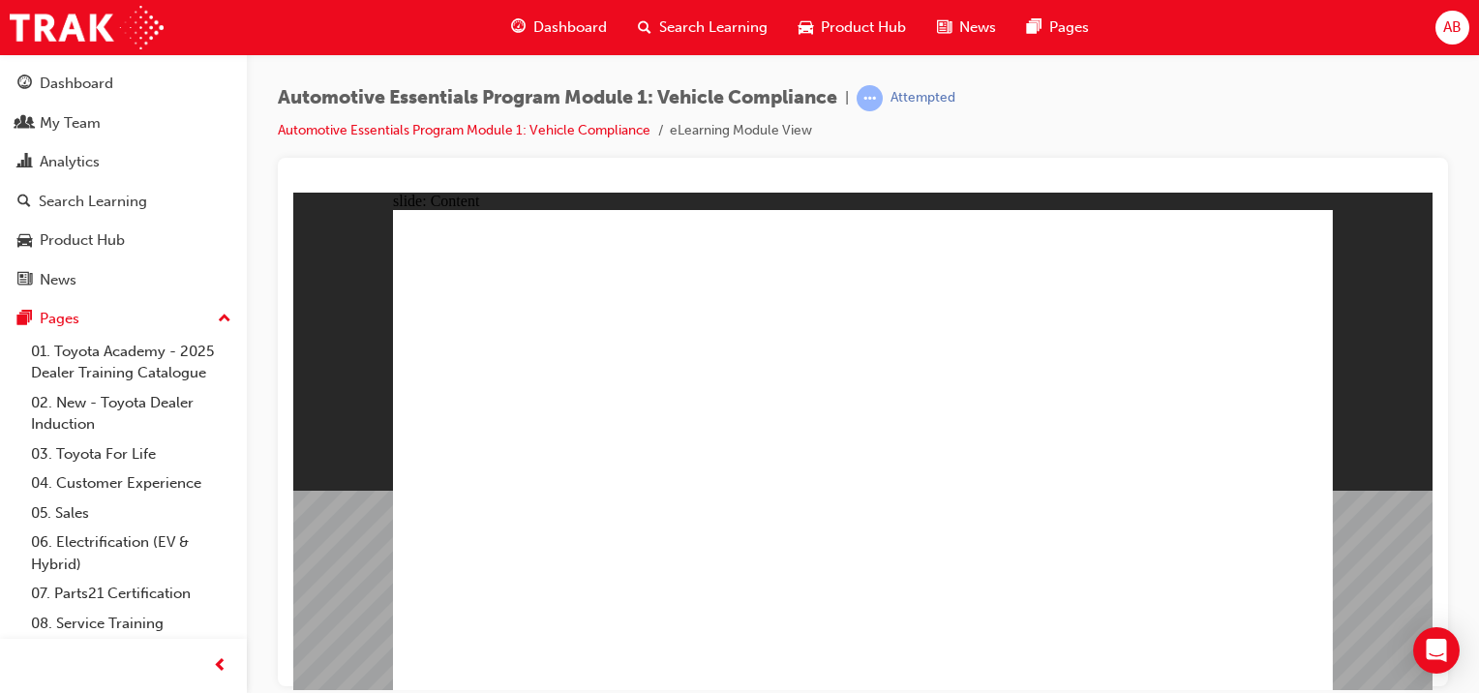
drag, startPoint x: 1281, startPoint y: 238, endPoint x: 1275, endPoint y: 254, distance: 16.9
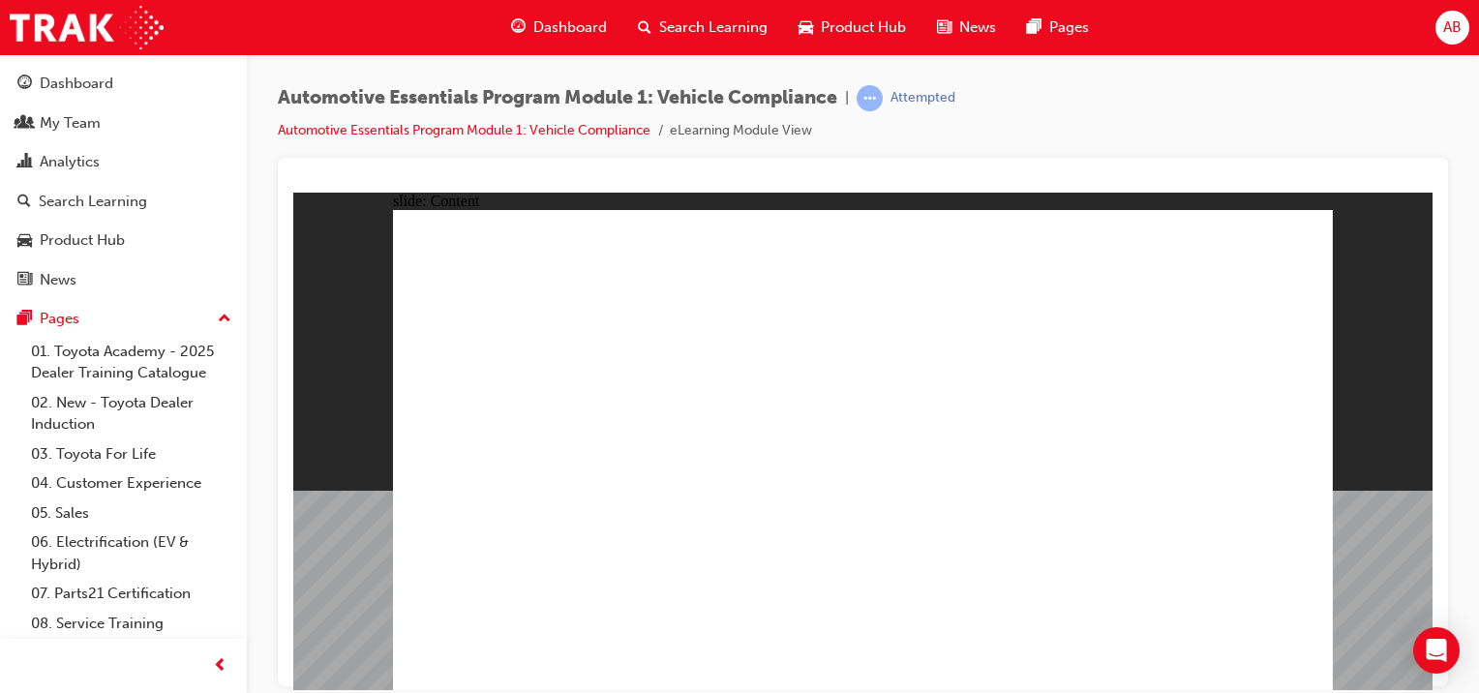
drag, startPoint x: 902, startPoint y: 419, endPoint x: 947, endPoint y: 412, distance: 45.0
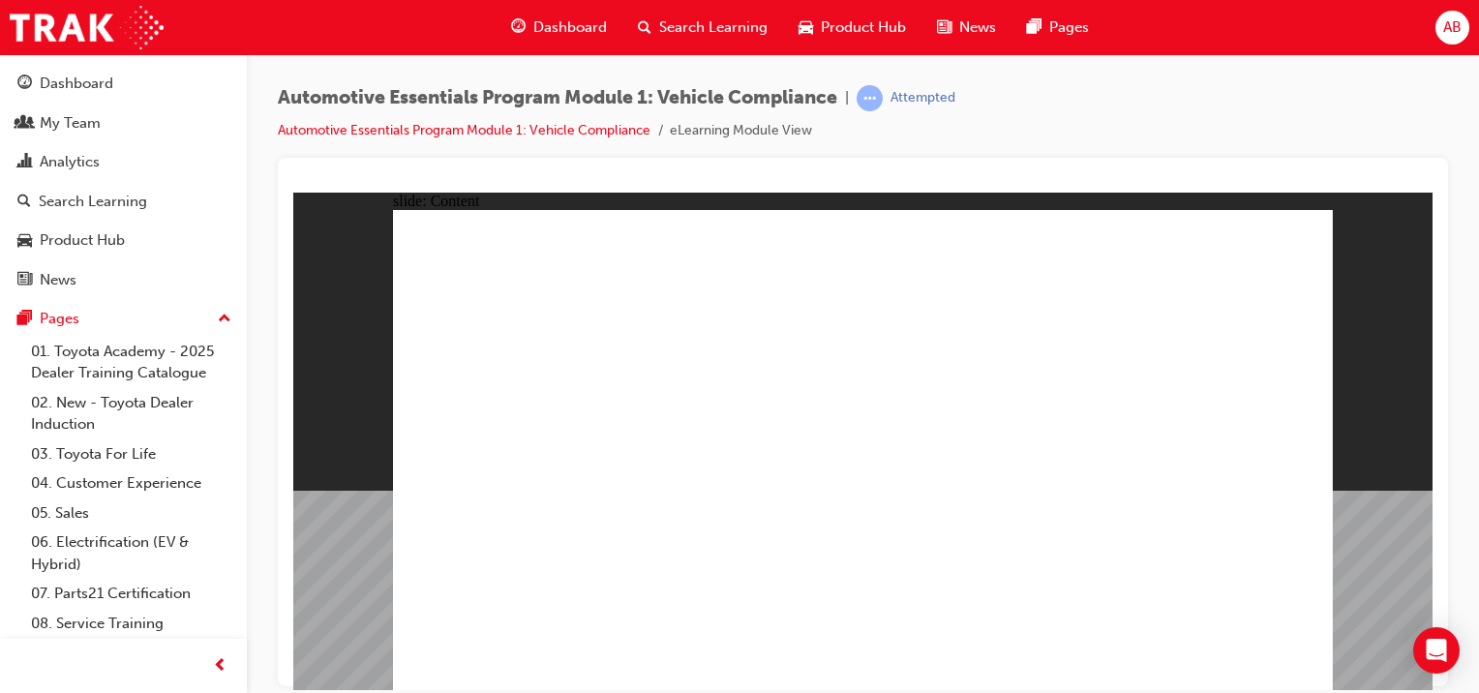
drag, startPoint x: 796, startPoint y: 478, endPoint x: 841, endPoint y: 467, distance: 46.9
drag, startPoint x: 1017, startPoint y: 412, endPoint x: 1065, endPoint y: 395, distance: 50.5
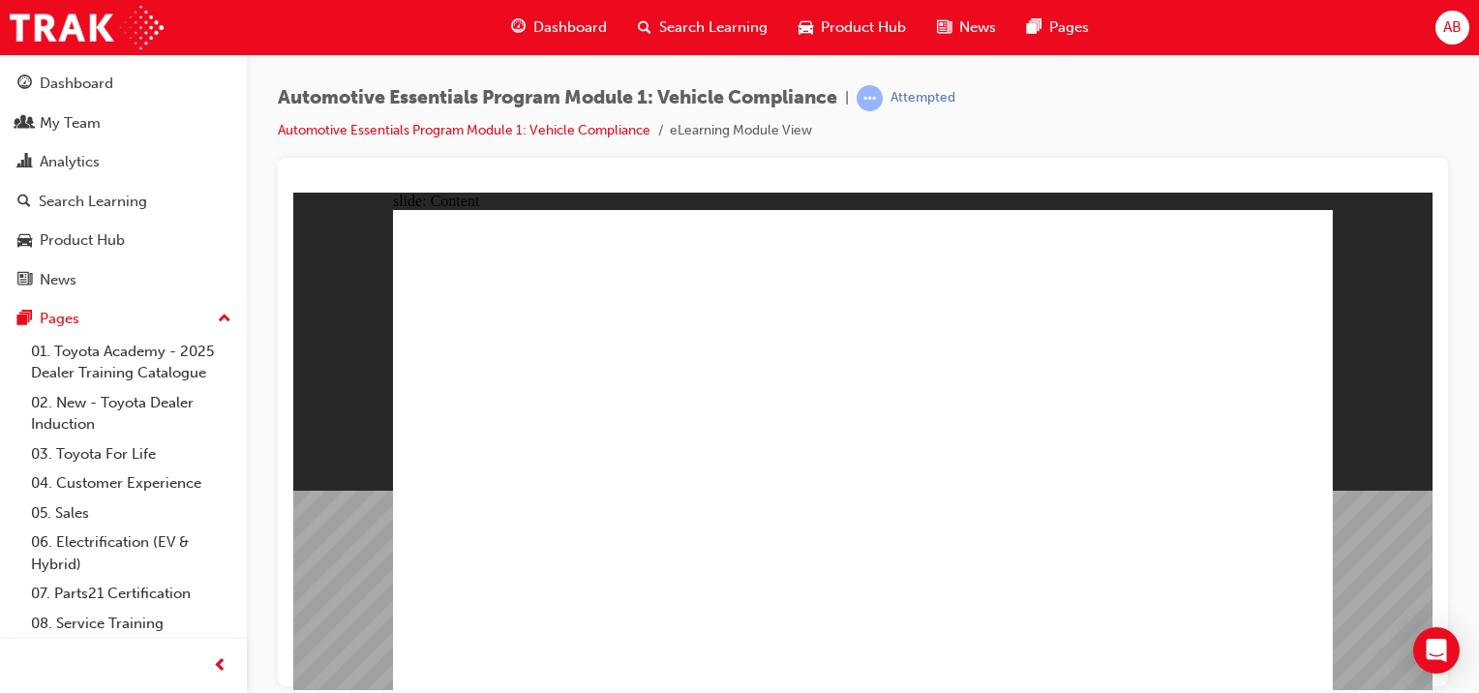
drag, startPoint x: 1224, startPoint y: 453, endPoint x: 1095, endPoint y: 495, distance: 136.2
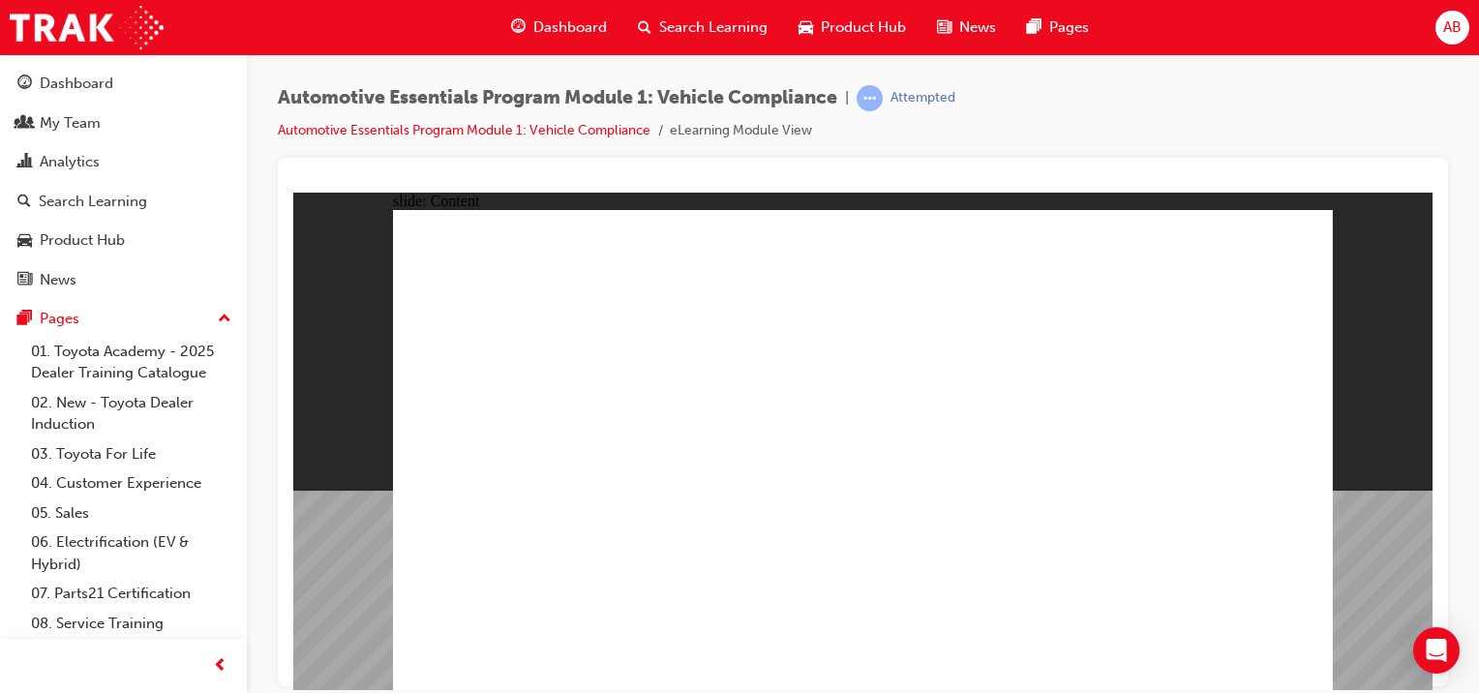
drag, startPoint x: 1101, startPoint y: 435, endPoint x: 1101, endPoint y: 424, distance: 10.6
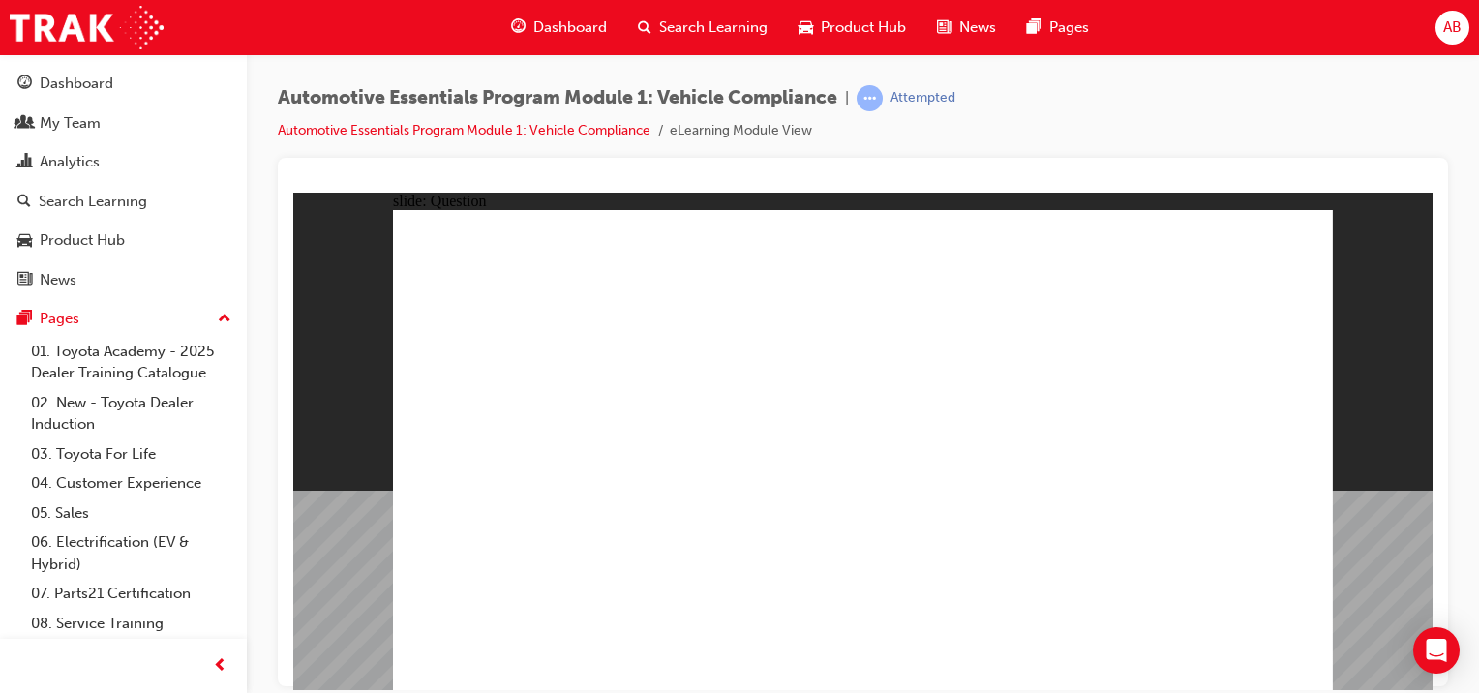
radio input "true"
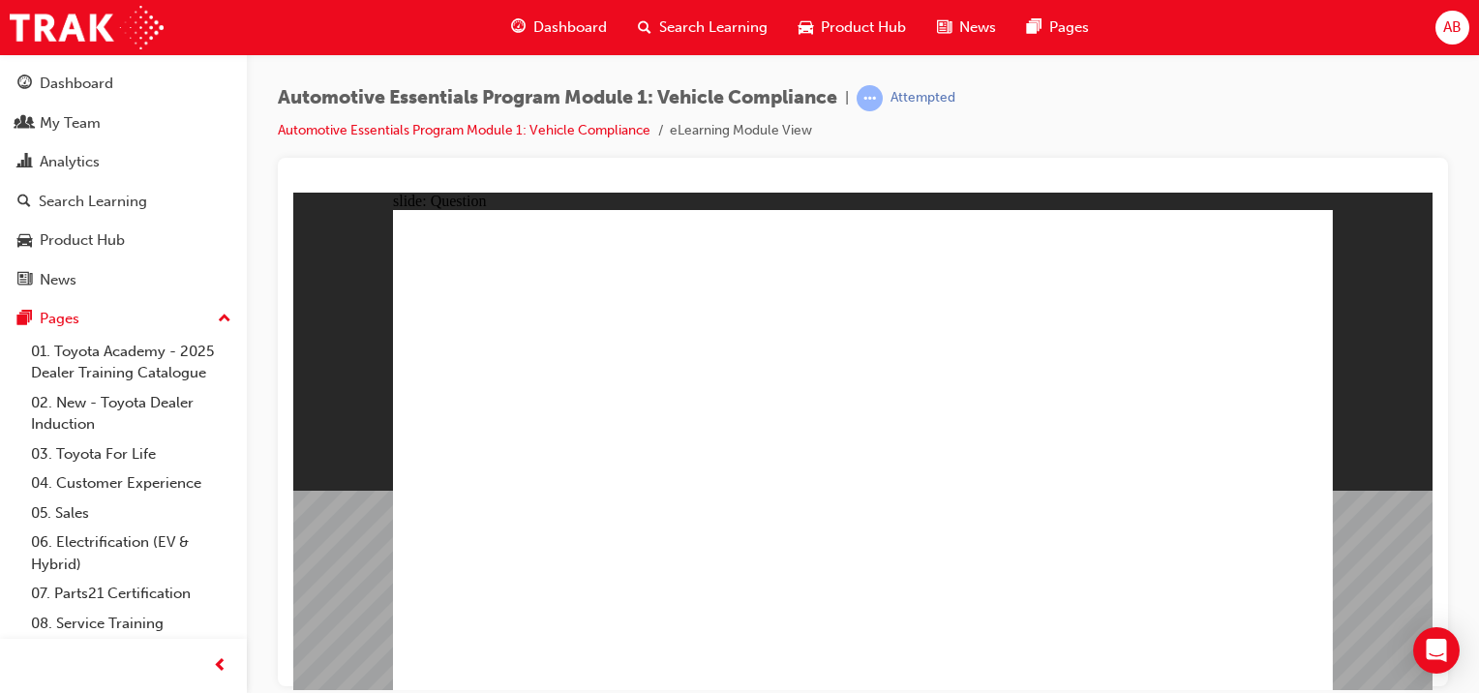
drag, startPoint x: 1054, startPoint y: 407, endPoint x: 1065, endPoint y: 390, distance: 19.6
radio input "true"
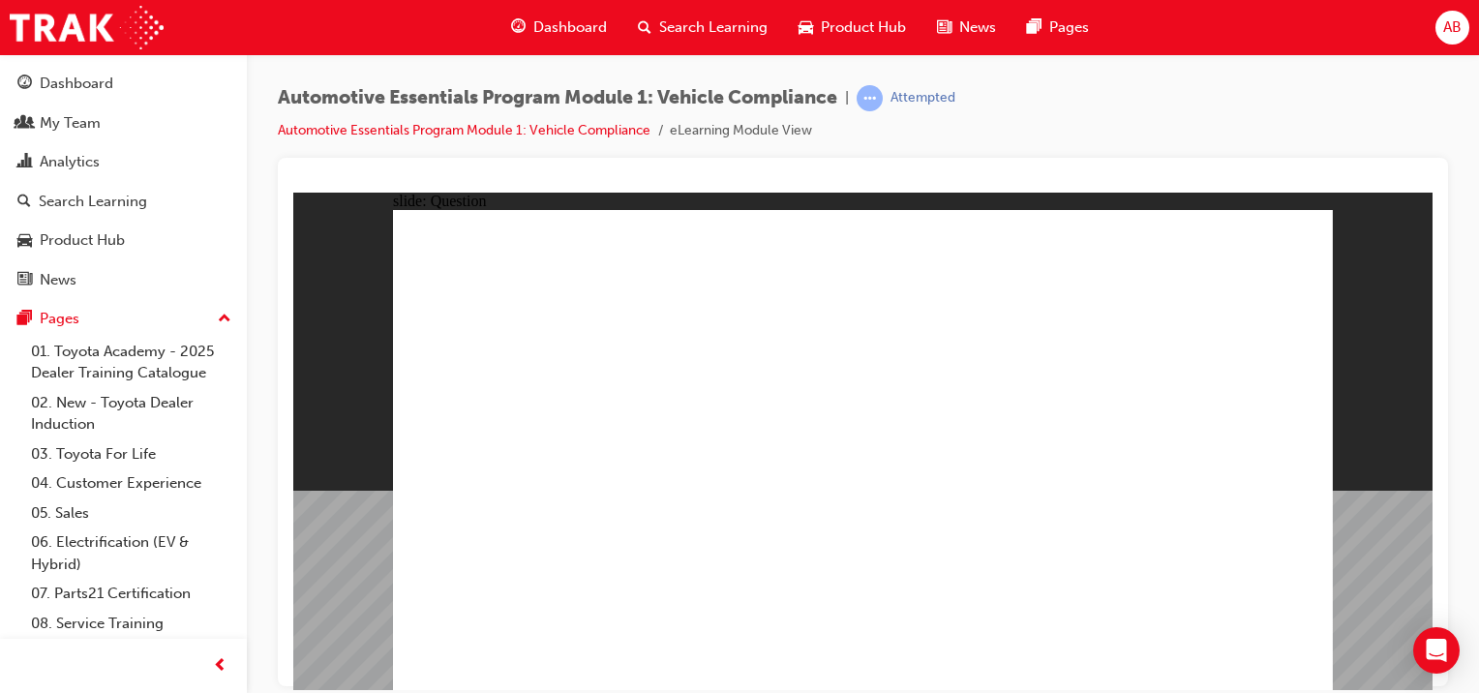
drag, startPoint x: 1051, startPoint y: 386, endPoint x: 1056, endPoint y: 420, distance: 34.2
radio input "true"
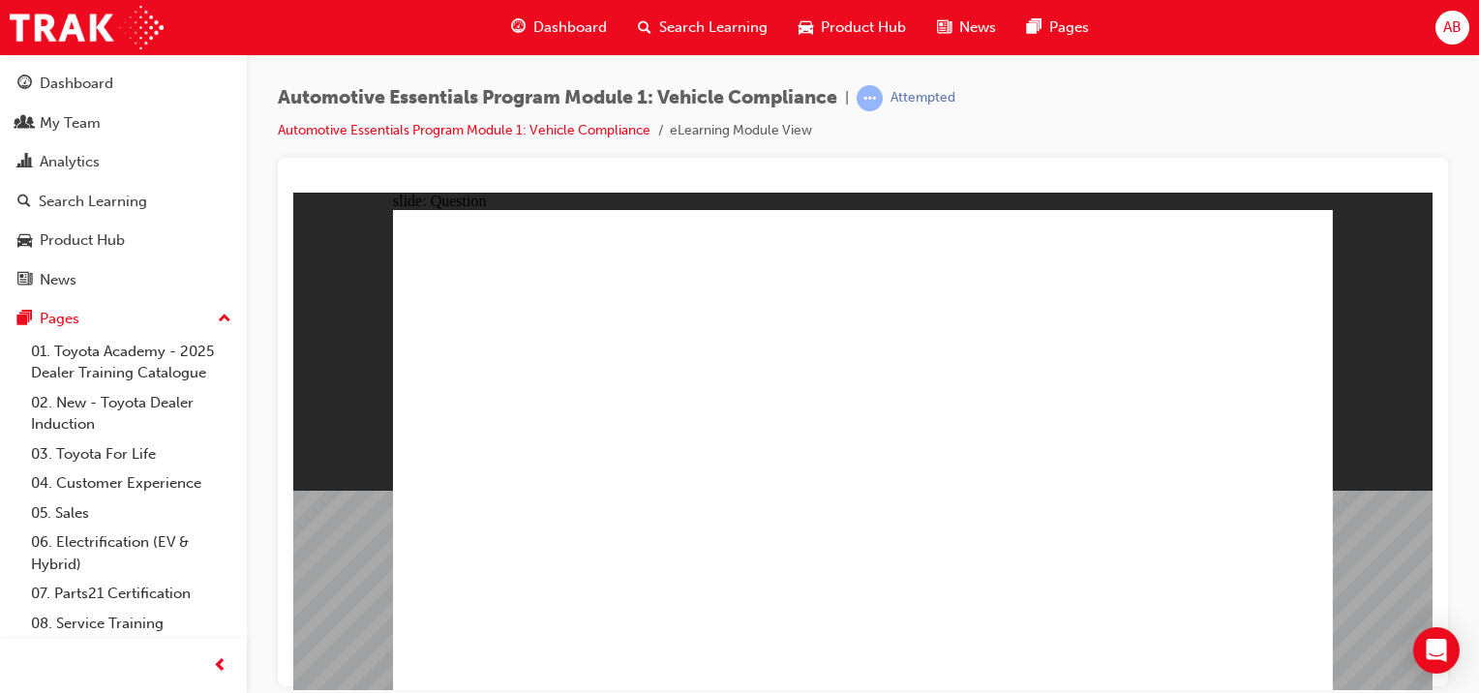
radio input "true"
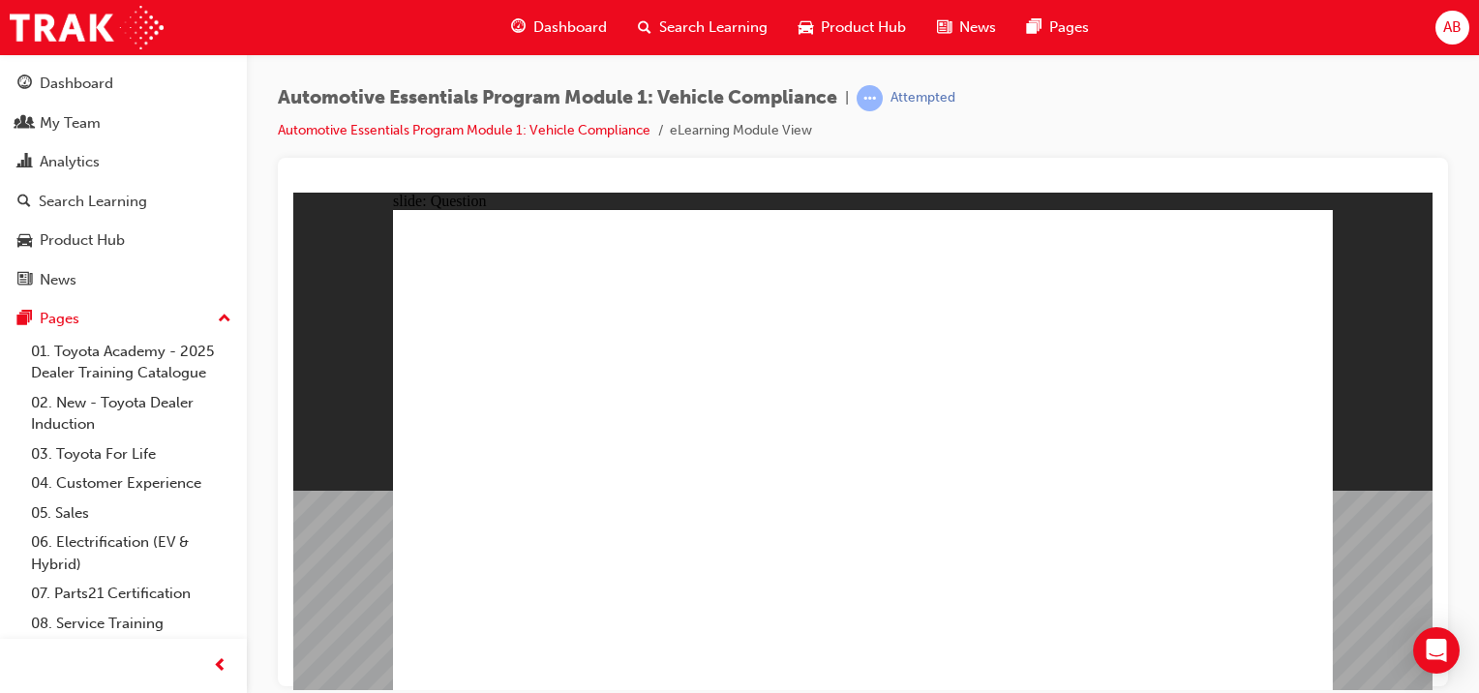
radio input "true"
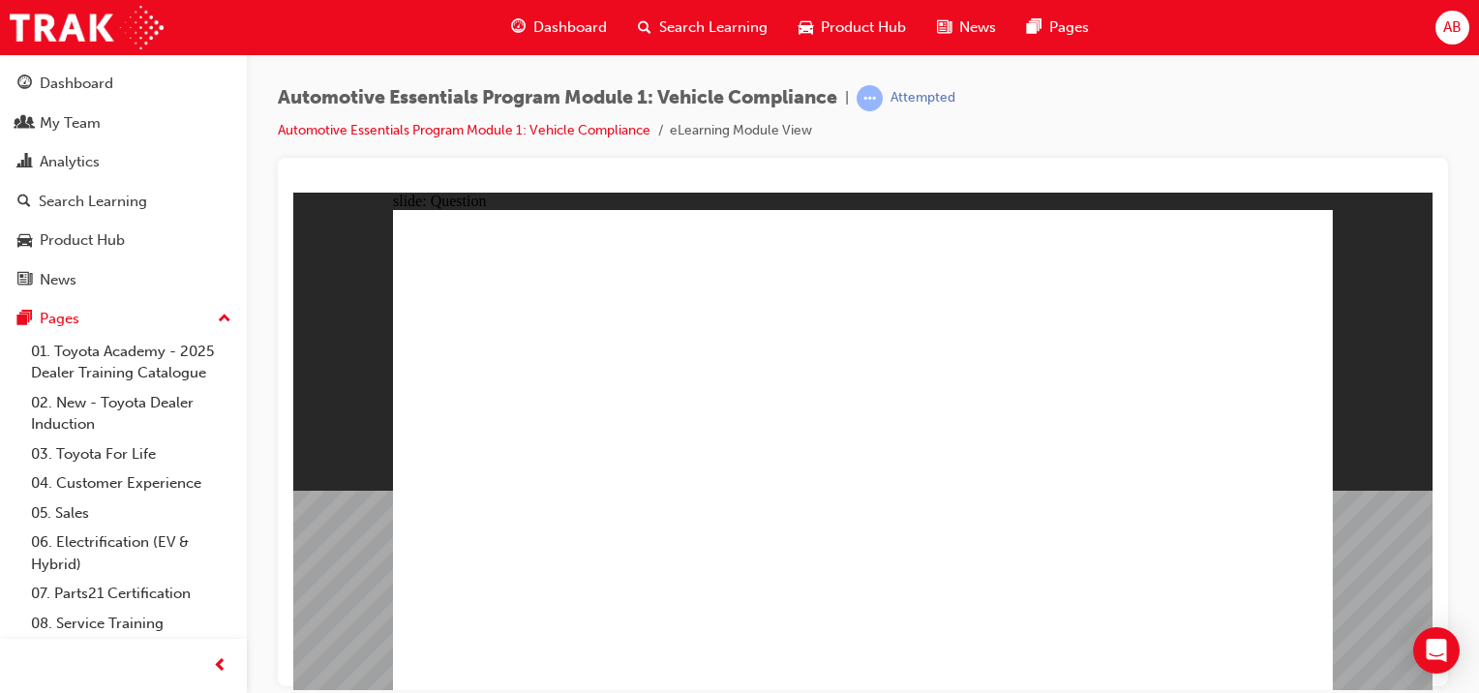
radio input "true"
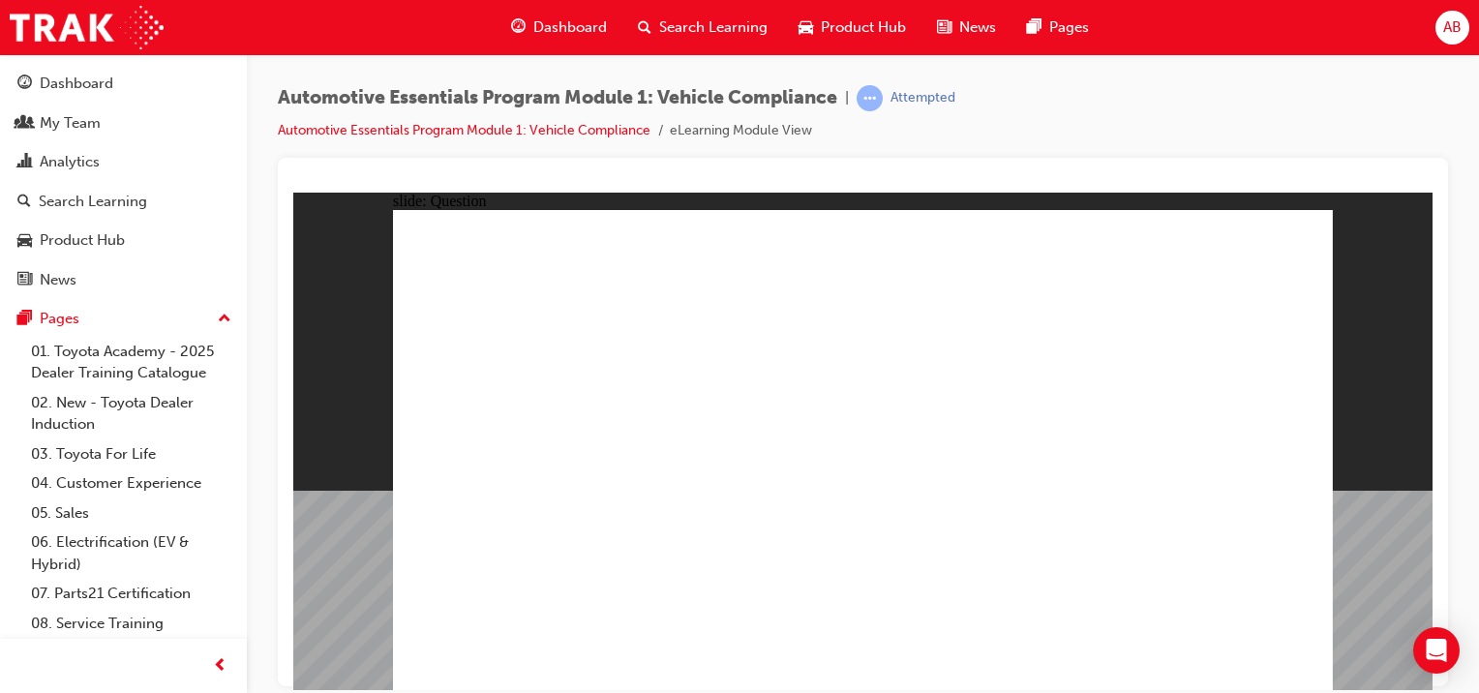
radio input "true"
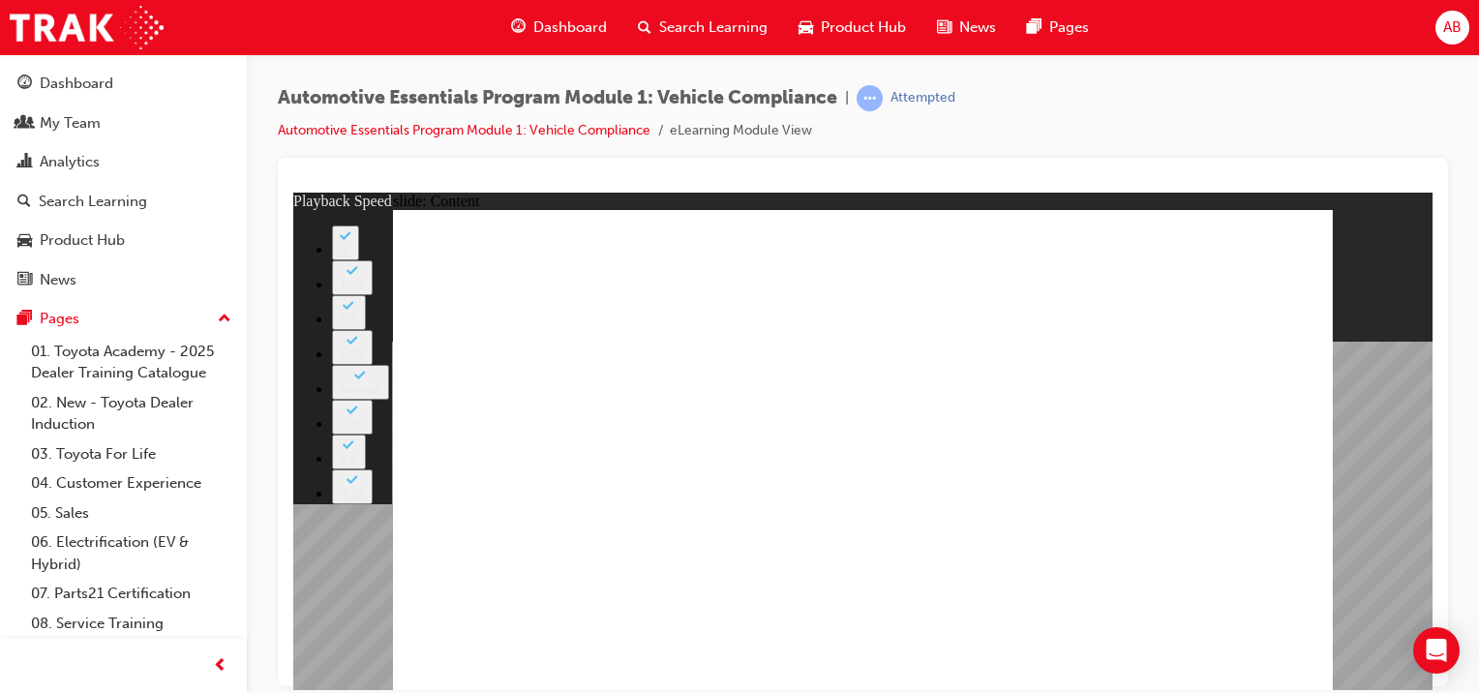
type input "35"
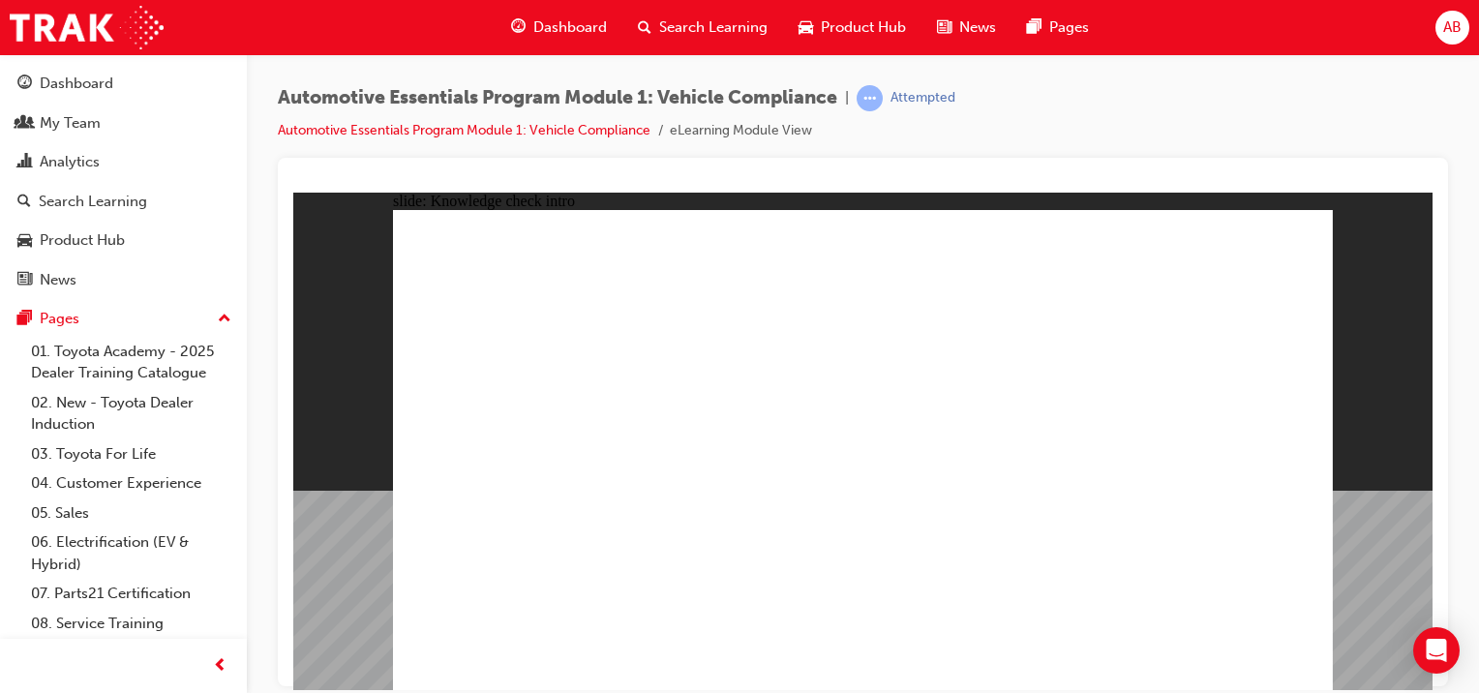
radio input "true"
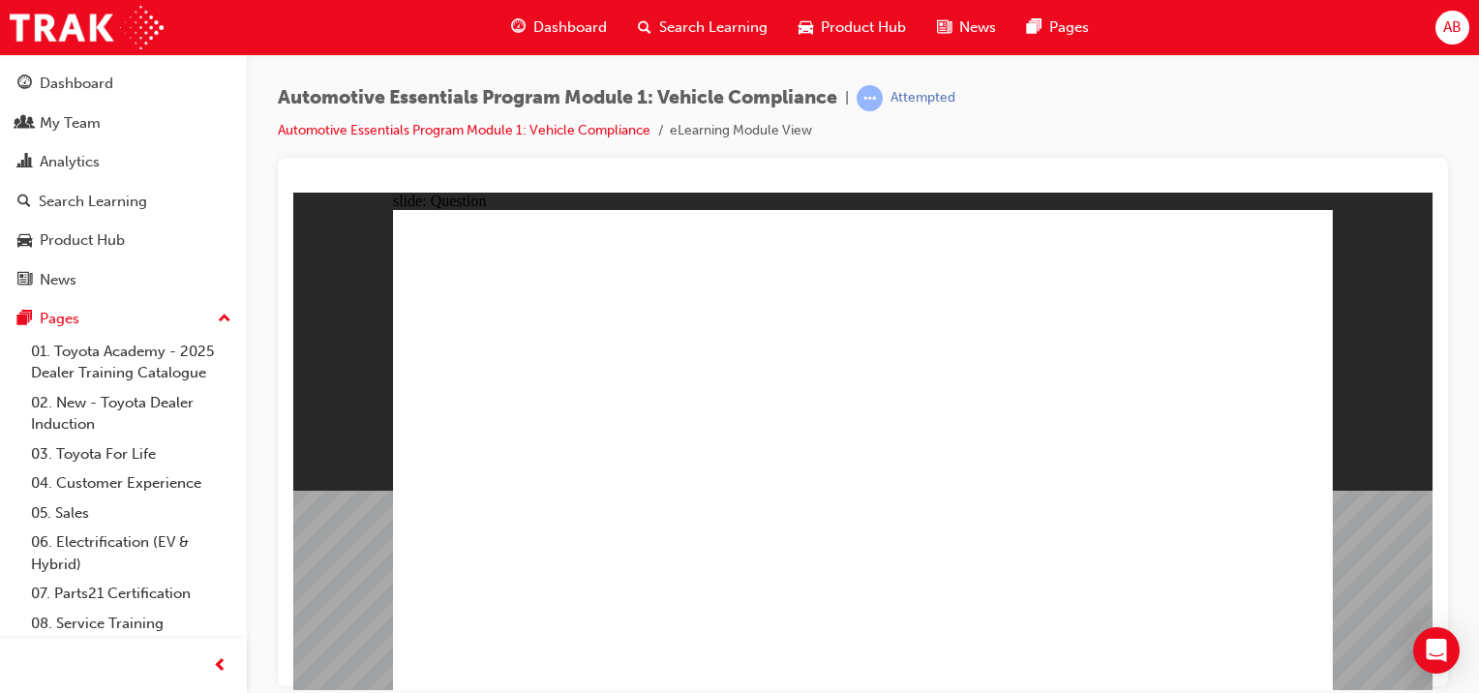
radio input "true"
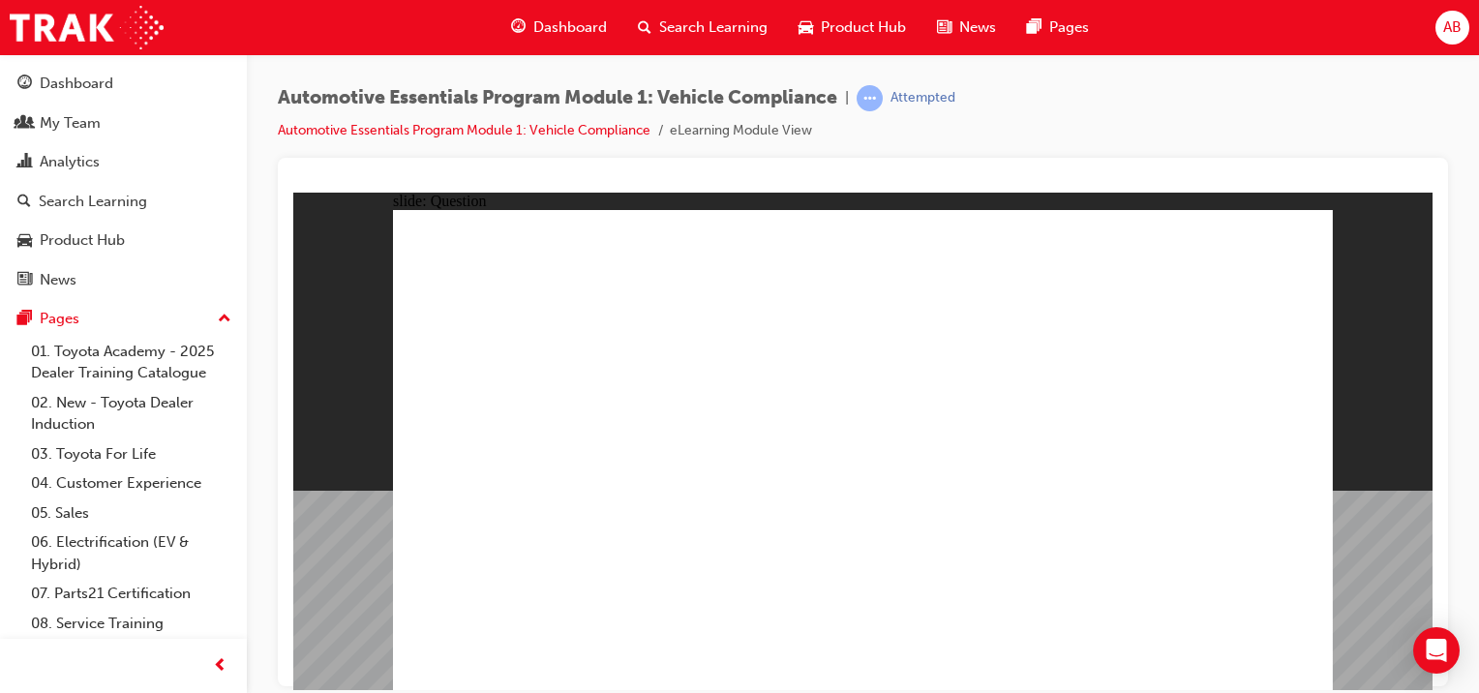
radio input "false"
radio input "true"
drag, startPoint x: 1309, startPoint y: 688, endPoint x: 790, endPoint y: 590, distance: 527.9
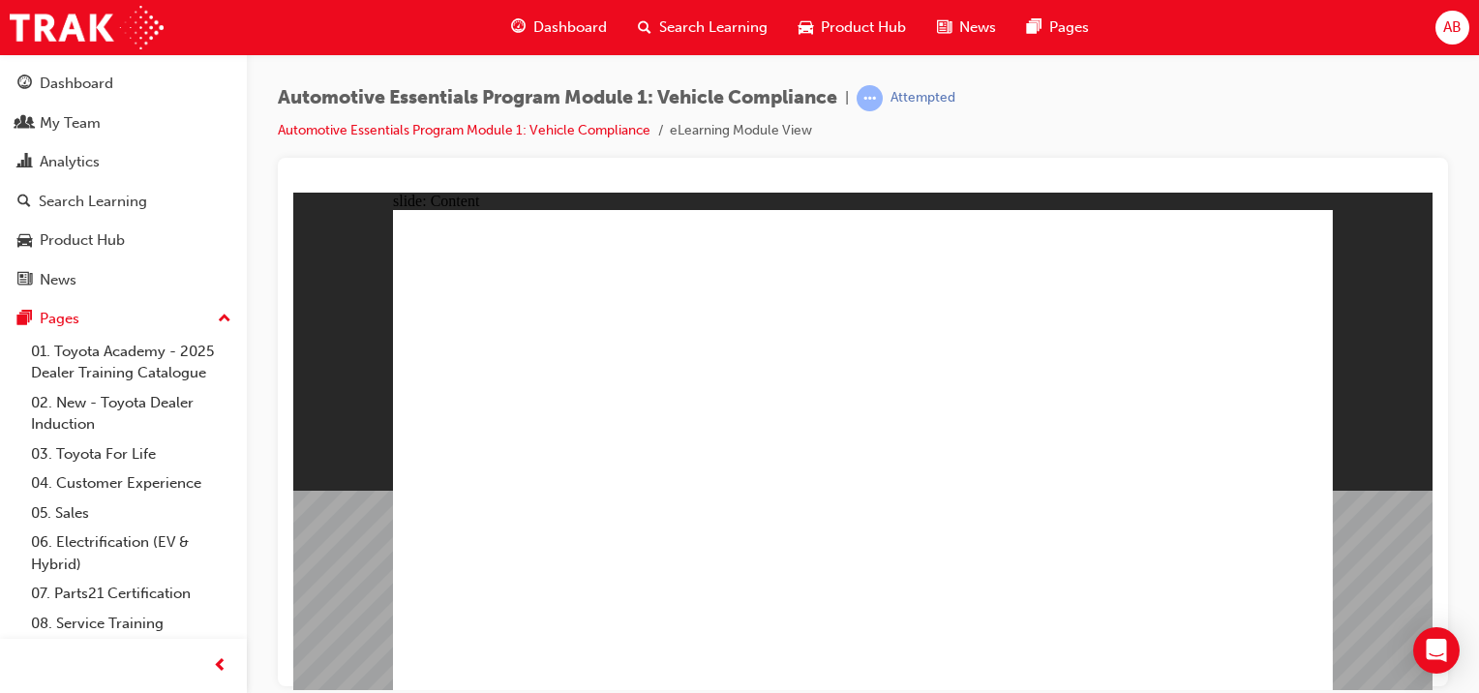
drag, startPoint x: 456, startPoint y: 540, endPoint x: 468, endPoint y: 520, distance: 23.9
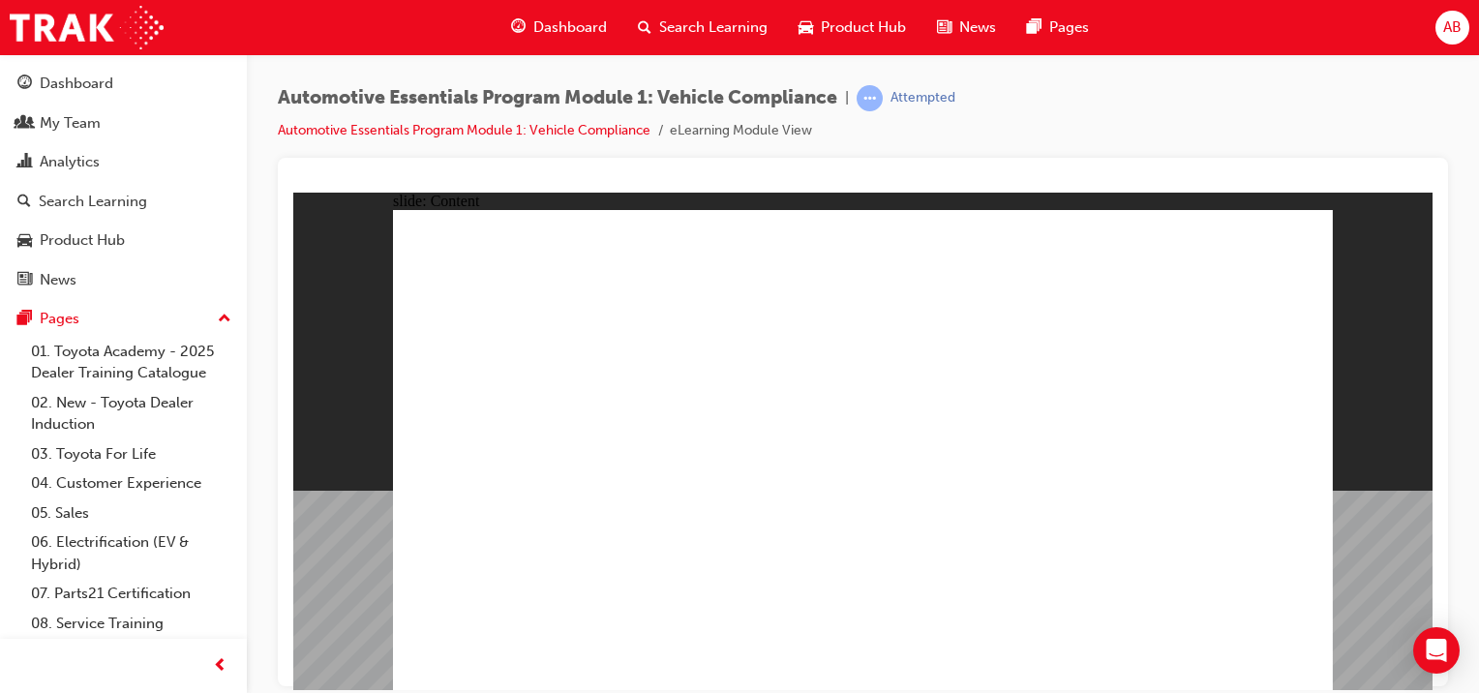
drag, startPoint x: 1127, startPoint y: 434, endPoint x: 1160, endPoint y: 412, distance: 40.0
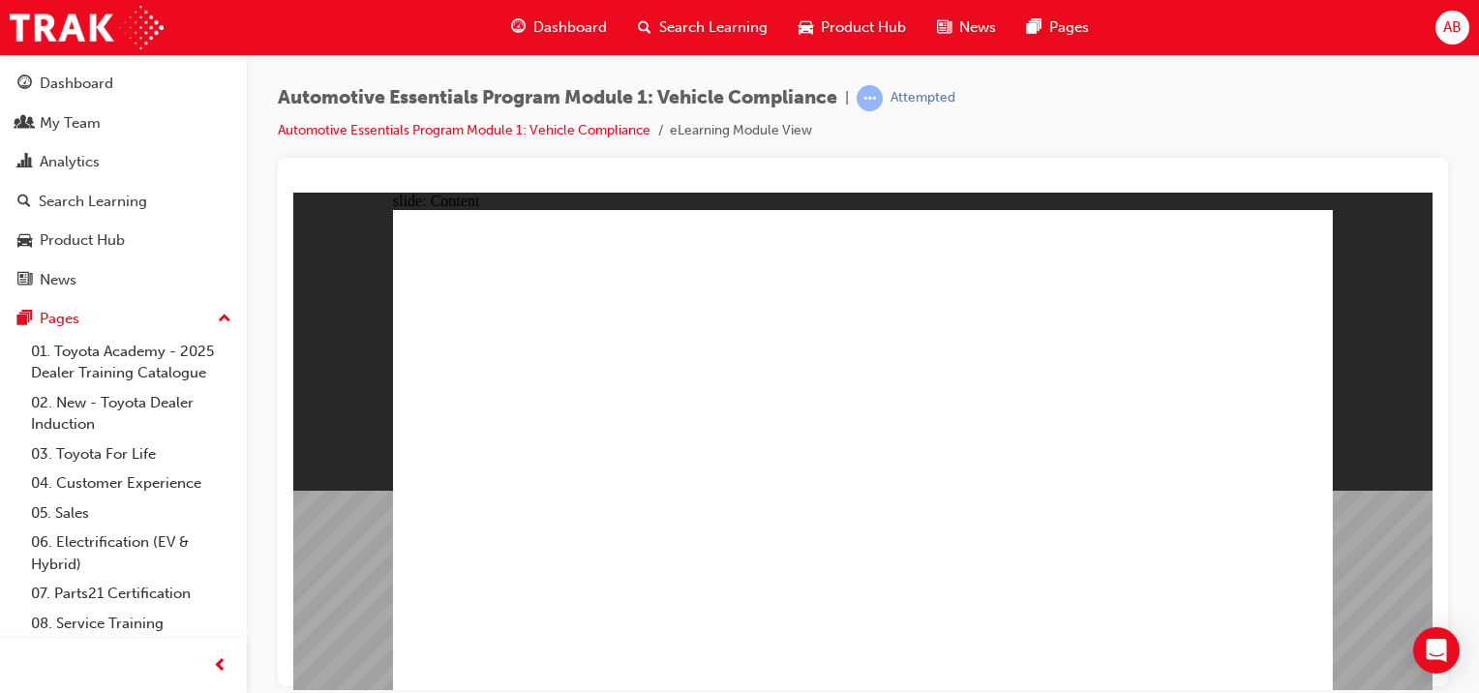
drag, startPoint x: 826, startPoint y: 447, endPoint x: 939, endPoint y: 467, distance: 115.1
drag, startPoint x: 977, startPoint y: 497, endPoint x: 1063, endPoint y: 470, distance: 90.0
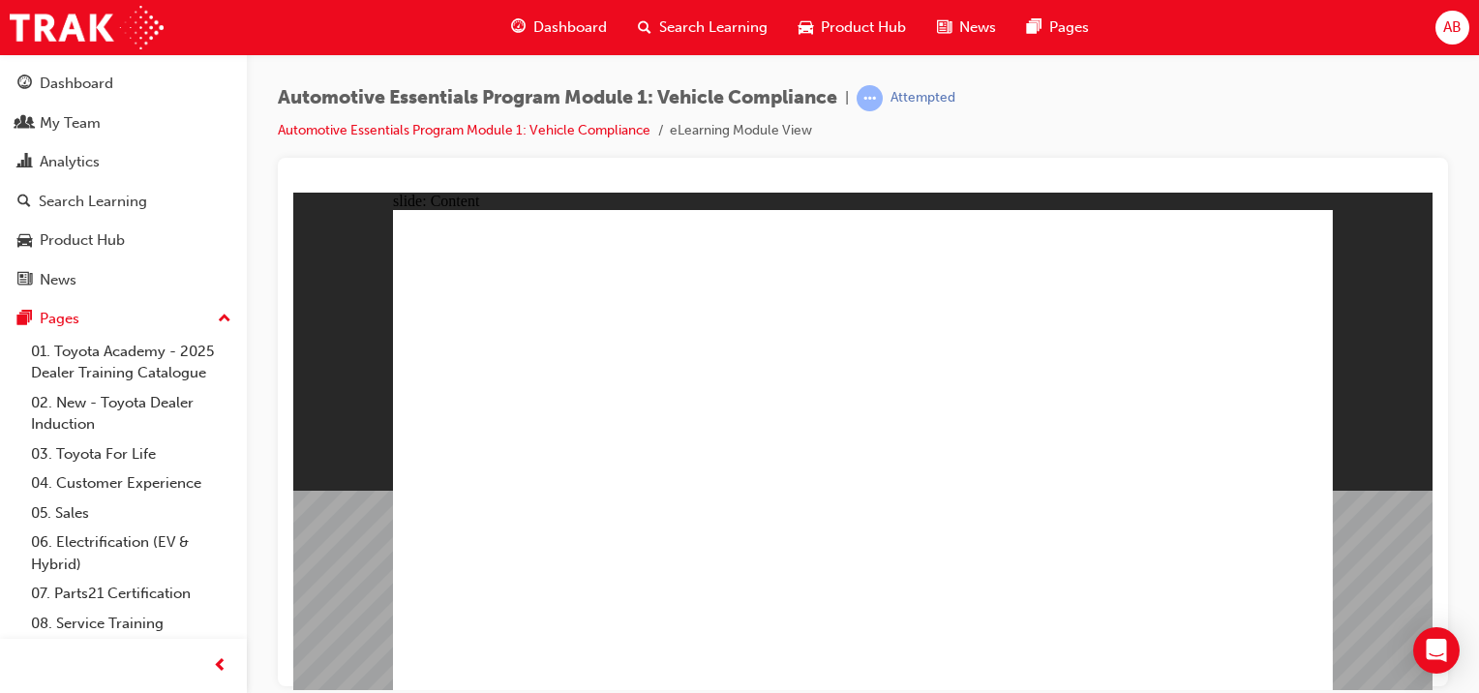
drag, startPoint x: 447, startPoint y: 571, endPoint x: 1339, endPoint y: 379, distance: 911.8
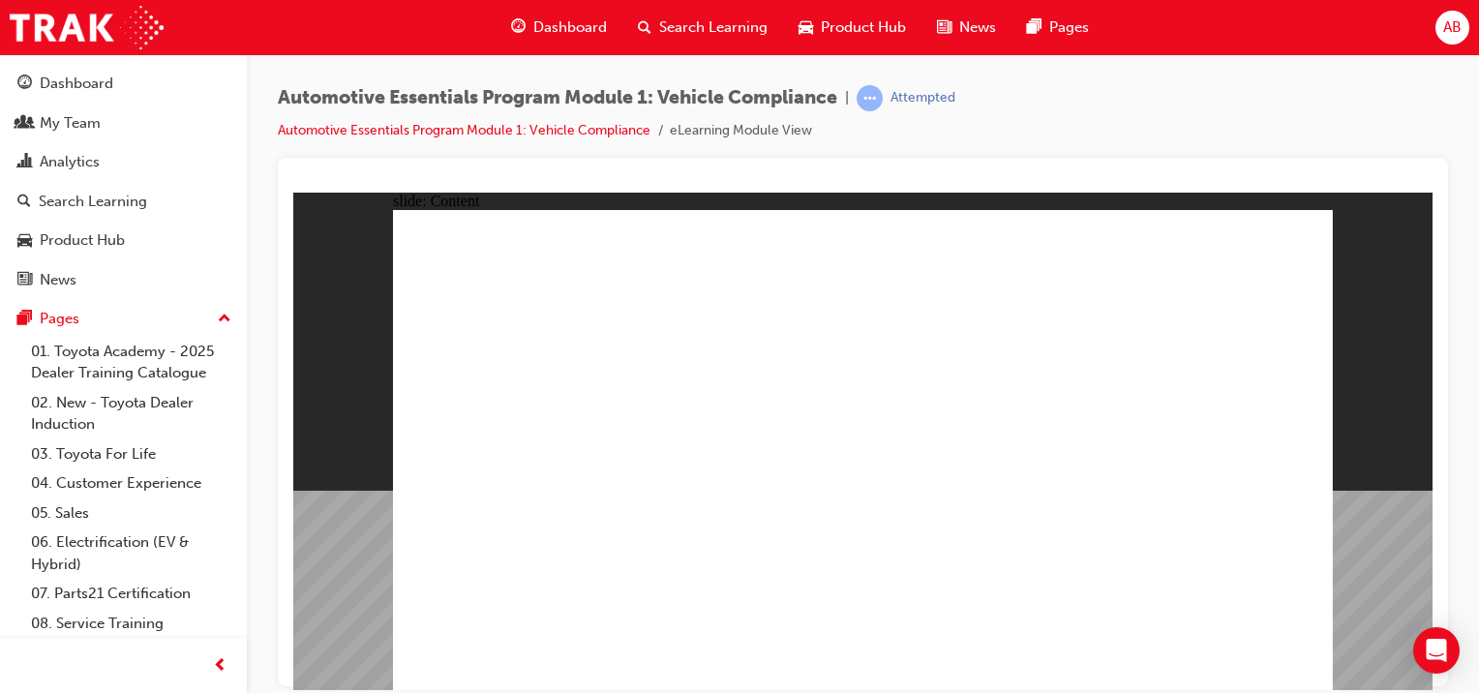
drag, startPoint x: 1223, startPoint y: 323, endPoint x: 1189, endPoint y: 266, distance: 66.9
